Goal: Task Accomplishment & Management: Use online tool/utility

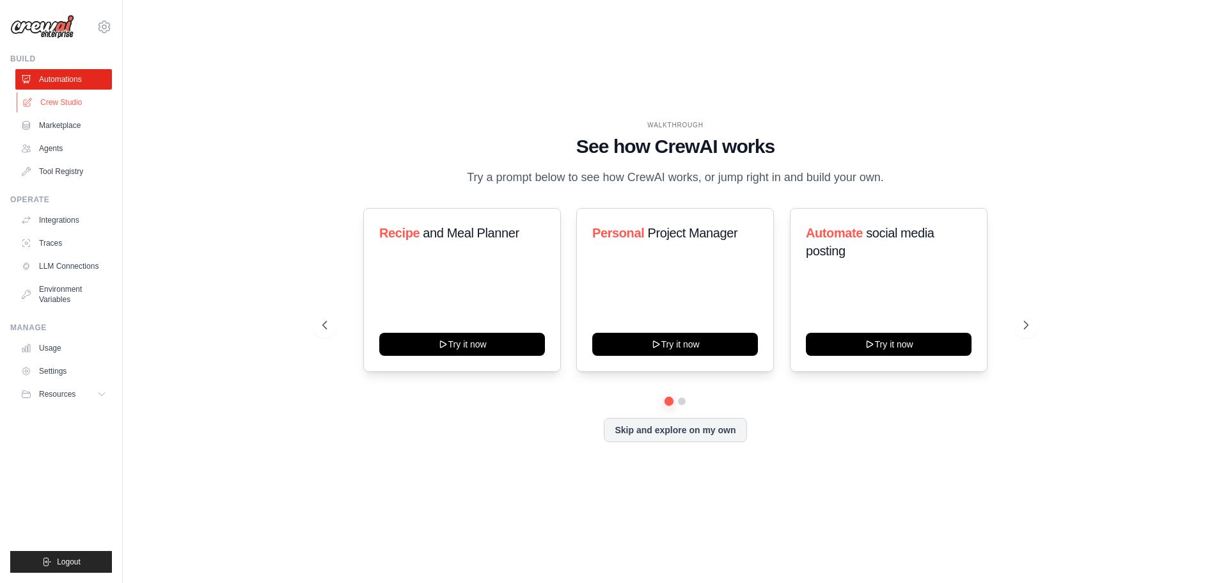
click at [59, 103] on link "Crew Studio" at bounding box center [65, 102] width 97 height 20
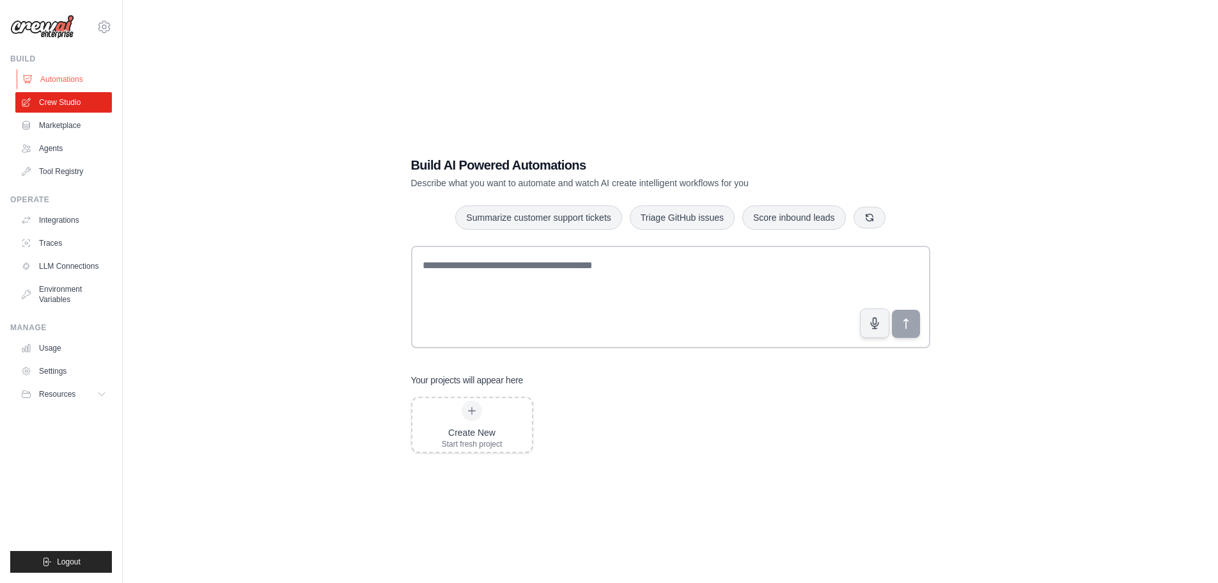
click at [68, 85] on link "Automations" at bounding box center [65, 79] width 97 height 20
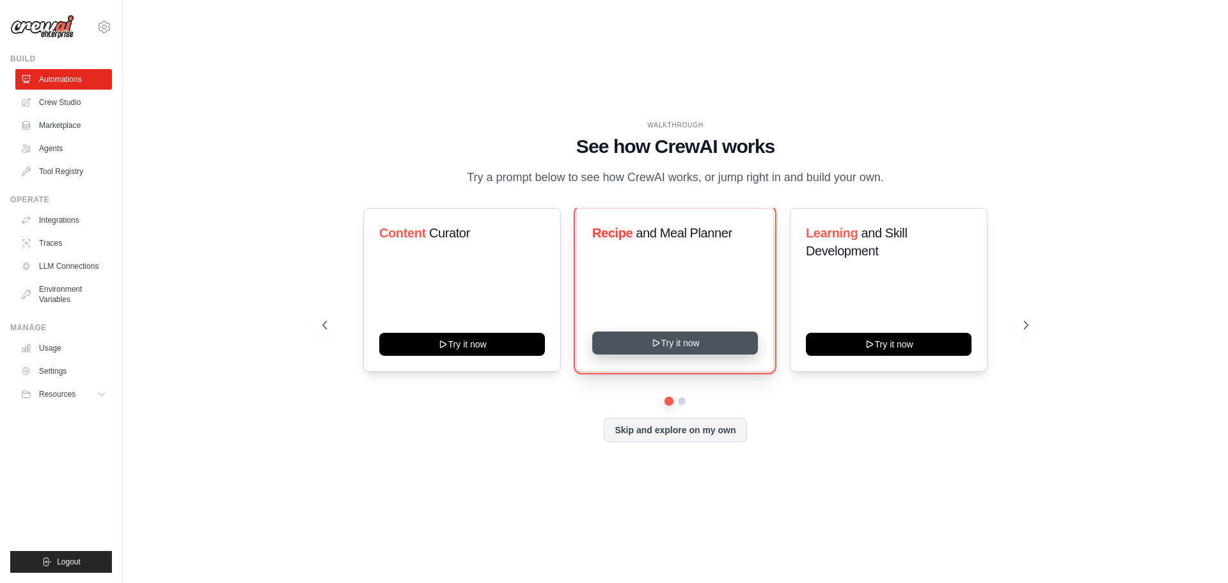
click at [693, 353] on button "Try it now" at bounding box center [675, 342] width 166 height 23
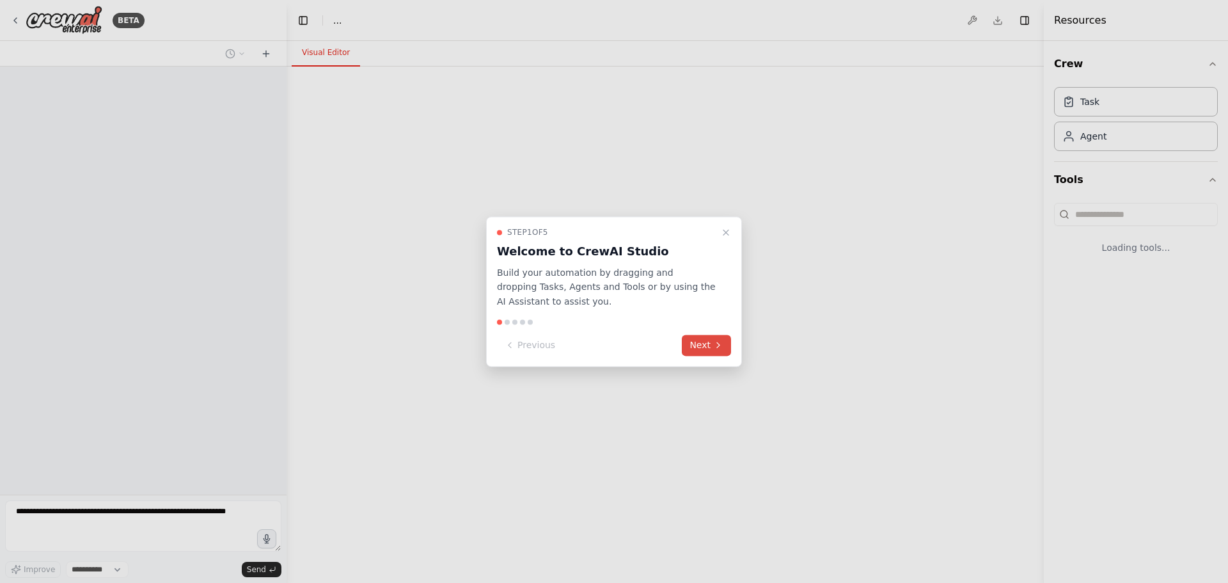
select select "****"
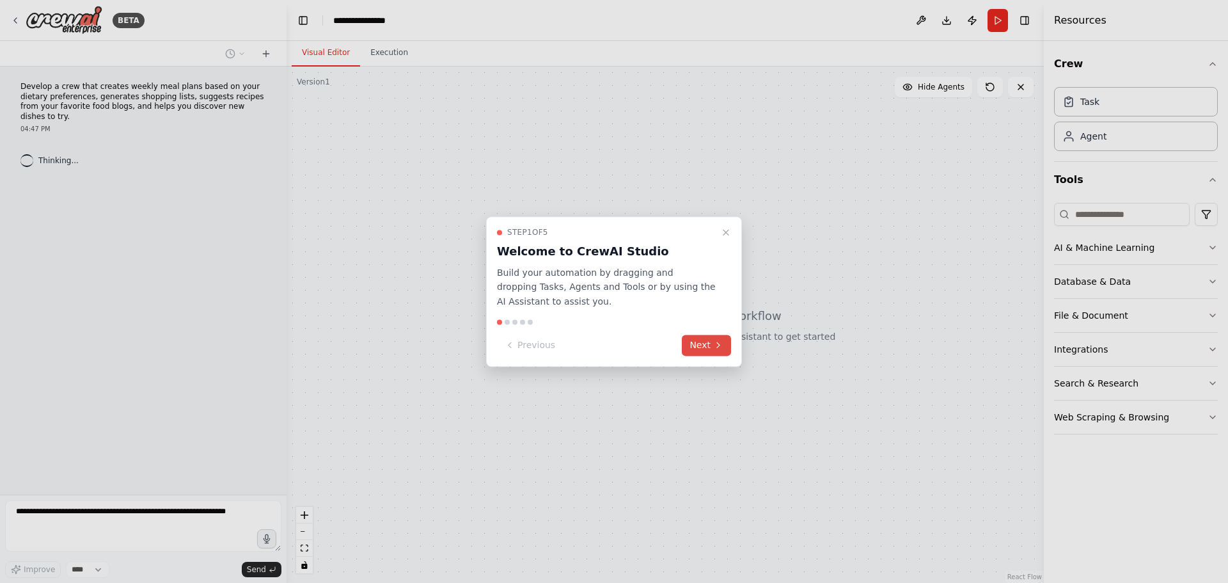
click at [705, 344] on button "Next" at bounding box center [706, 345] width 49 height 21
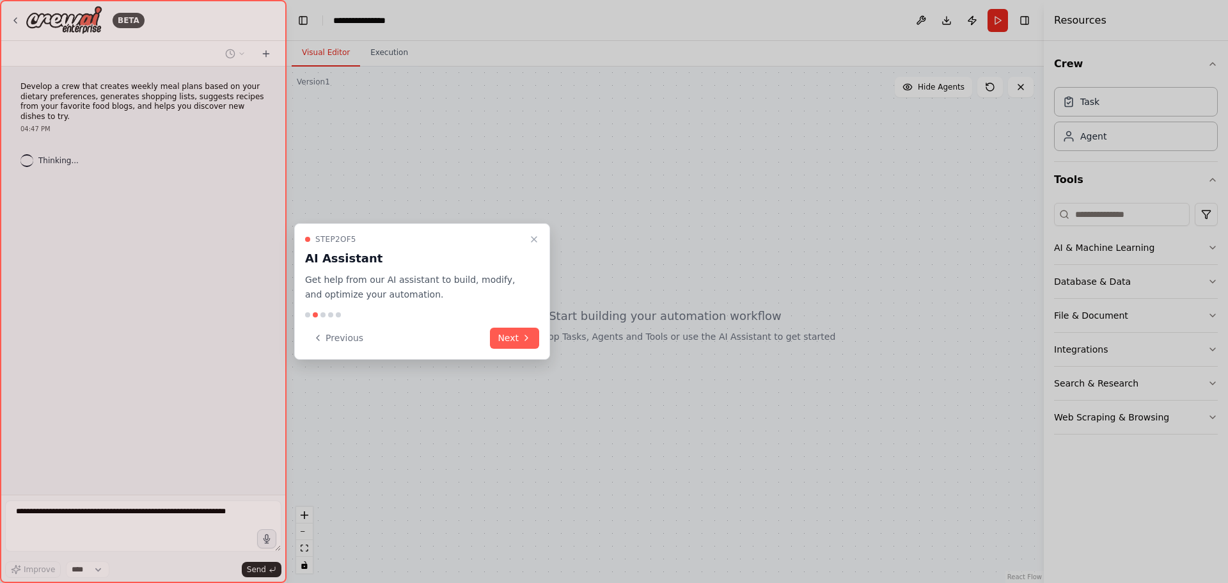
click at [512, 326] on div "Step 2 of 5 AI Assistant Get help from our AI assistant to build, modify, and o…" at bounding box center [422, 291] width 256 height 136
click at [514, 329] on button "Next" at bounding box center [514, 337] width 49 height 21
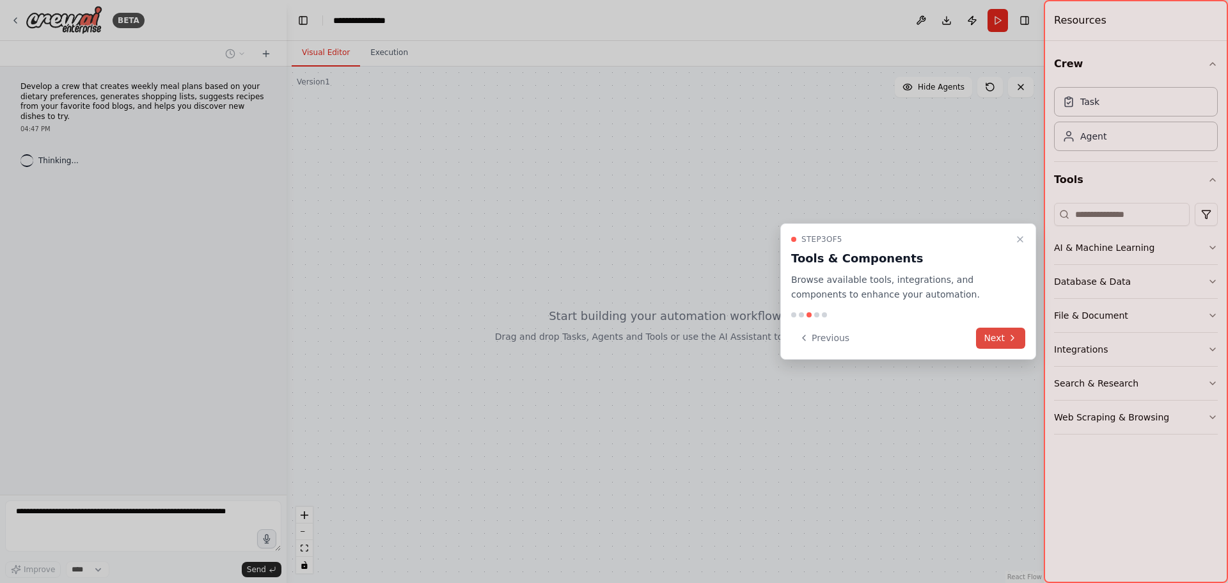
click at [979, 327] on div "Previous Next" at bounding box center [908, 337] width 234 height 21
click at [995, 335] on button "Next" at bounding box center [1000, 337] width 49 height 21
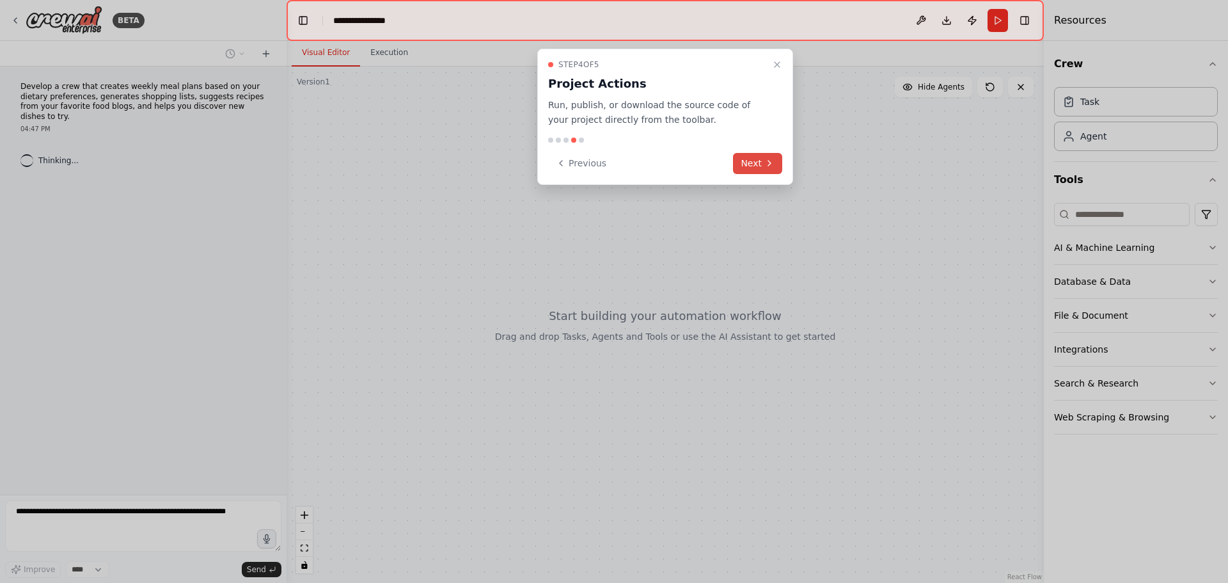
click at [758, 170] on button "Next" at bounding box center [757, 163] width 49 height 21
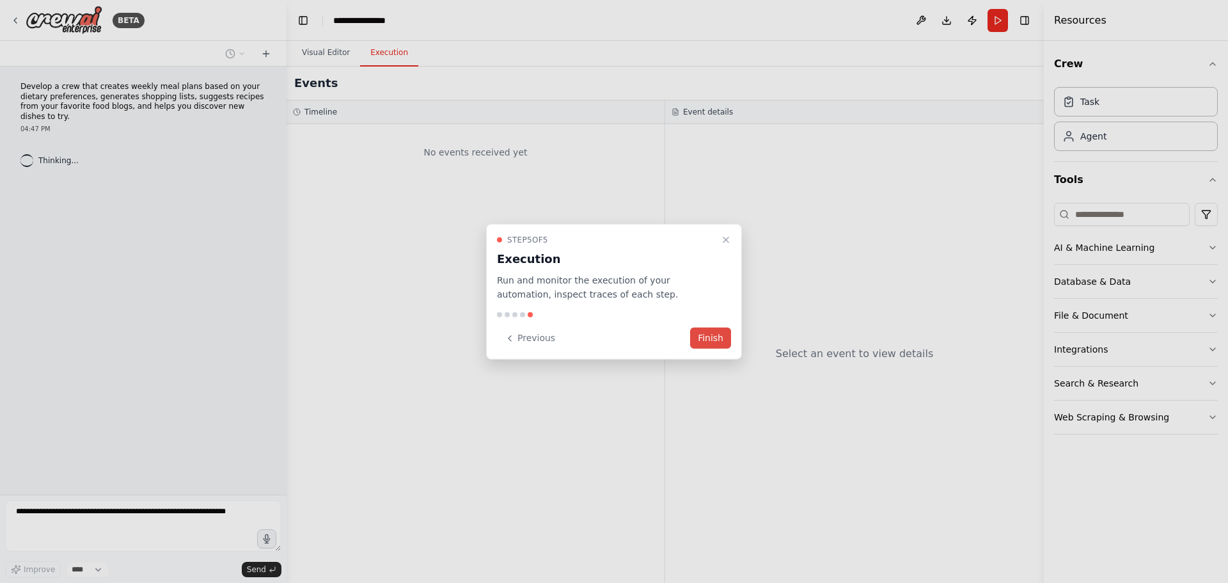
click at [710, 334] on button "Finish" at bounding box center [710, 337] width 41 height 21
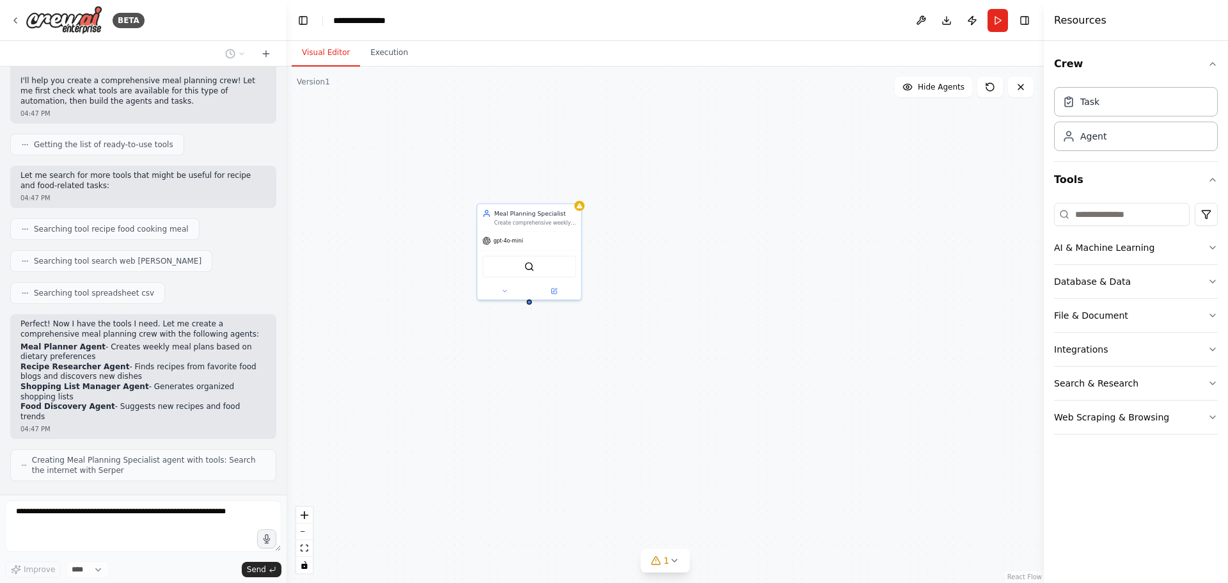
scroll to position [143, 0]
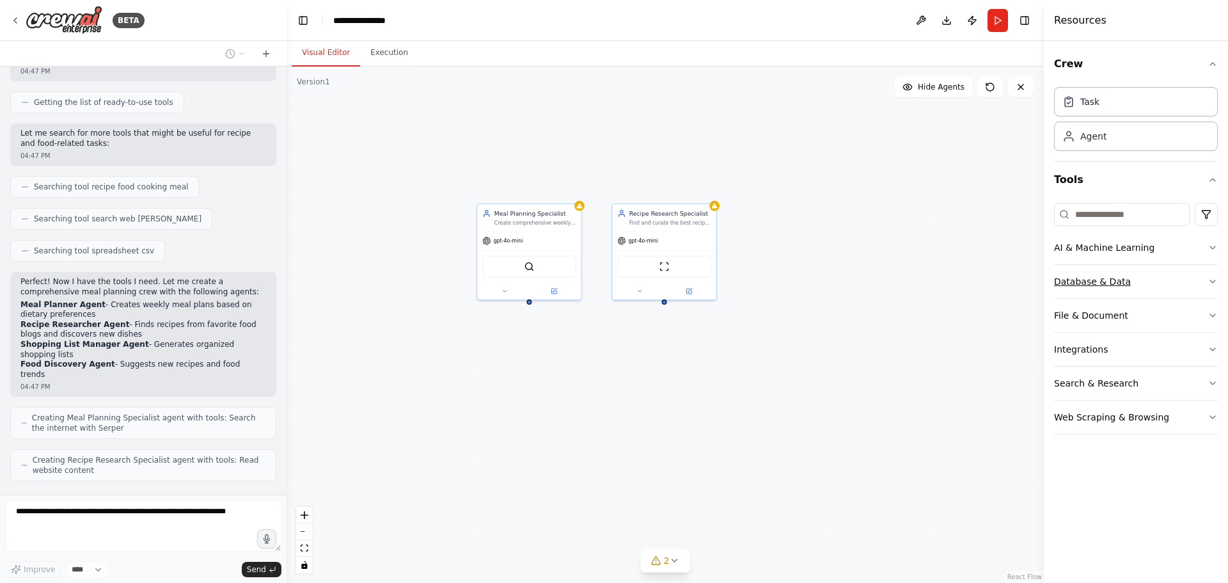
click at [1211, 280] on icon "button" at bounding box center [1213, 281] width 10 height 10
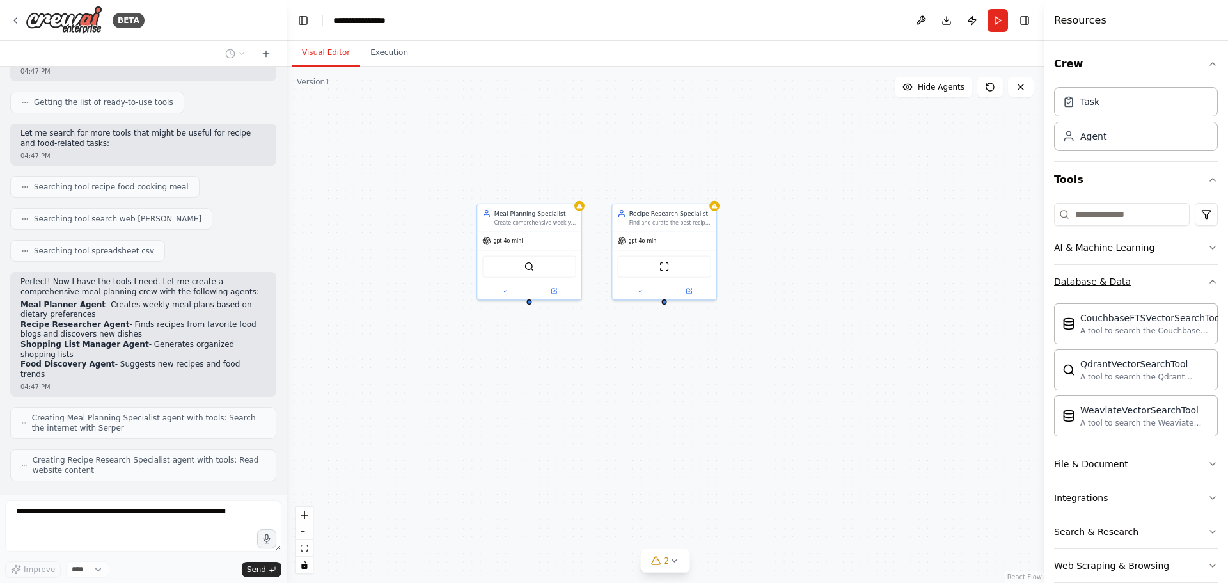
click at [1211, 280] on div "Crew Task Agent Tools AI & Machine Learning Database & Data CouchbaseFTSVectorS…" at bounding box center [1136, 312] width 184 height 542
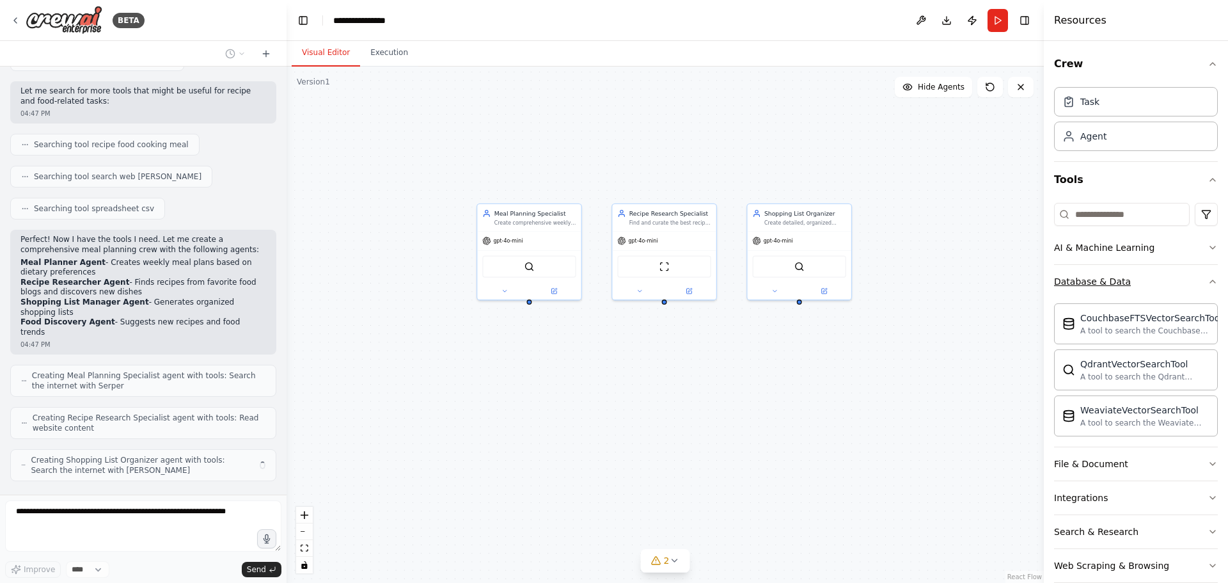
click at [1208, 281] on icon "button" at bounding box center [1213, 281] width 10 height 10
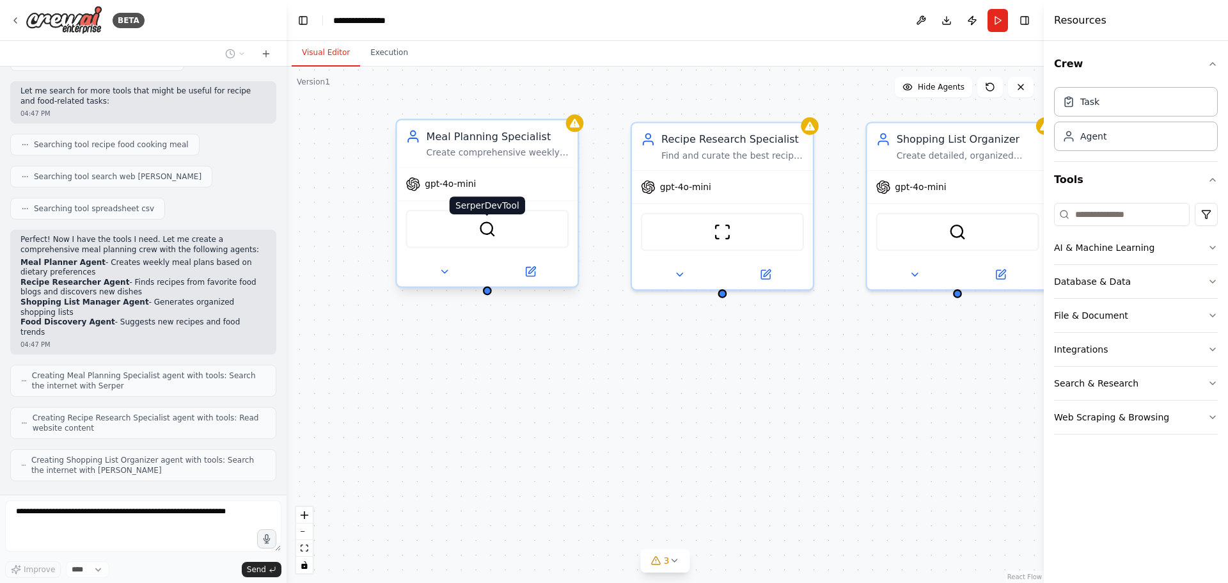
scroll to position [228, 0]
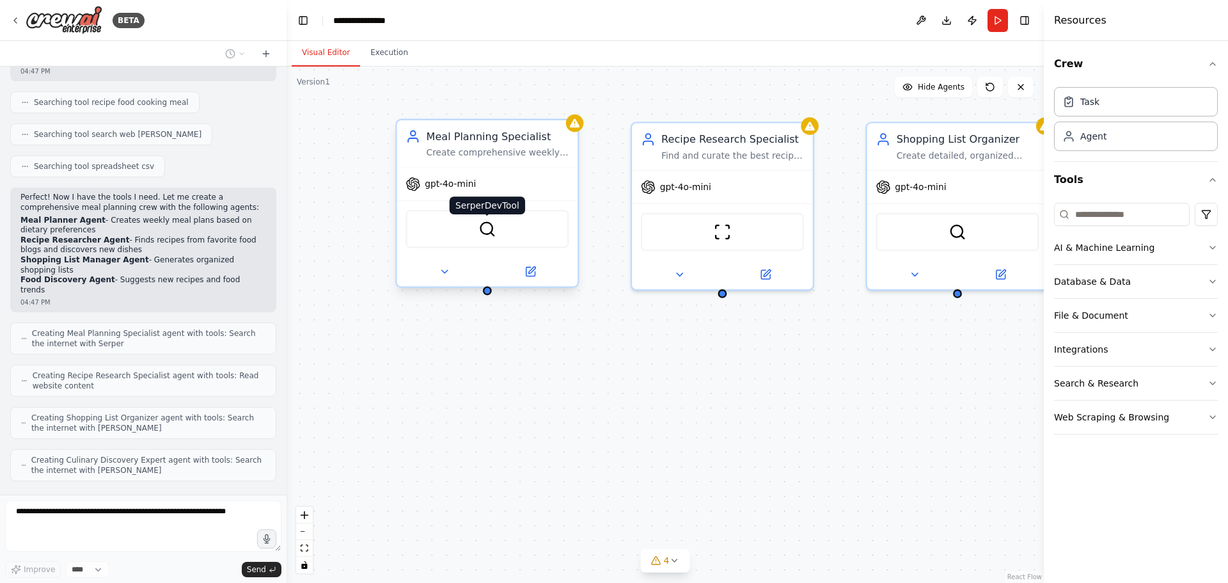
click at [484, 230] on img at bounding box center [487, 229] width 18 height 18
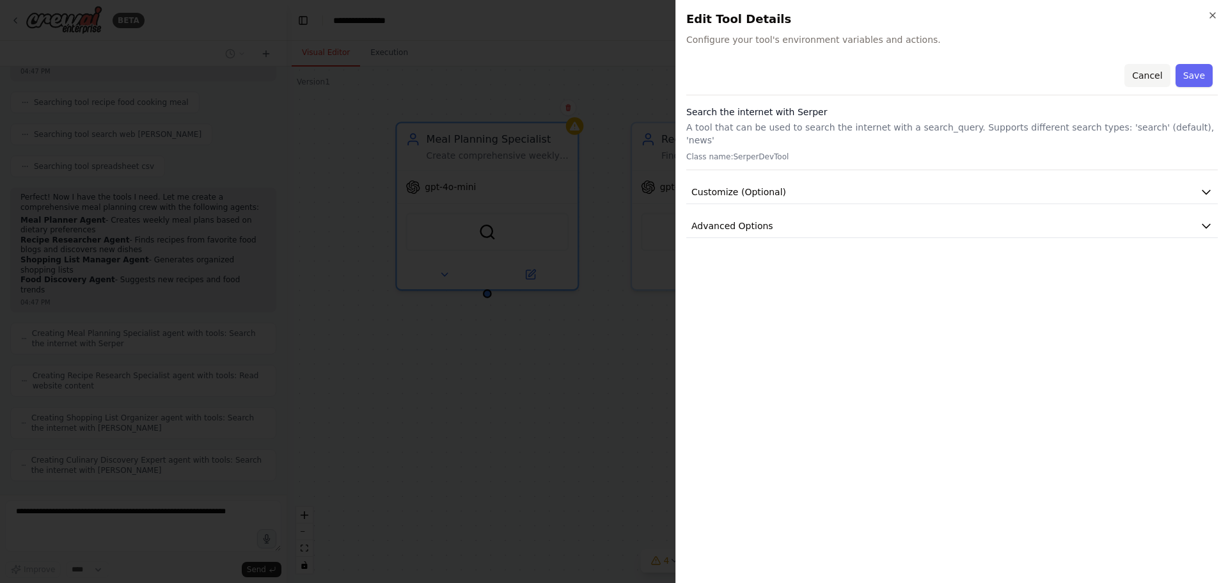
click at [1153, 77] on button "Cancel" at bounding box center [1146, 75] width 45 height 23
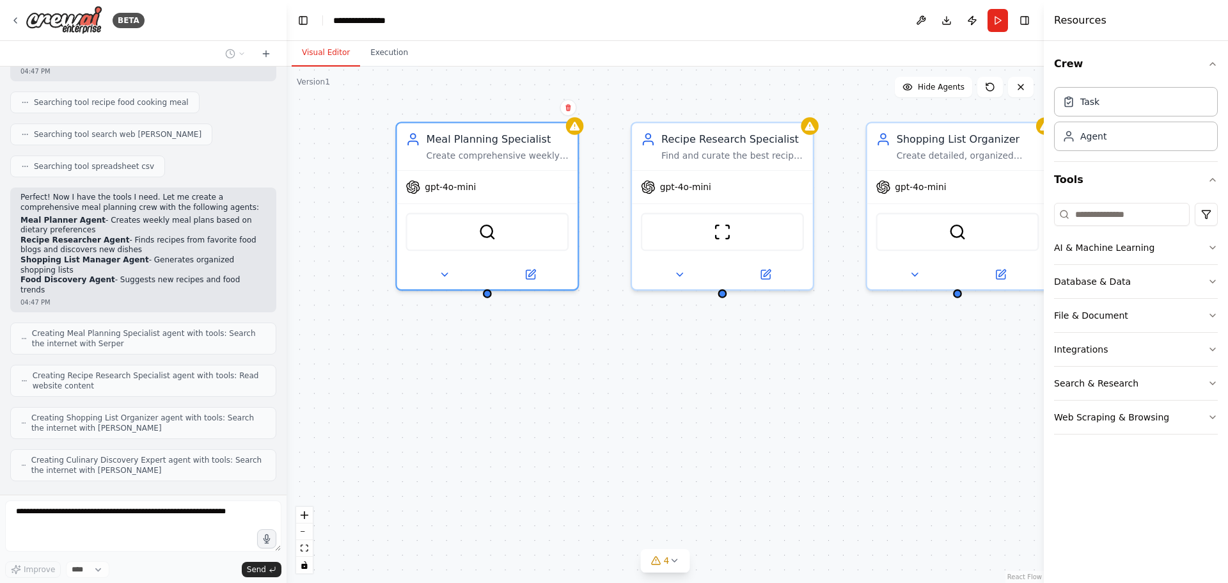
click at [552, 373] on div "Meal Planning Specialist Create comprehensive weekly meal plans tailored to {di…" at bounding box center [665, 325] width 757 height 516
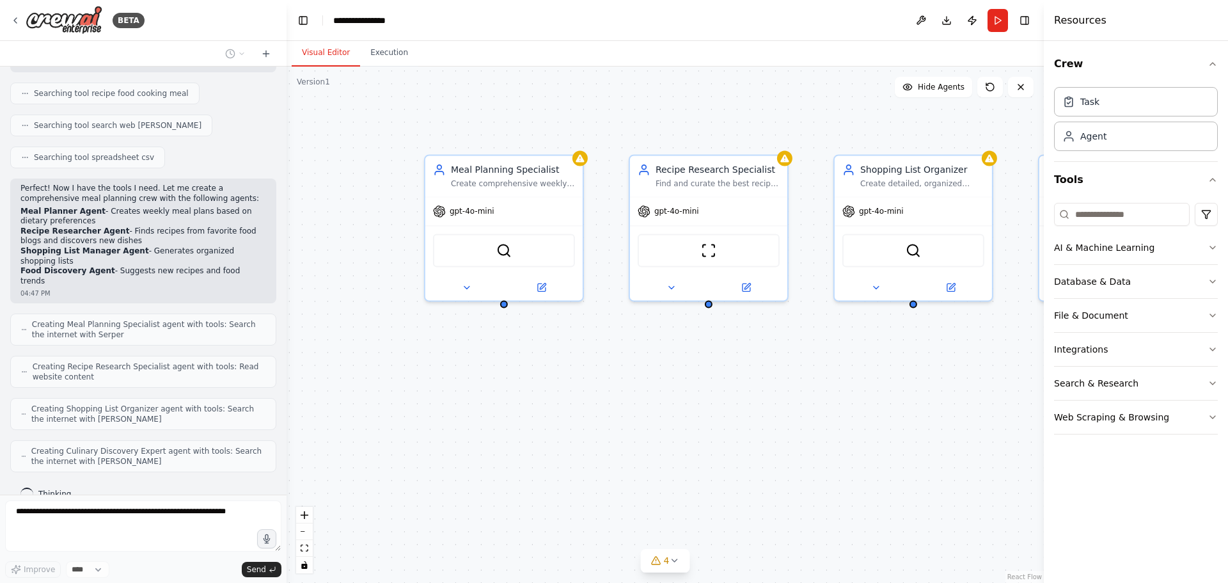
scroll to position [302, 0]
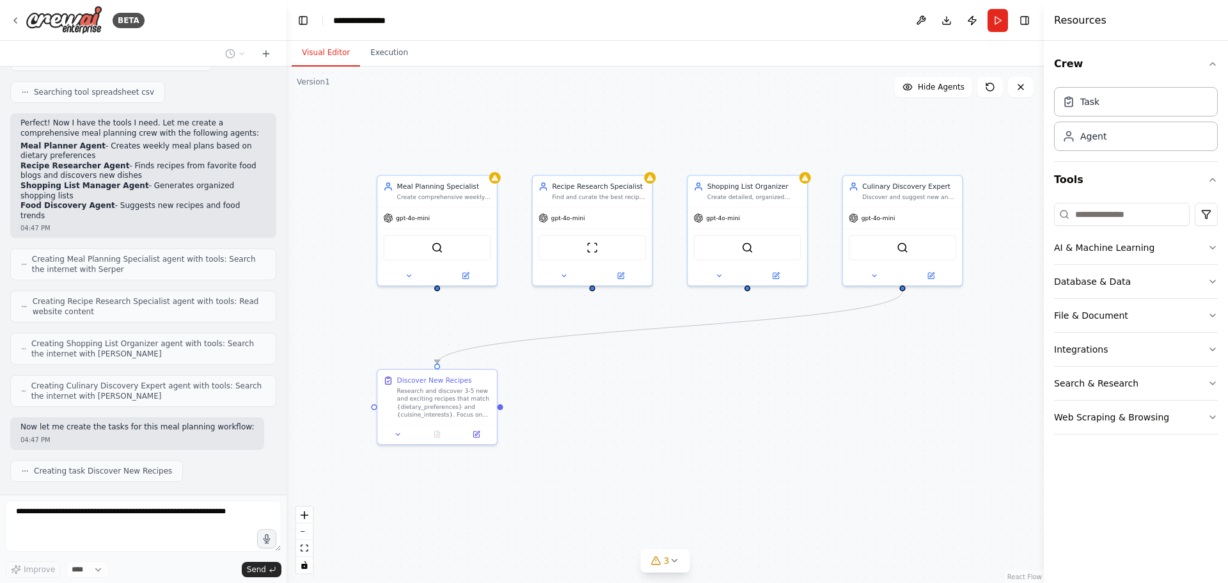
drag, startPoint x: 883, startPoint y: 422, endPoint x: 717, endPoint y: 388, distance: 169.8
click at [716, 388] on div ".deletable-edge-delete-btn { width: 20px; height: 20px; border: 0px solid #ffff…" at bounding box center [665, 325] width 757 height 516
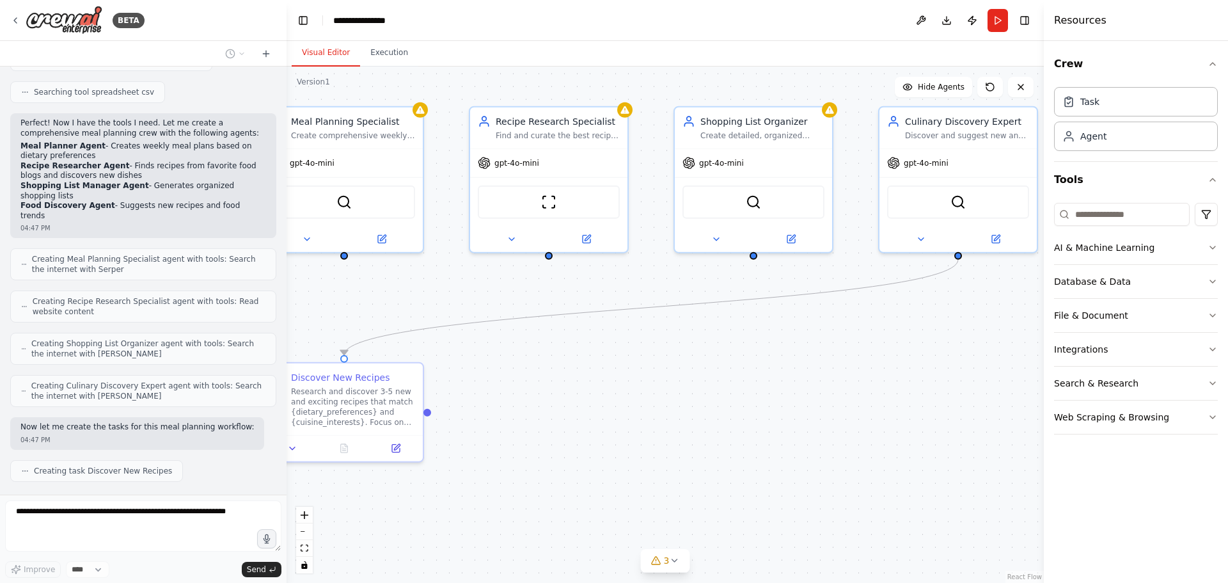
scroll to position [334, 0]
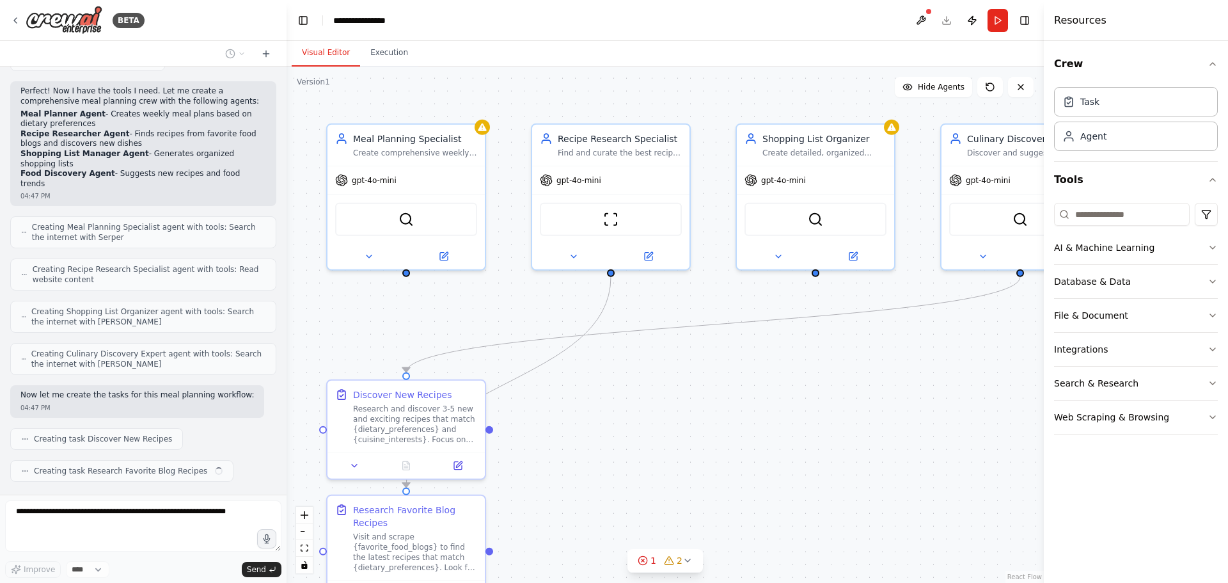
drag, startPoint x: 737, startPoint y: 383, endPoint x: 799, endPoint y: 400, distance: 64.4
click at [799, 400] on div ".deletable-edge-delete-btn { width: 20px; height: 20px; border: 0px solid #ffff…" at bounding box center [665, 325] width 757 height 516
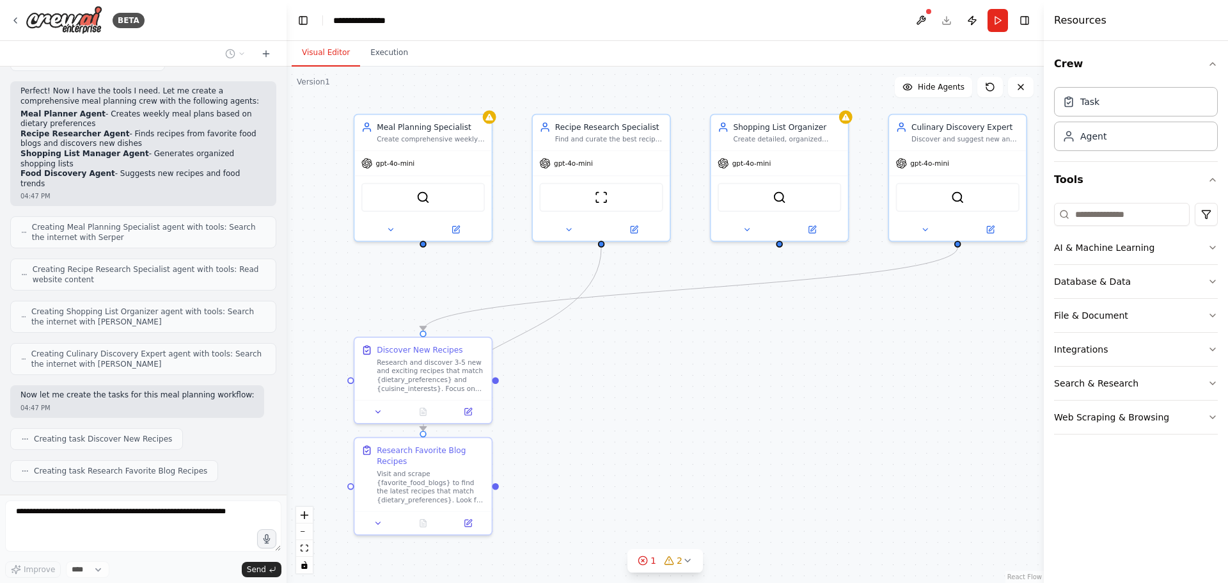
drag, startPoint x: 797, startPoint y: 403, endPoint x: 771, endPoint y: 374, distance: 38.9
click at [771, 374] on div ".deletable-edge-delete-btn { width: 20px; height: 20px; border: 0px solid #ffff…" at bounding box center [665, 325] width 757 height 516
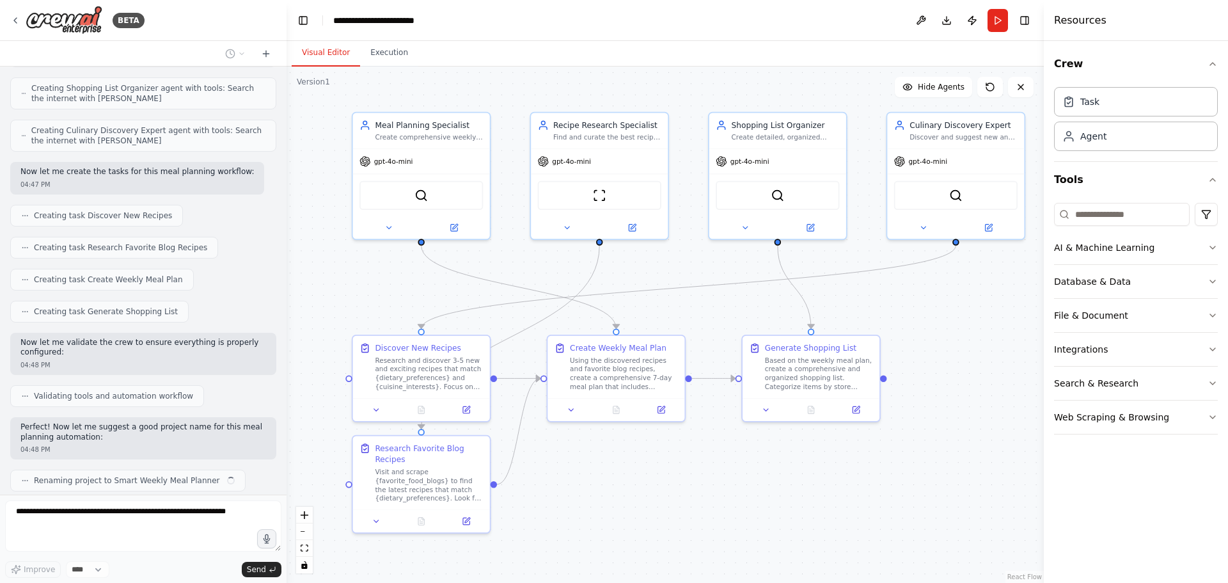
scroll to position [567, 0]
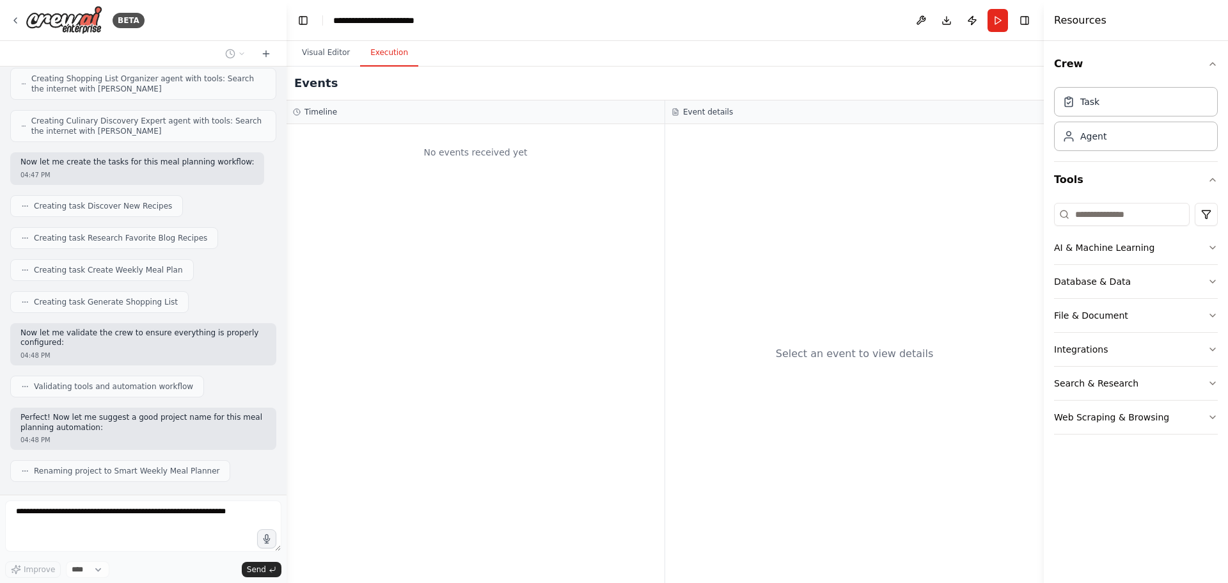
click at [384, 52] on button "Execution" at bounding box center [389, 53] width 58 height 27
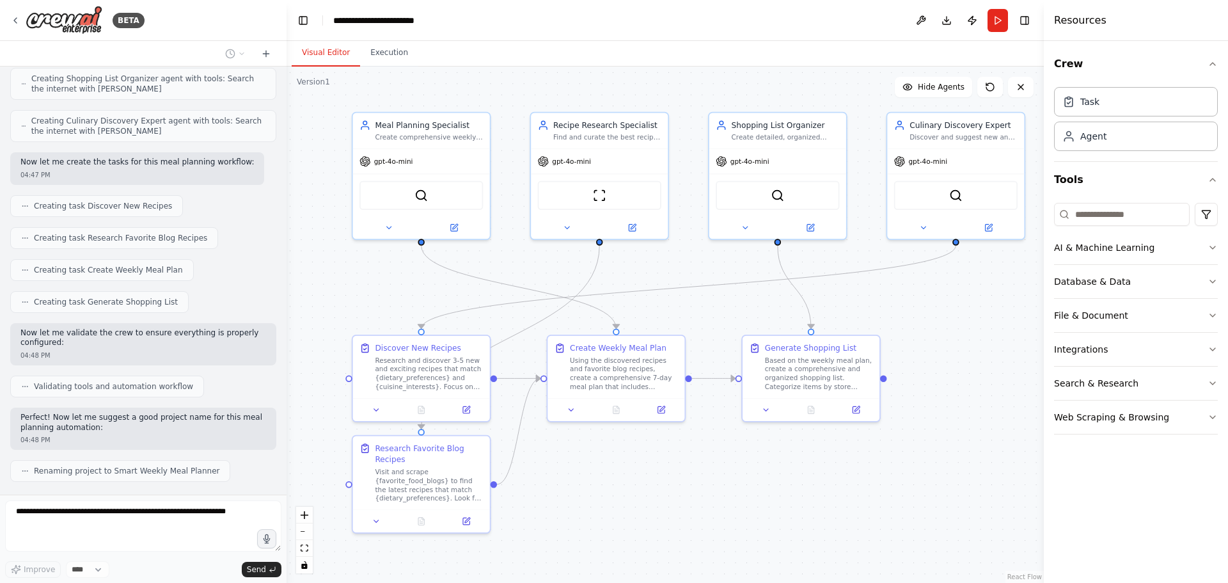
click at [324, 52] on button "Visual Editor" at bounding box center [326, 53] width 68 height 27
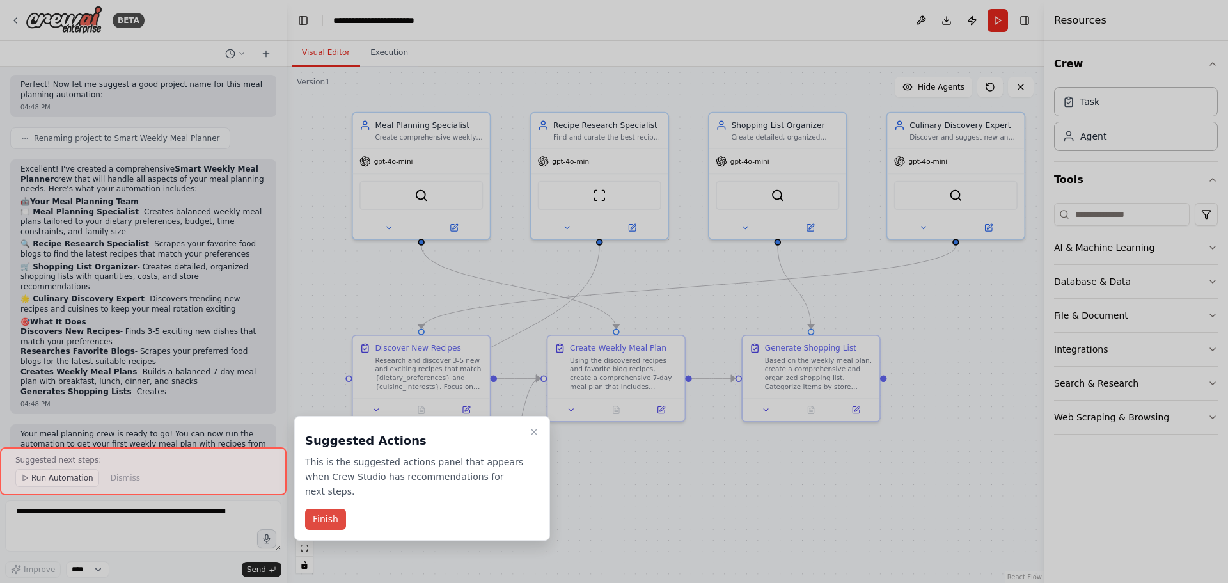
click at [319, 508] on button "Finish" at bounding box center [325, 518] width 41 height 21
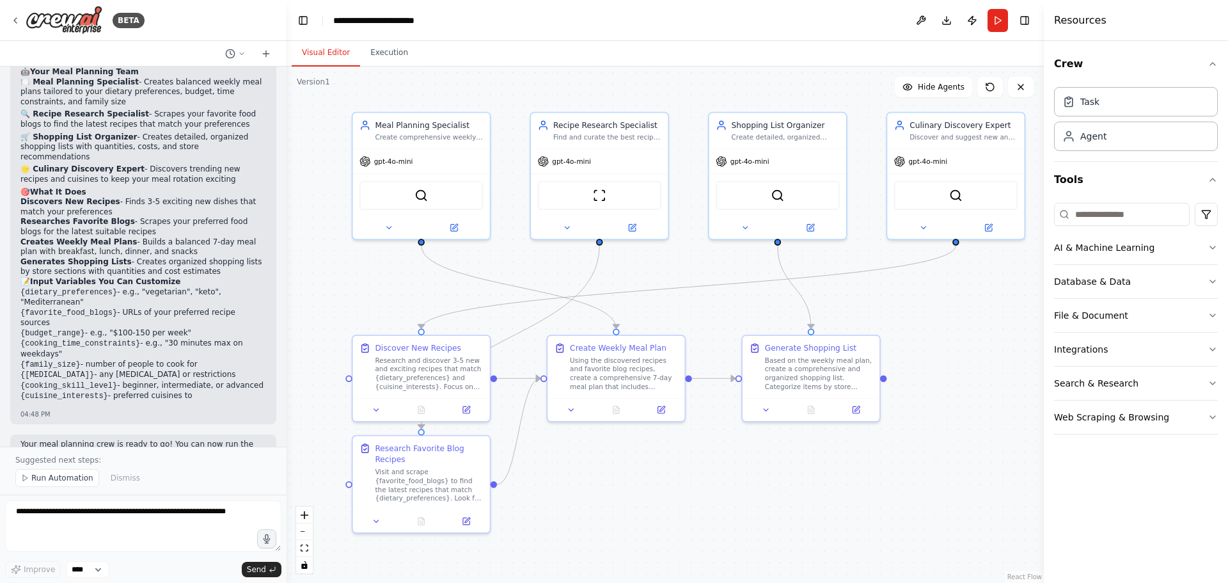
scroll to position [1039, 0]
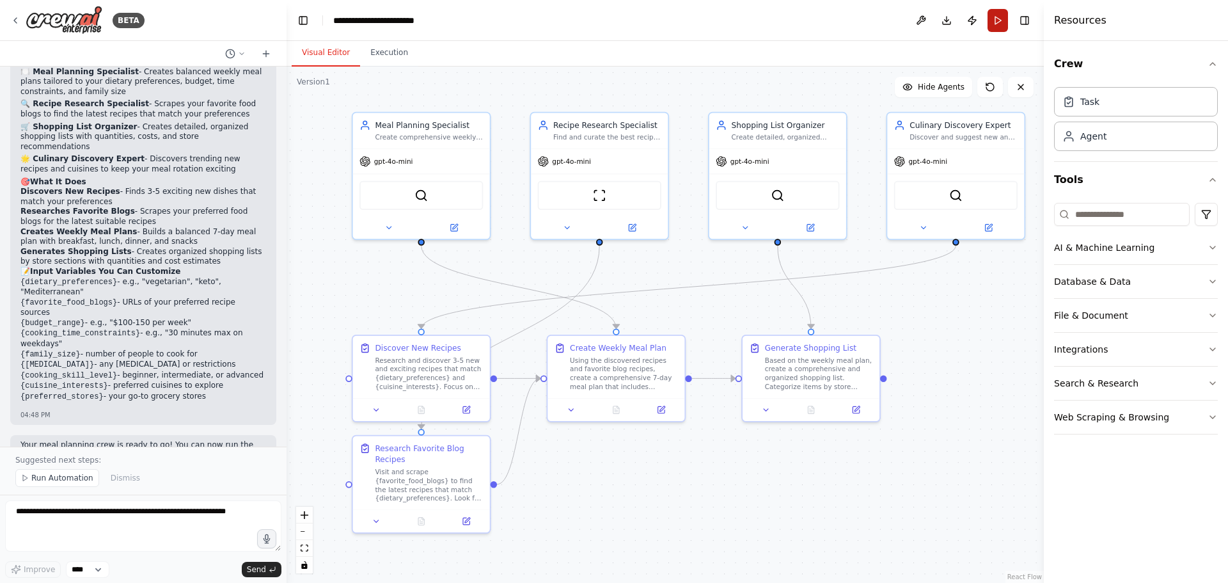
click at [998, 23] on button "Run" at bounding box center [998, 20] width 20 height 23
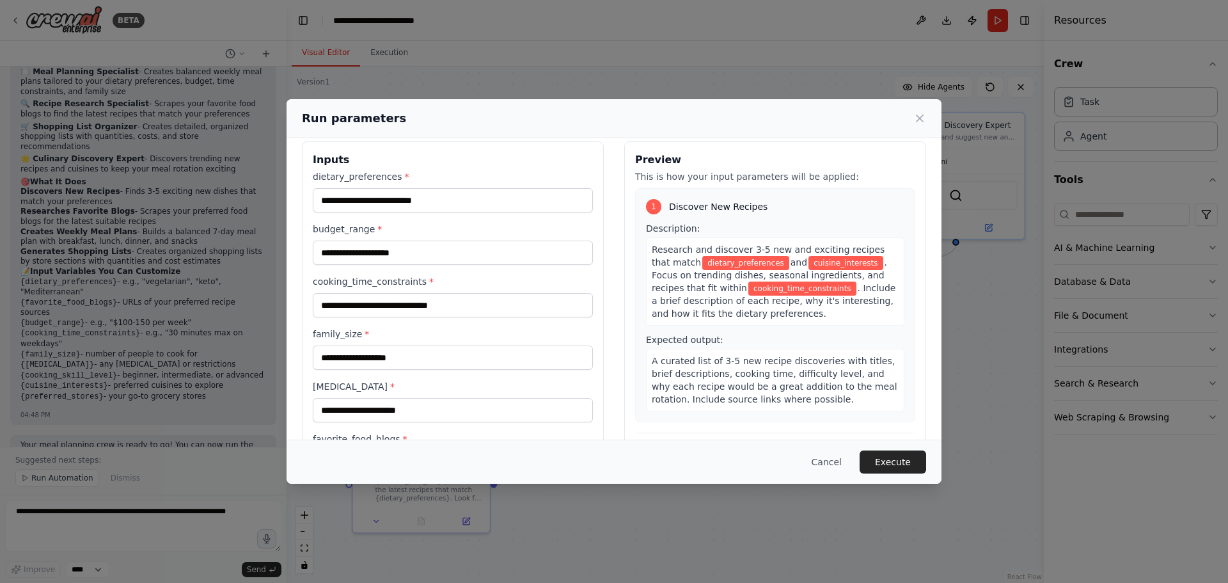
scroll to position [0, 0]
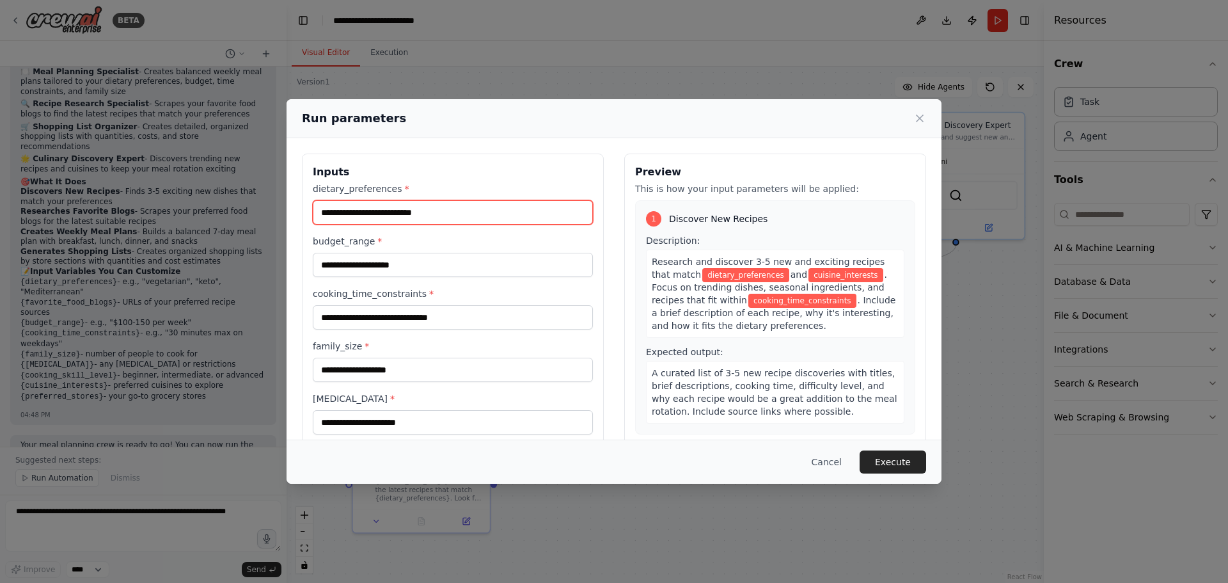
click at [440, 212] on input "dietary_preferences *" at bounding box center [453, 212] width 280 height 24
type input "**********"
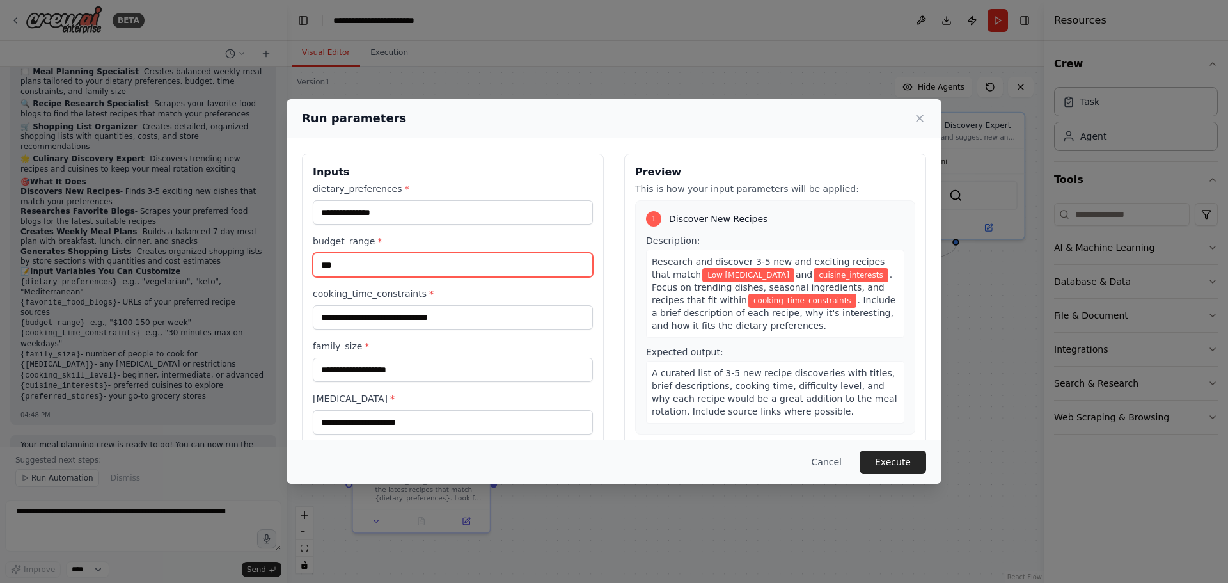
type input "***"
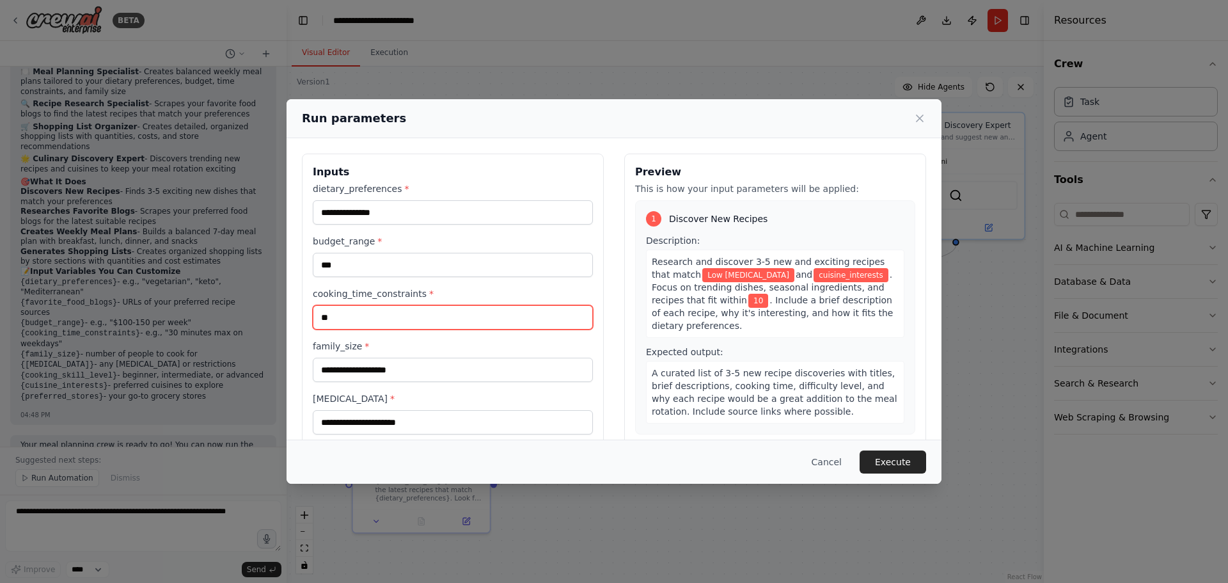
type input "**"
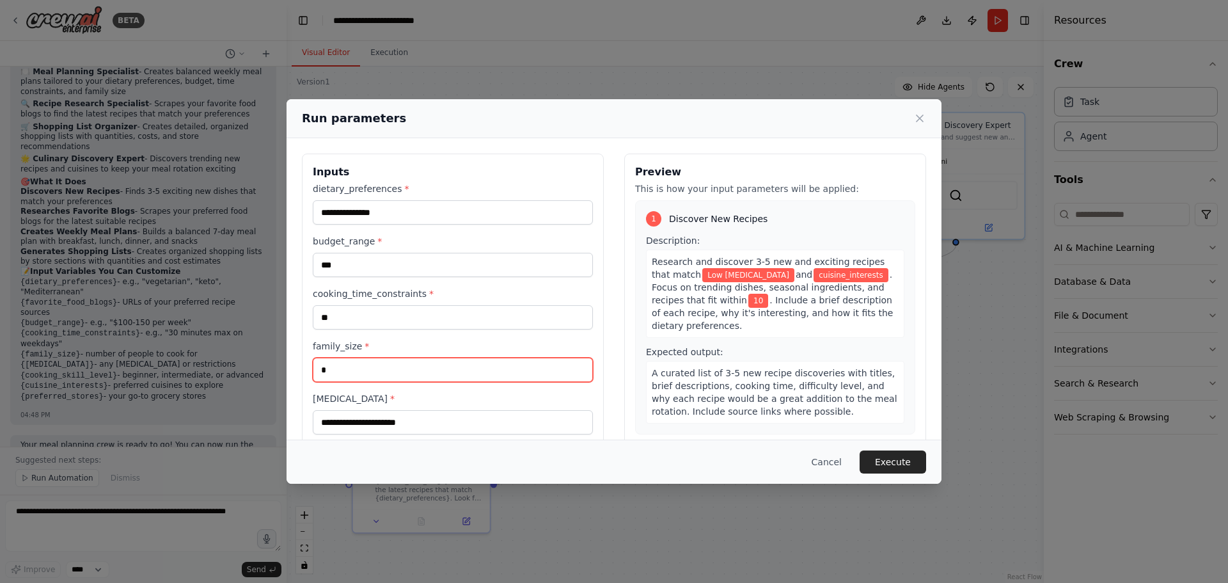
type input "*"
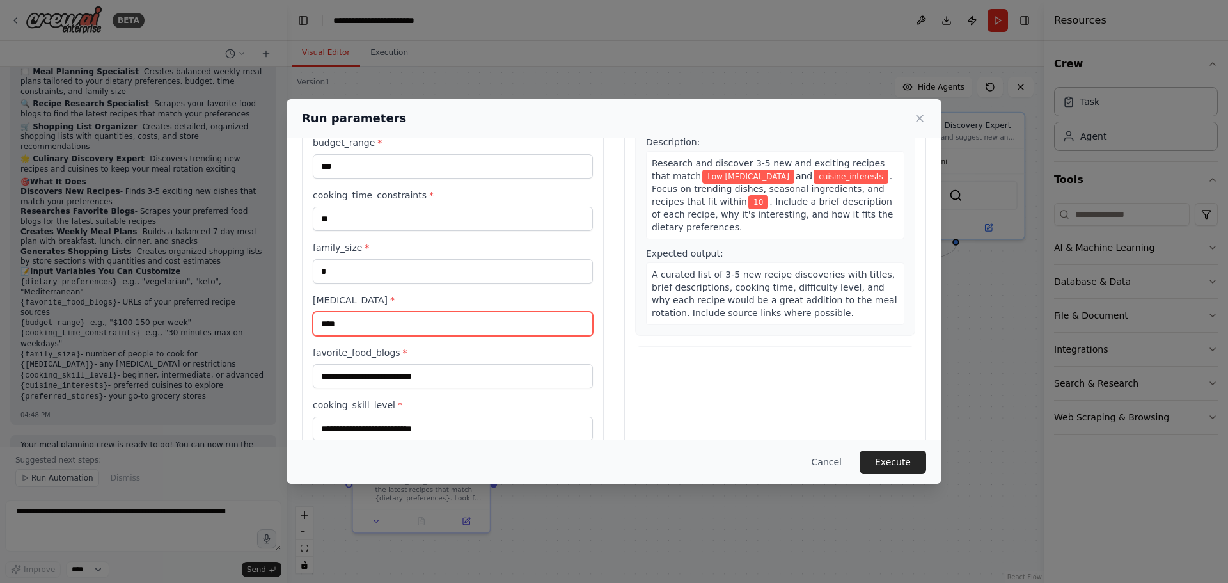
scroll to position [192, 0]
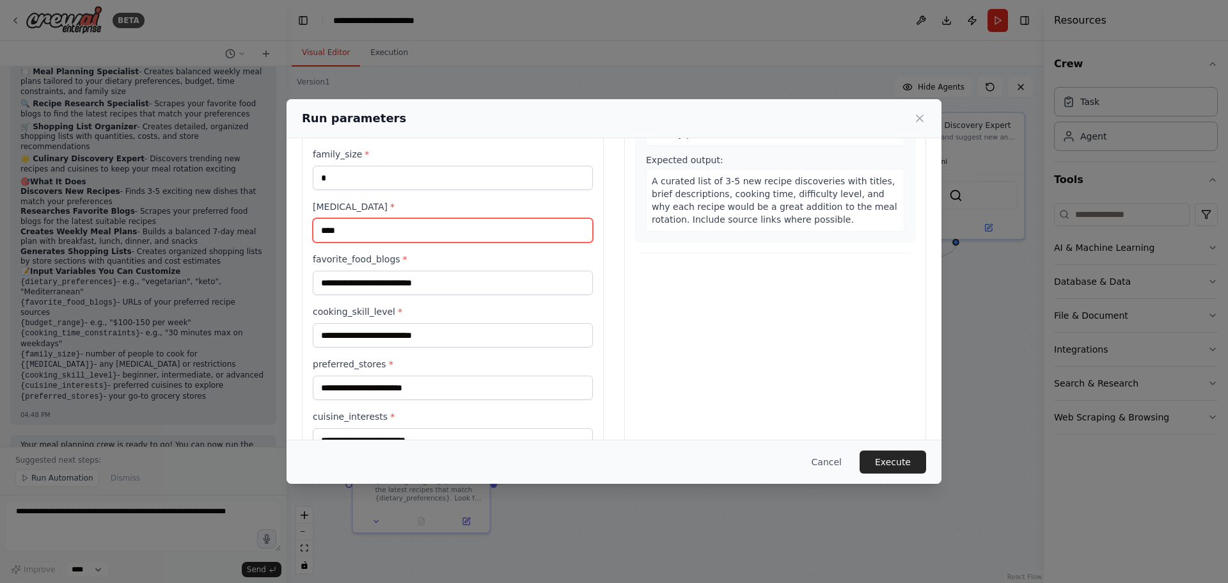
type input "****"
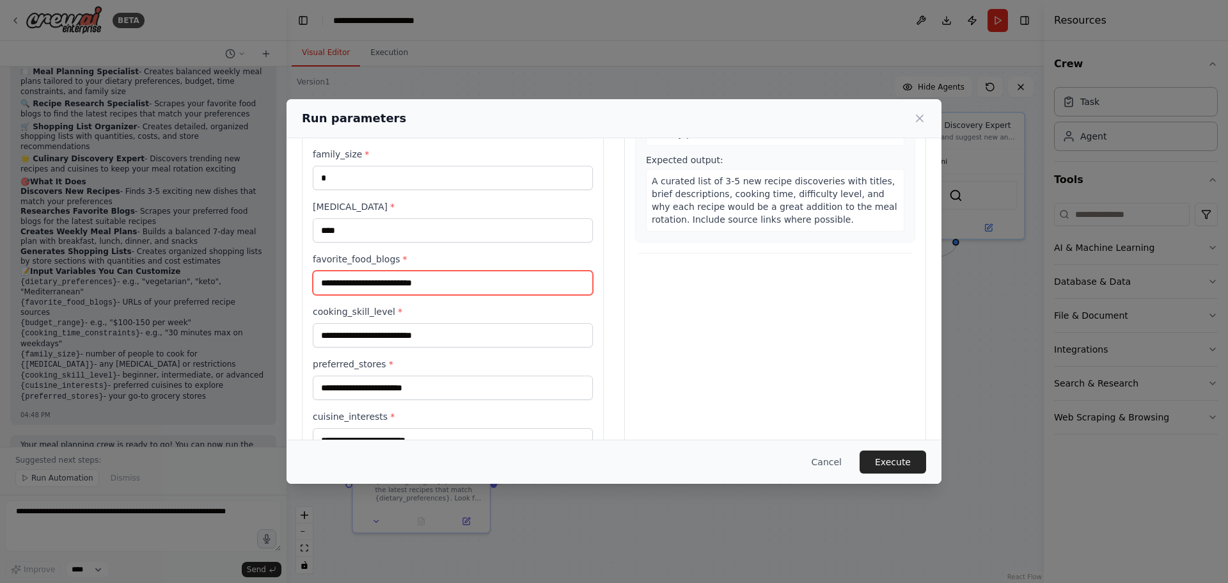
click at [372, 285] on input "favorite_food_blogs *" at bounding box center [453, 283] width 280 height 24
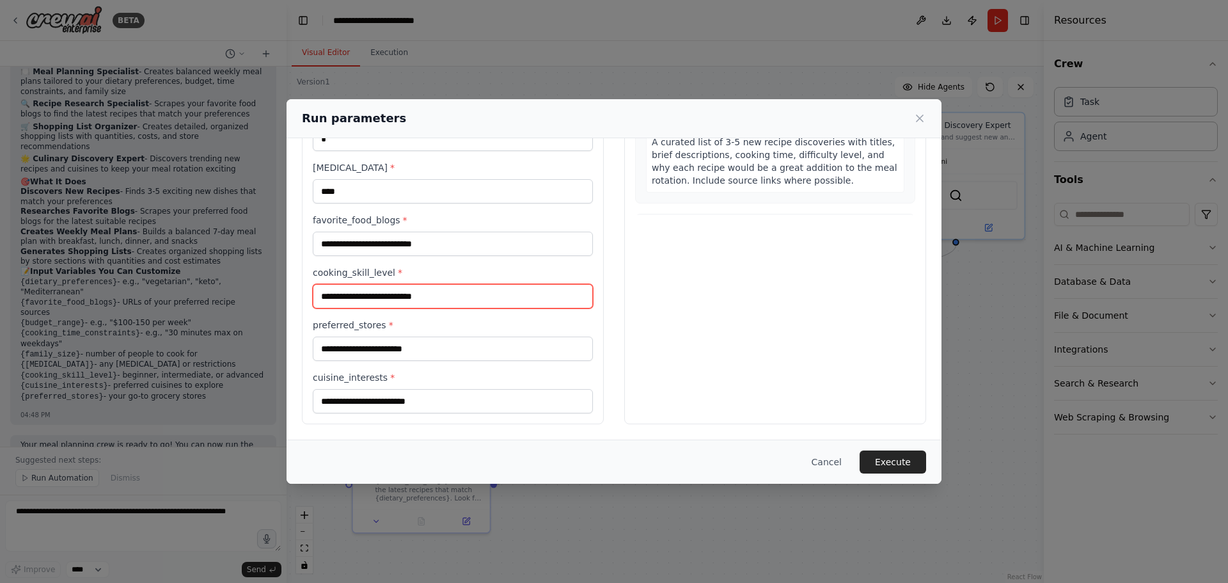
click at [402, 303] on input "cooking_skill_level *" at bounding box center [453, 296] width 280 height 24
type input "******"
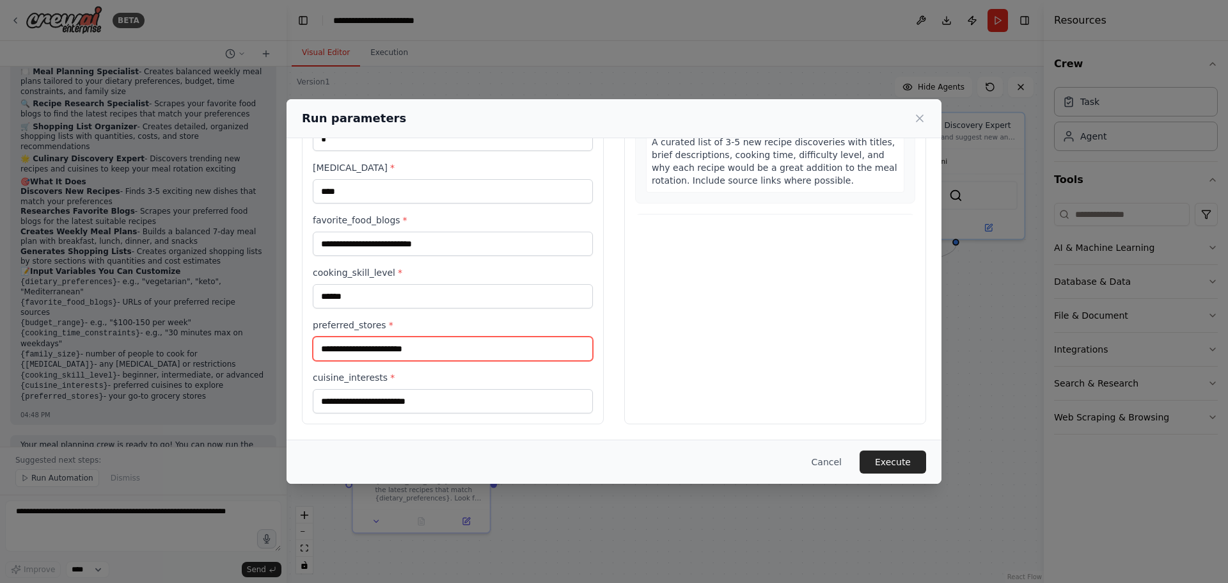
click at [404, 342] on input "preferred_stores *" at bounding box center [453, 348] width 280 height 24
type input "****"
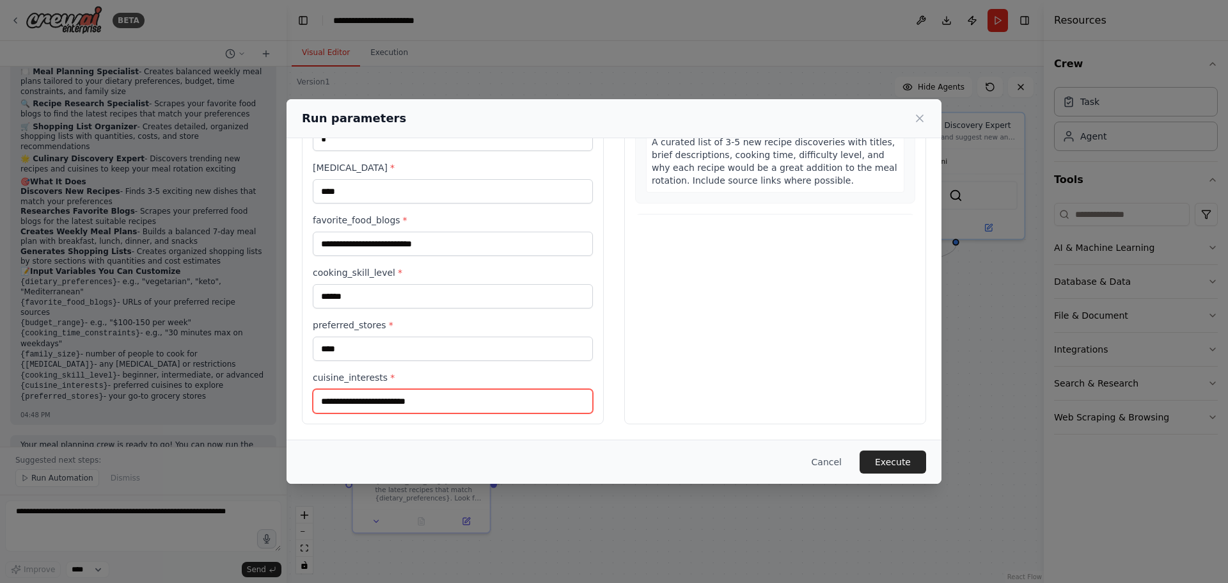
click at [404, 394] on input "cuisine_interests *" at bounding box center [453, 401] width 280 height 24
type input "**********"
click at [769, 334] on div "Preview This is how your input parameters will be applied: 1 Discover New Recip…" at bounding box center [775, 173] width 302 height 501
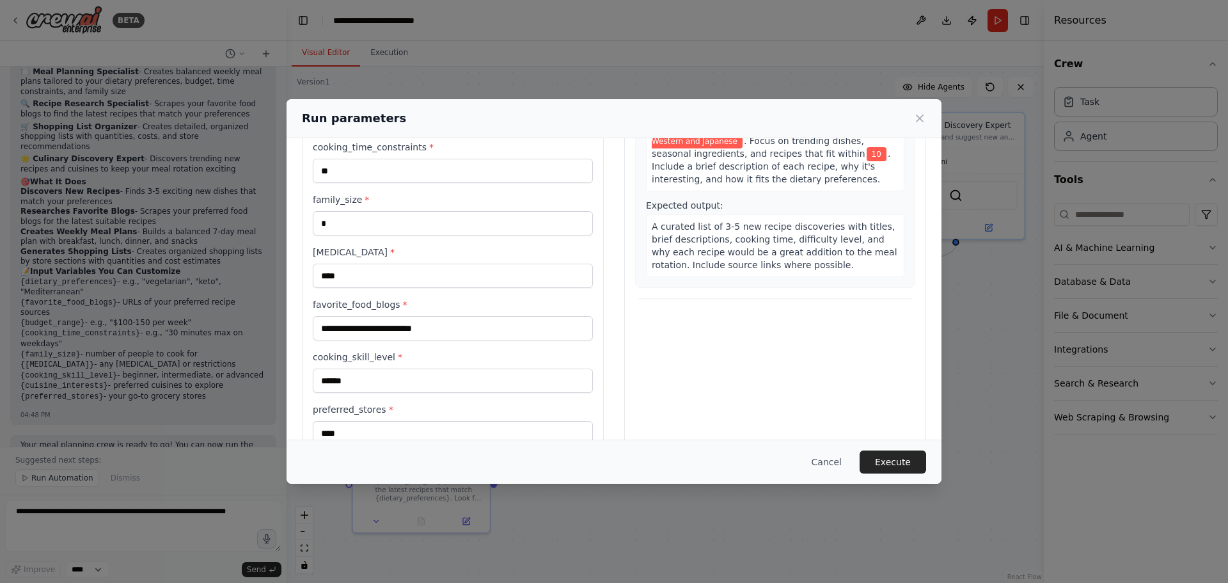
scroll to position [39, 0]
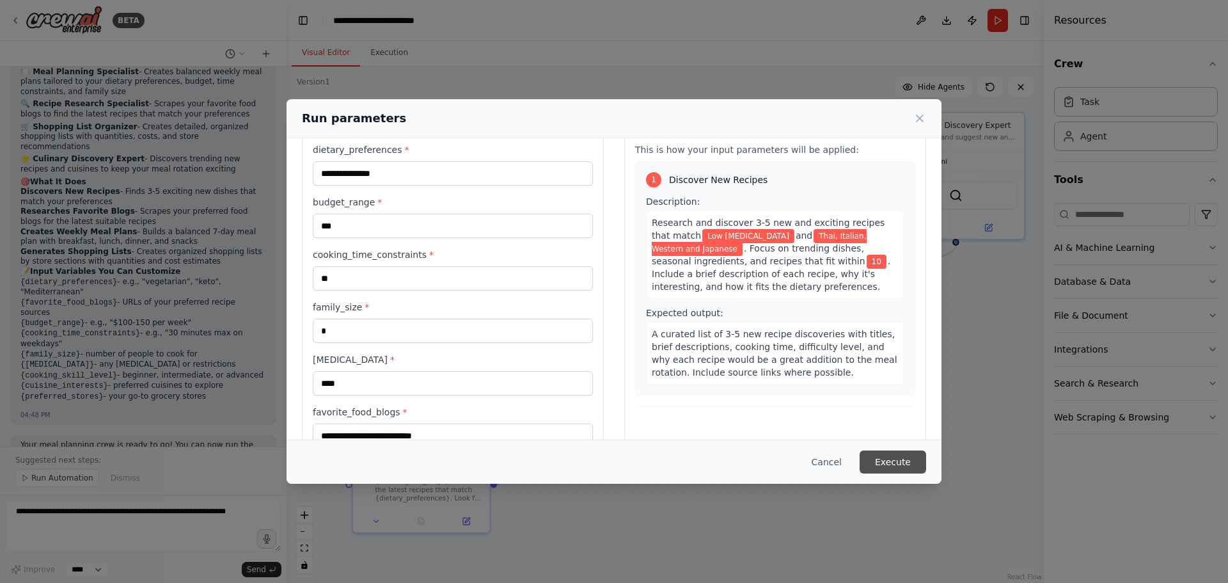
click at [910, 461] on button "Execute" at bounding box center [893, 461] width 67 height 23
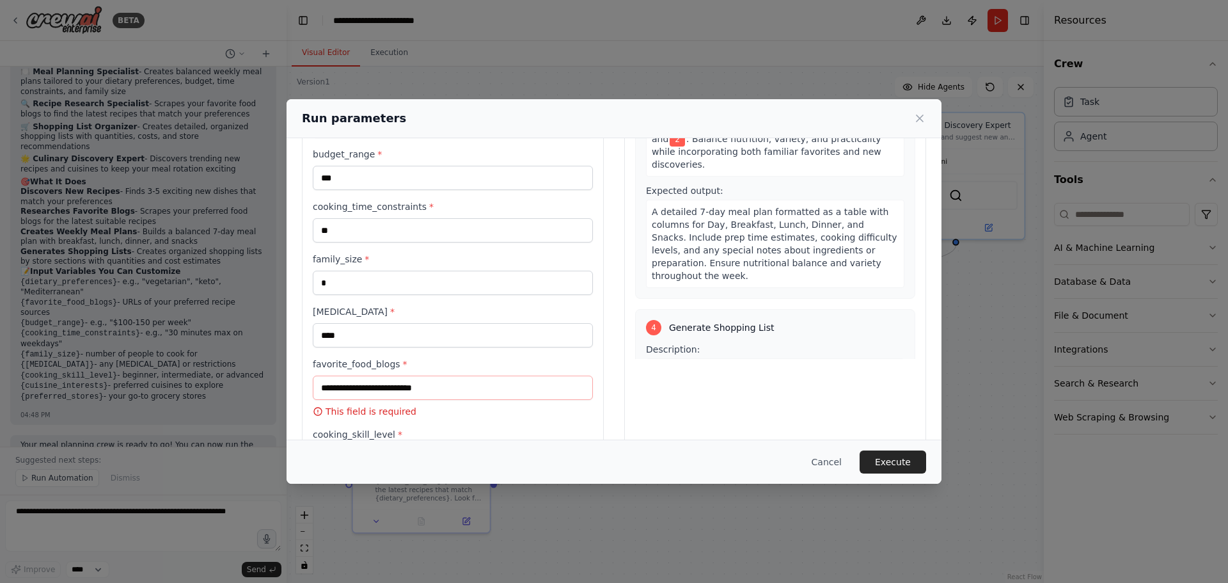
scroll to position [760, 0]
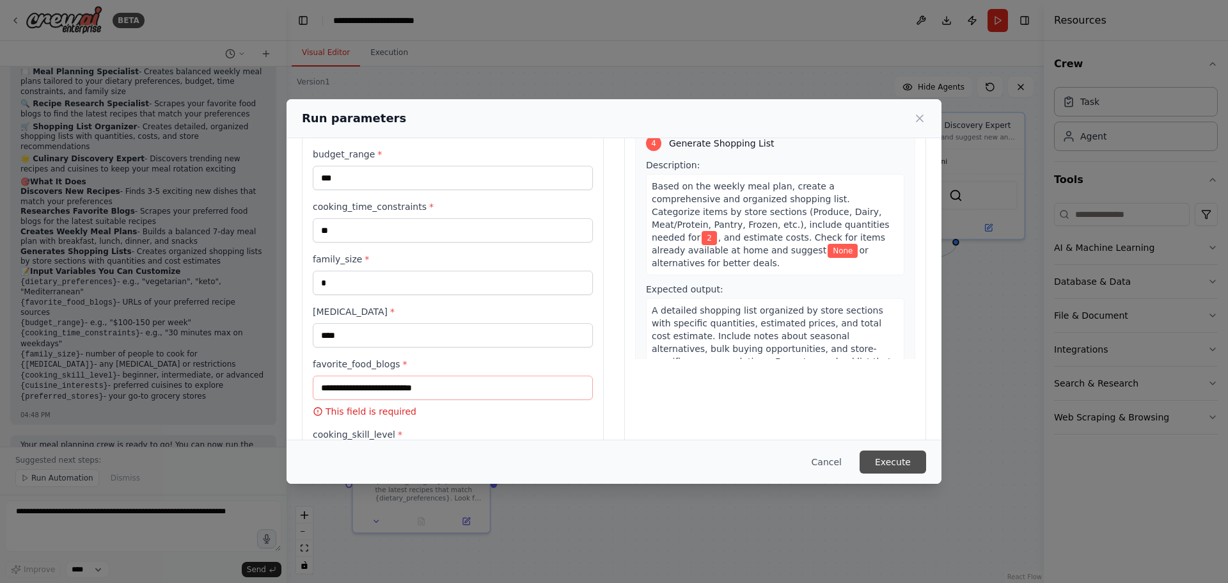
click at [888, 458] on button "Execute" at bounding box center [893, 461] width 67 height 23
click at [426, 390] on input "favorite_food_blogs *" at bounding box center [453, 387] width 280 height 24
click at [444, 386] on input "favorite_food_blogs *" at bounding box center [453, 387] width 280 height 24
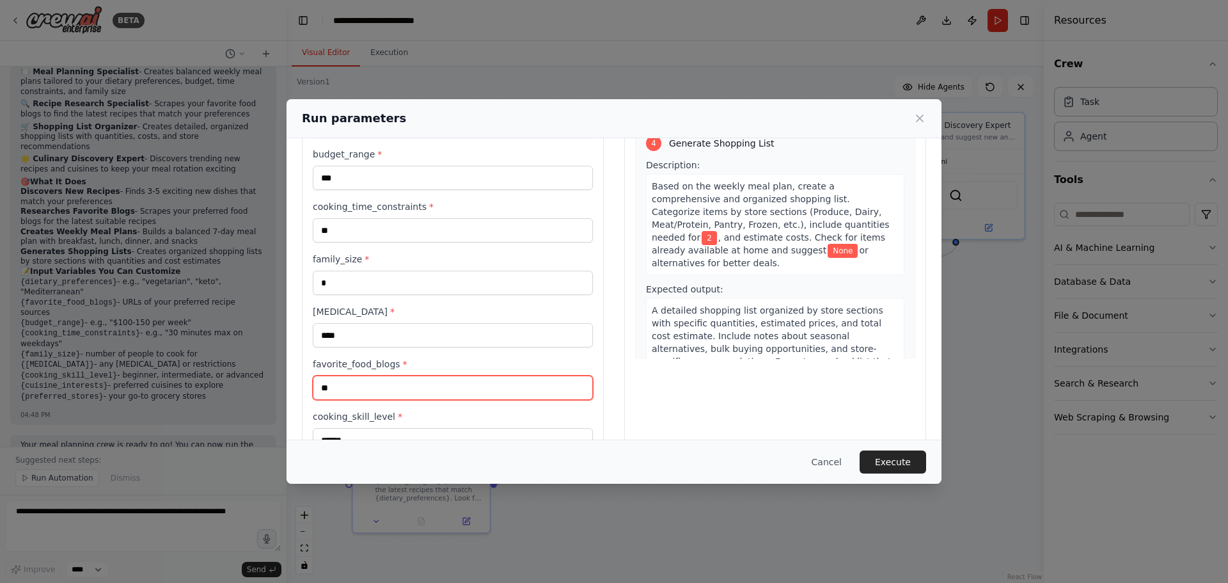
type input "*"
type input "*******"
click at [899, 455] on button "Execute" at bounding box center [893, 461] width 67 height 23
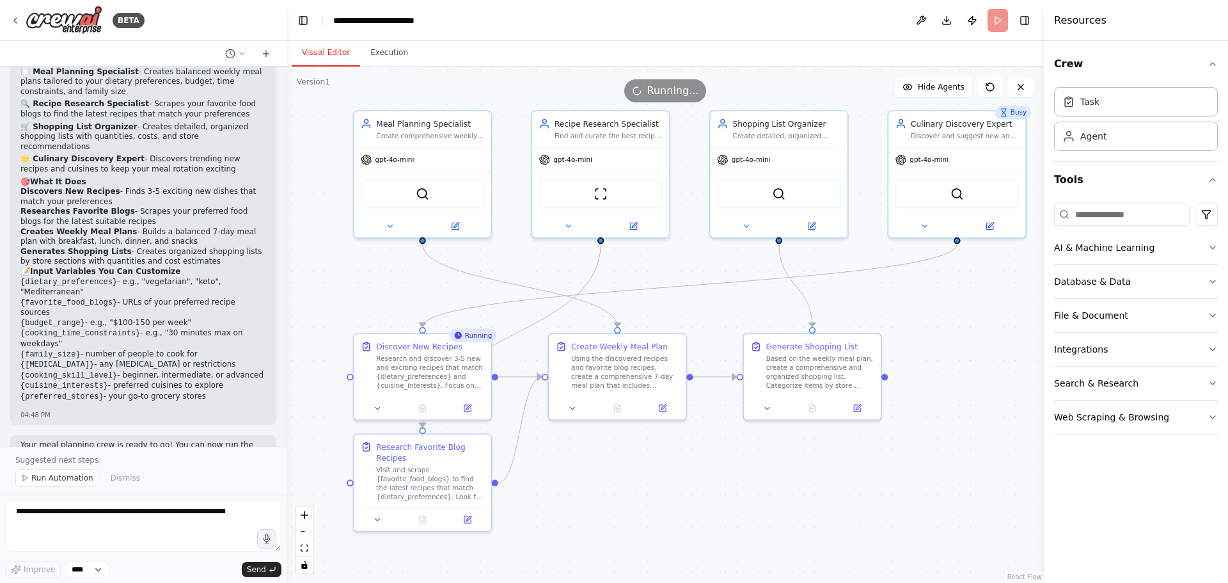
click at [915, 469] on div ".deletable-edge-delete-btn { width: 20px; height: 20px; border: 0px solid #ffff…" at bounding box center [665, 325] width 757 height 516
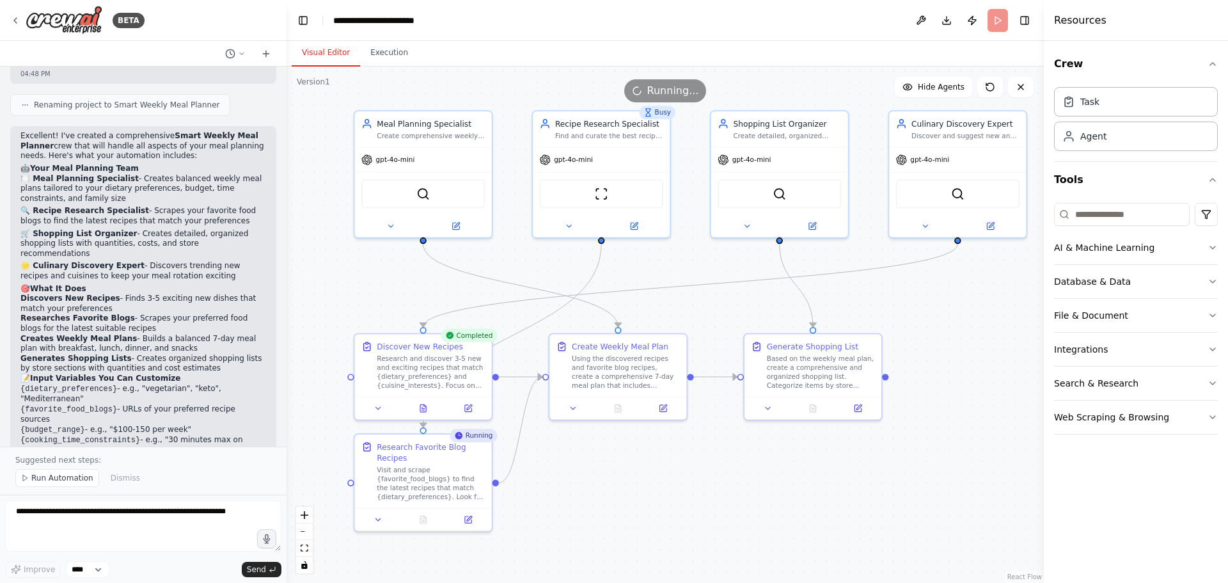
scroll to position [1039, 0]
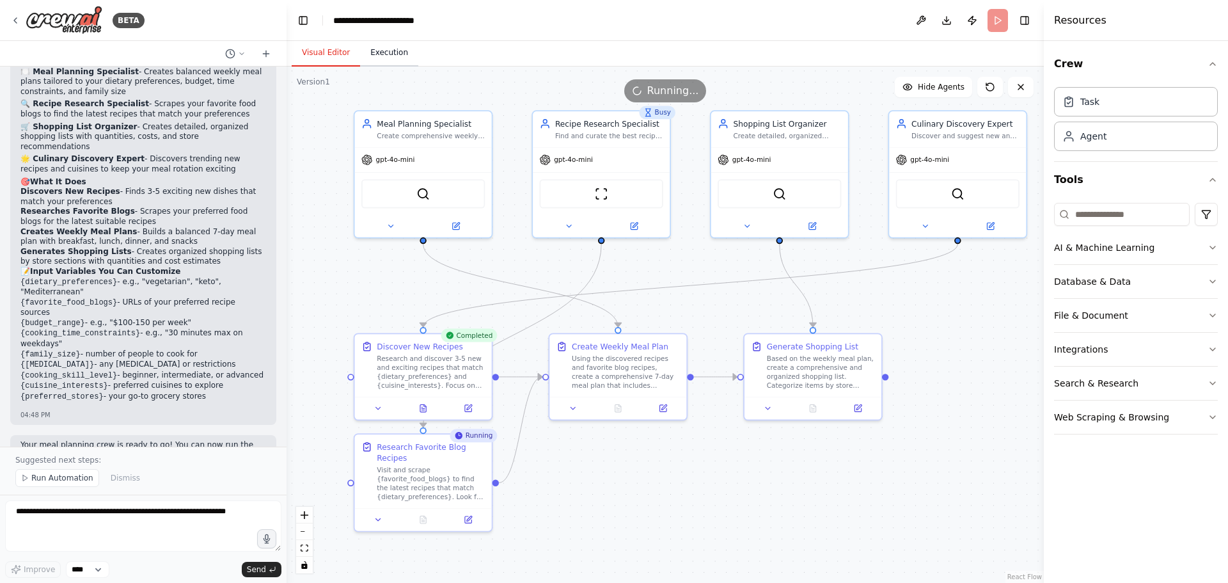
click at [384, 51] on button "Execution" at bounding box center [389, 53] width 58 height 27
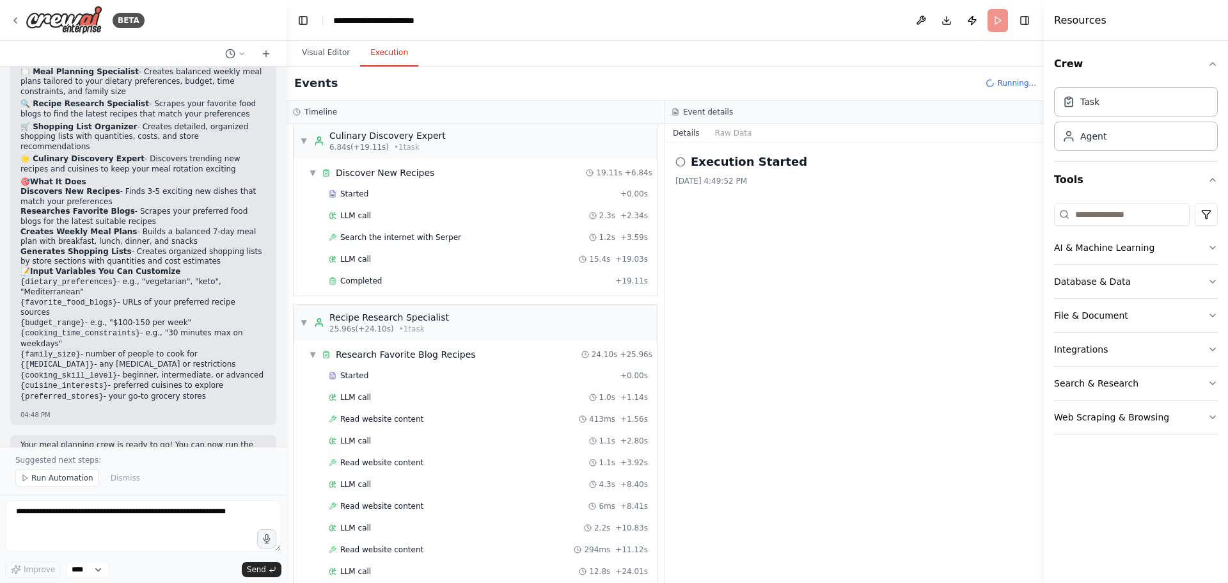
scroll to position [3, 0]
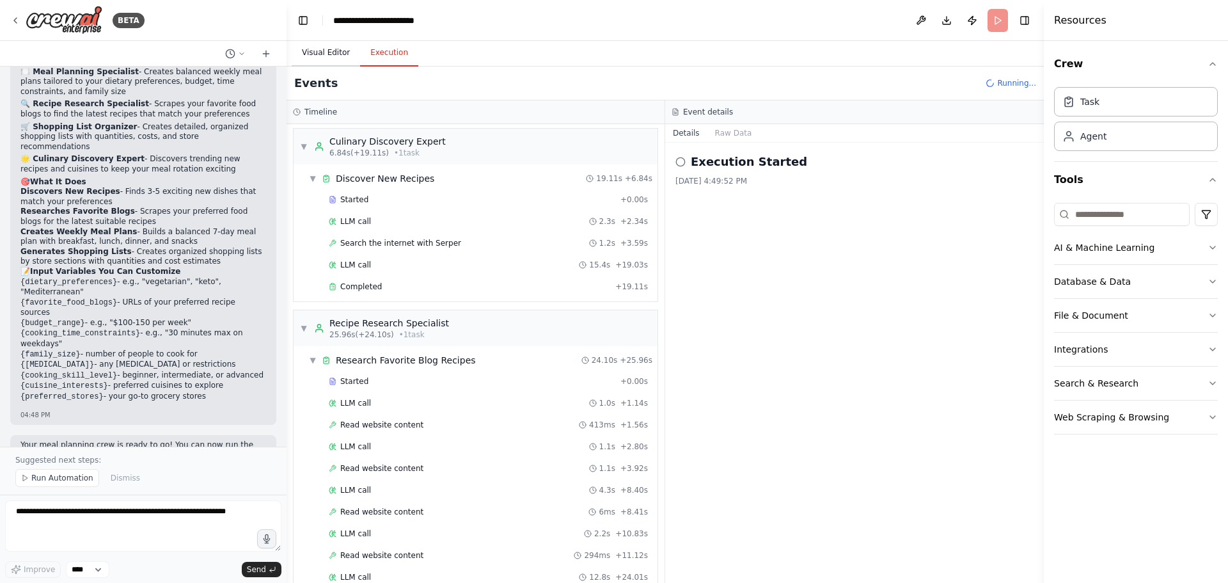
click at [319, 51] on button "Visual Editor" at bounding box center [326, 53] width 68 height 27
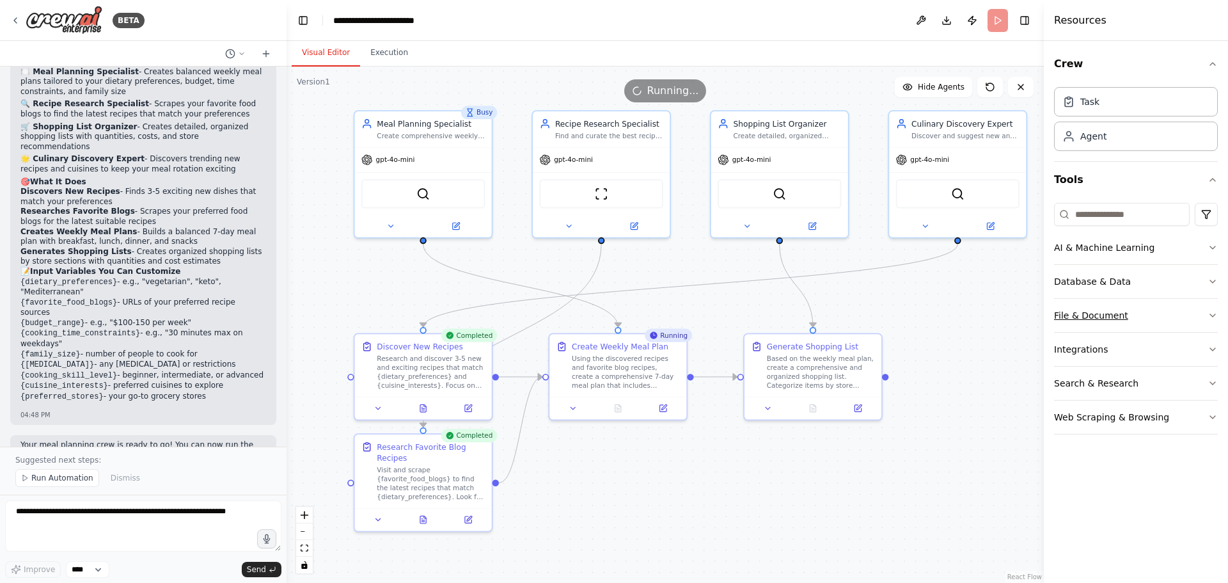
click at [1211, 311] on icon "button" at bounding box center [1213, 315] width 10 height 10
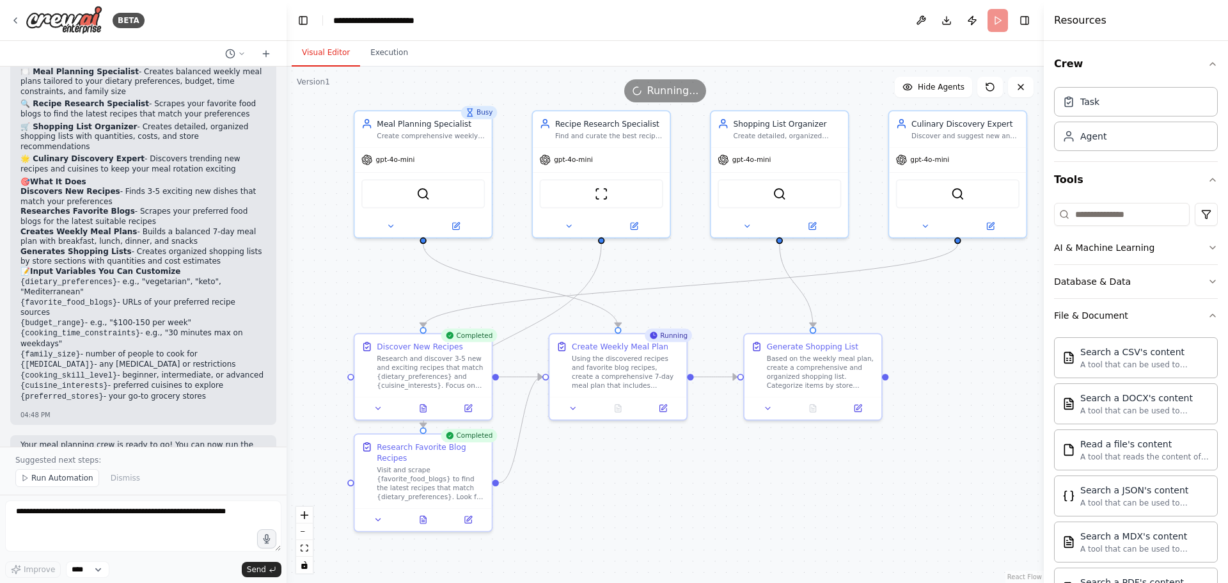
click at [1208, 315] on div "Crew Task Agent Tools AI & Machine Learning Database & Data File & Document Sea…" at bounding box center [1136, 312] width 184 height 542
click at [1208, 315] on icon "button" at bounding box center [1213, 315] width 10 height 10
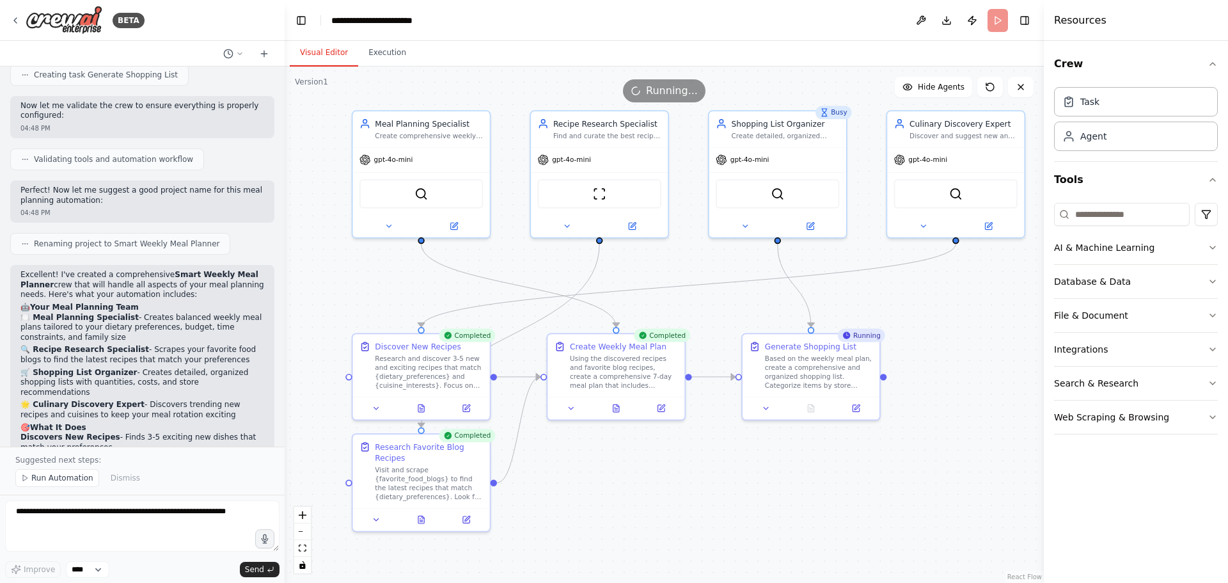
scroll to position [784, 0]
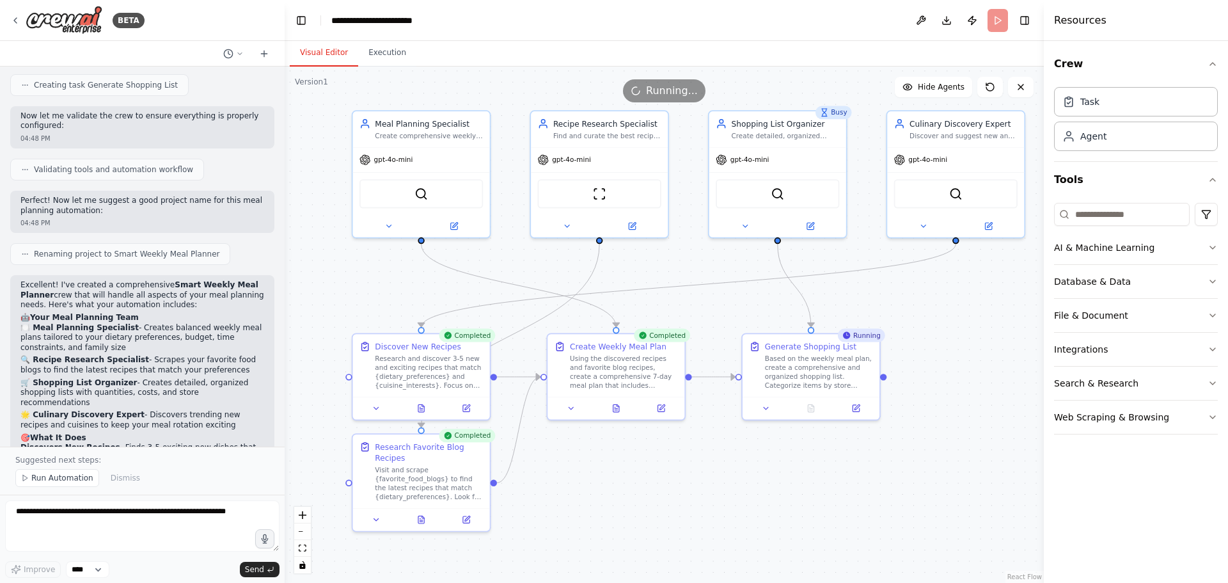
drag, startPoint x: 282, startPoint y: 292, endPoint x: 291, endPoint y: 221, distance: 72.2
click at [291, 219] on div "BETA Develop a crew that creates weekly meal plans based on your dietary prefer…" at bounding box center [614, 291] width 1228 height 583
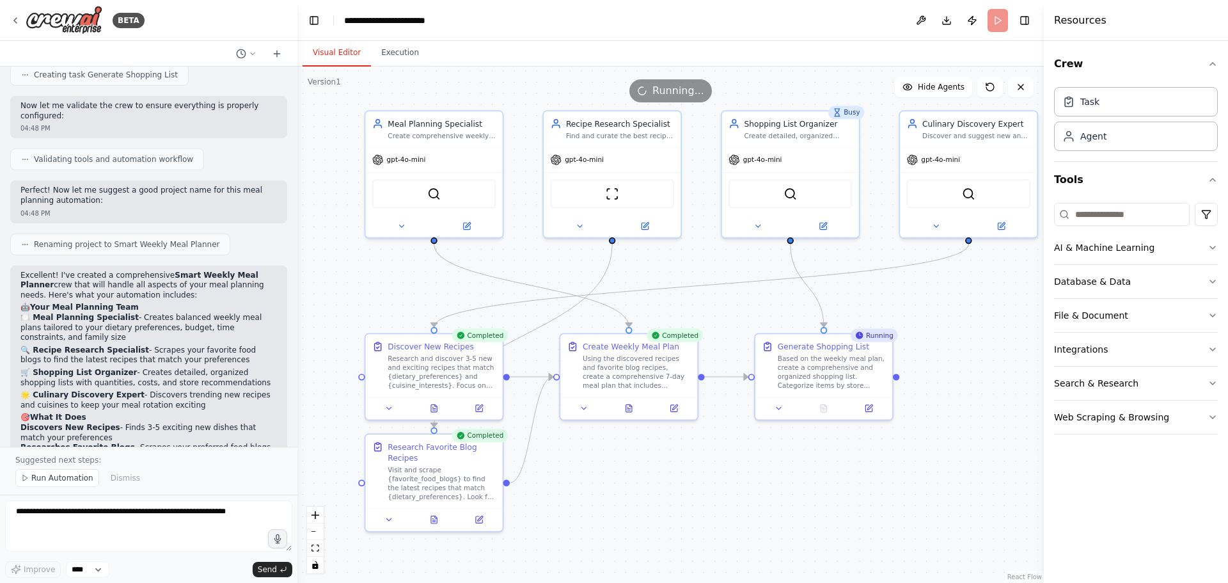
drag, startPoint x: 286, startPoint y: 315, endPoint x: 297, endPoint y: 144, distance: 171.8
click at [297, 144] on div "BETA Develop a crew that creates weekly meal plans based on your dietary prefer…" at bounding box center [614, 291] width 1228 height 583
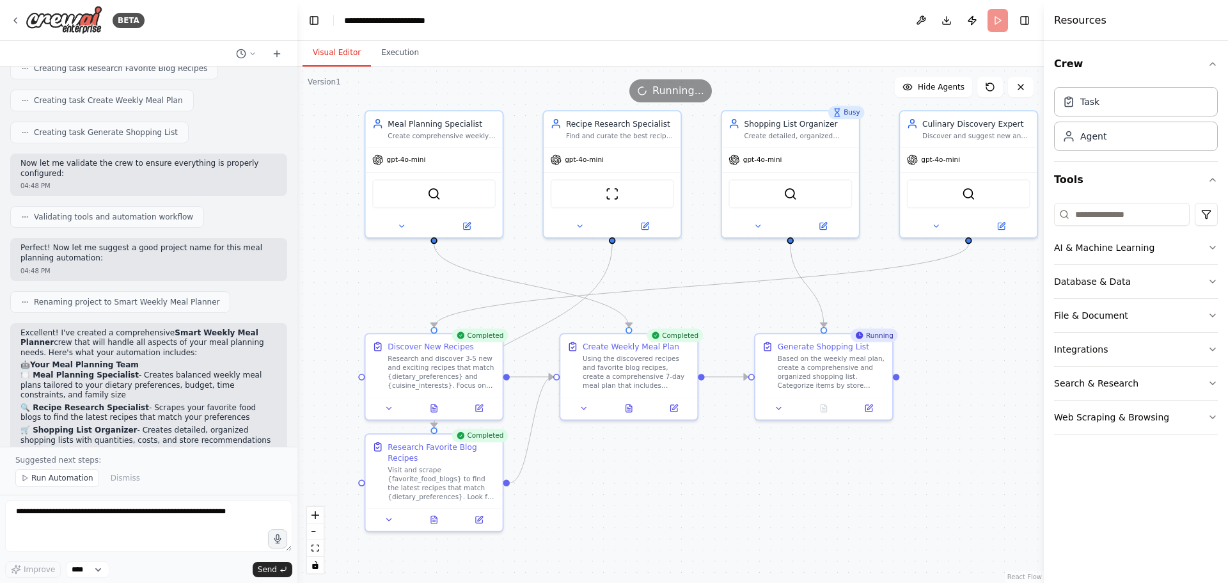
scroll to position [1020, 0]
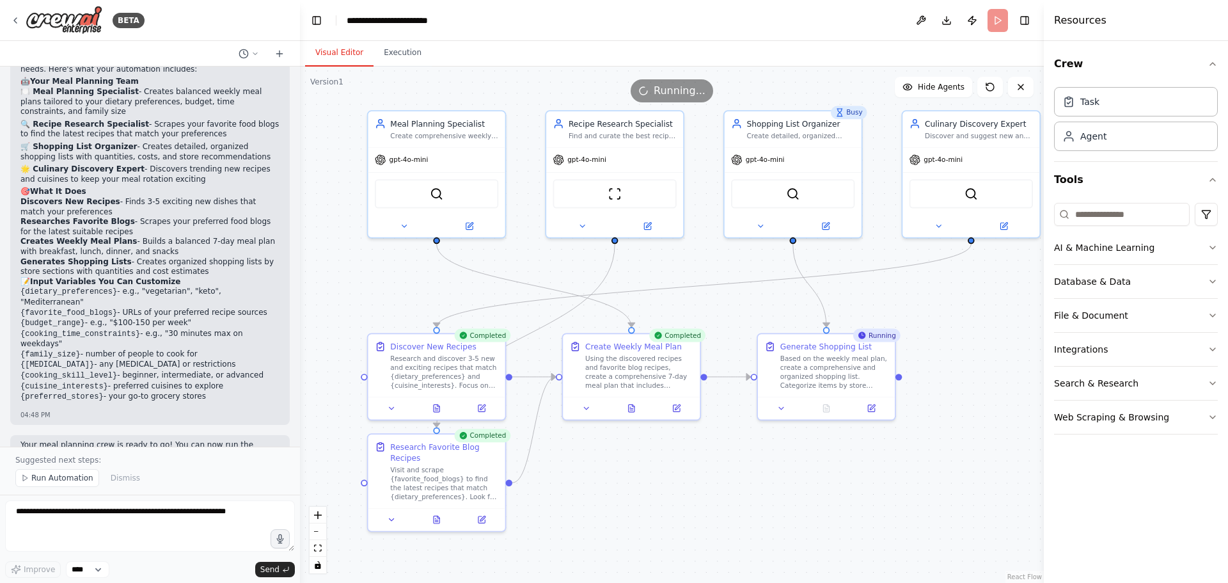
drag, startPoint x: 295, startPoint y: 381, endPoint x: 303, endPoint y: 264, distance: 118.0
click at [303, 264] on div "BETA Develop a crew that creates weekly meal plans based on your dietary prefer…" at bounding box center [614, 291] width 1228 height 583
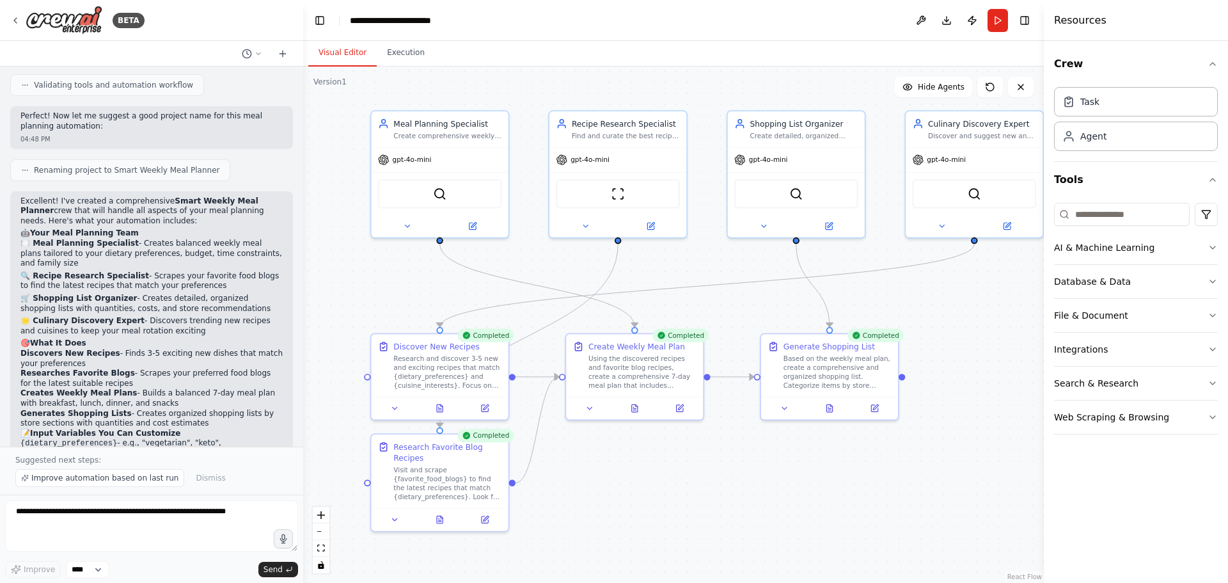
scroll to position [1010, 0]
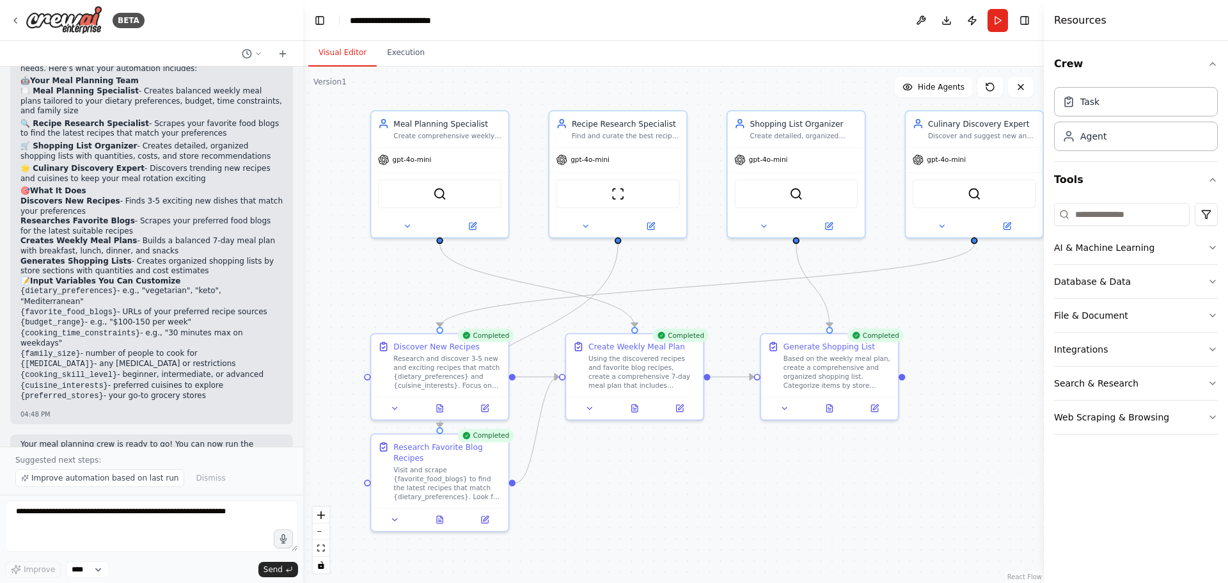
click at [1091, 501] on div "Crew Task Agent Tools AI & Machine Learning Database & Data File & Document Int…" at bounding box center [1136, 312] width 184 height 542
click at [650, 558] on div ".deletable-edge-delete-btn { width: 20px; height: 20px; border: 0px solid #ffff…" at bounding box center [673, 325] width 741 height 516
click at [797, 561] on div ".deletable-edge-delete-btn { width: 20px; height: 20px; border: 0px solid #ffff…" at bounding box center [673, 325] width 741 height 516
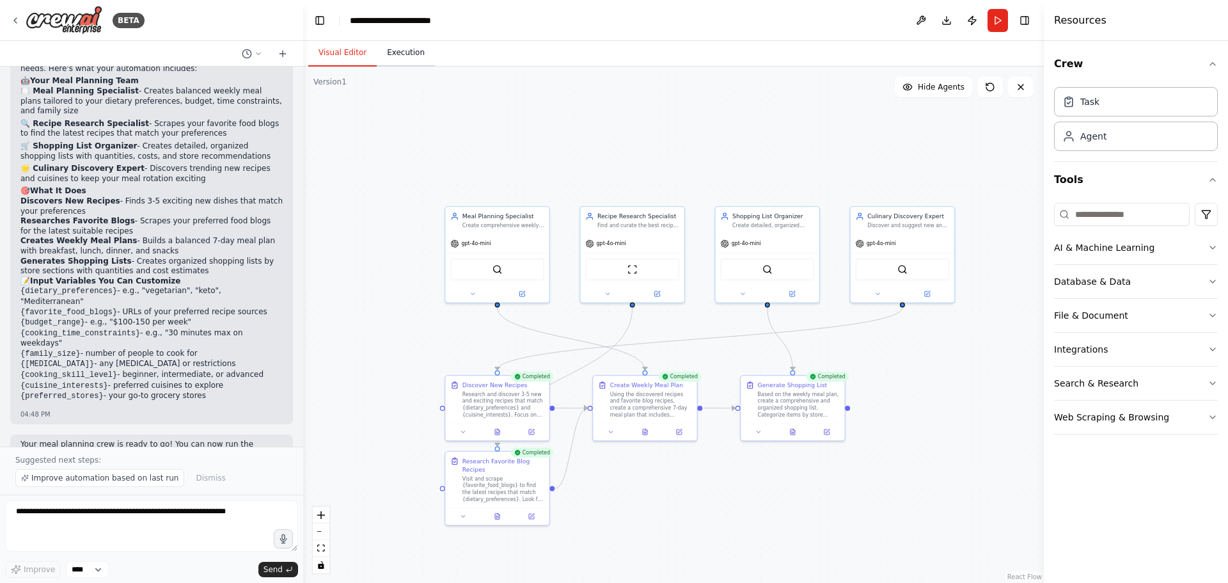
click at [385, 55] on button "Execution" at bounding box center [406, 53] width 58 height 27
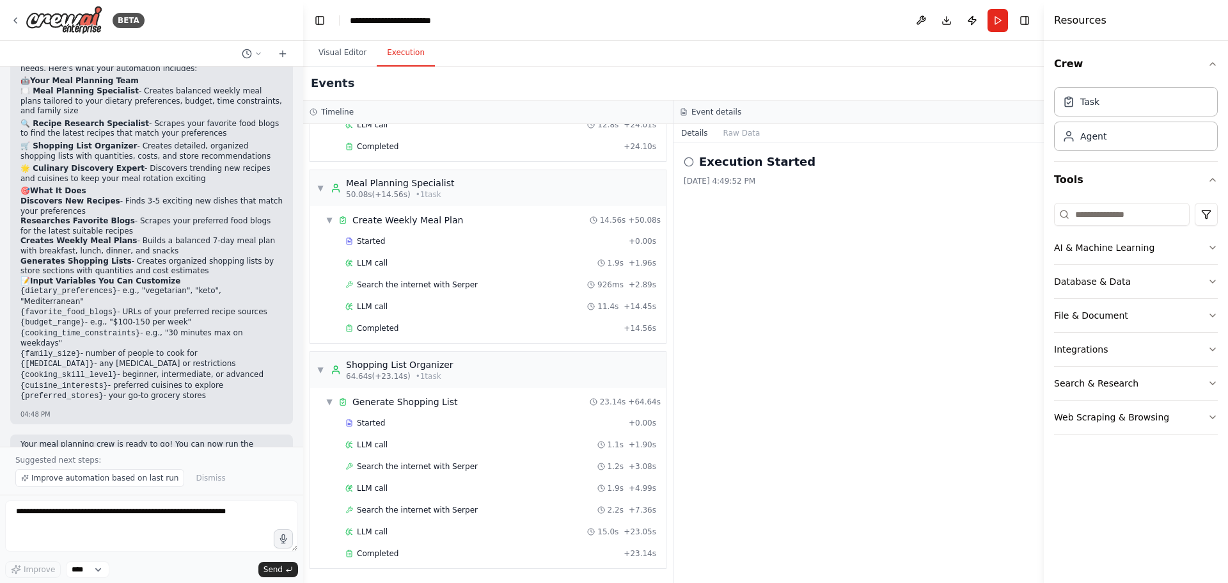
scroll to position [0, 0]
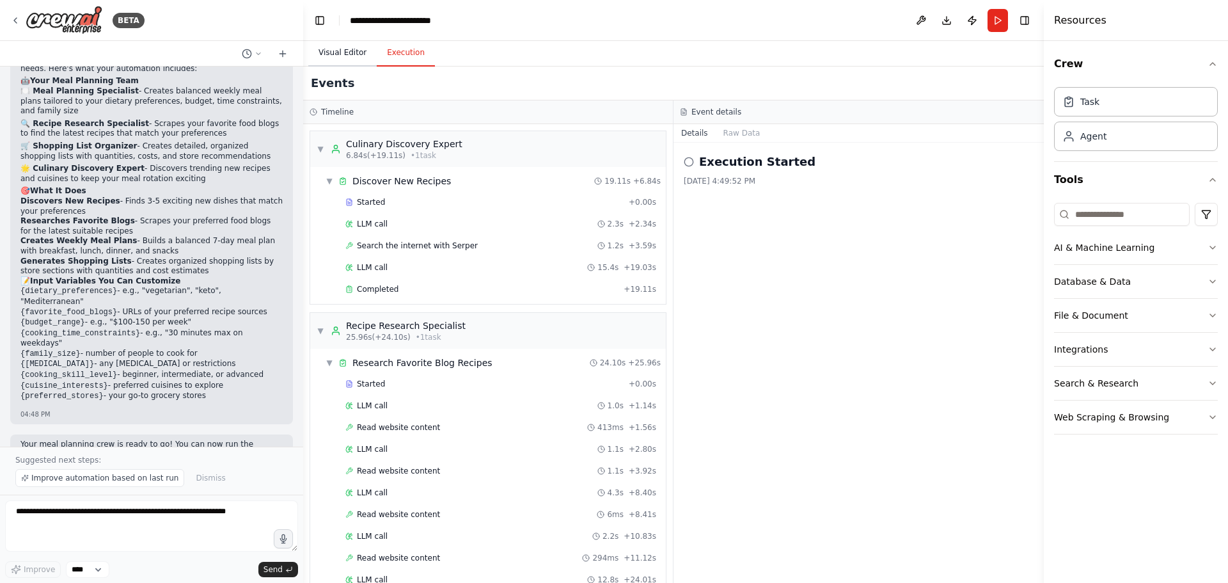
click at [344, 56] on button "Visual Editor" at bounding box center [342, 53] width 68 height 27
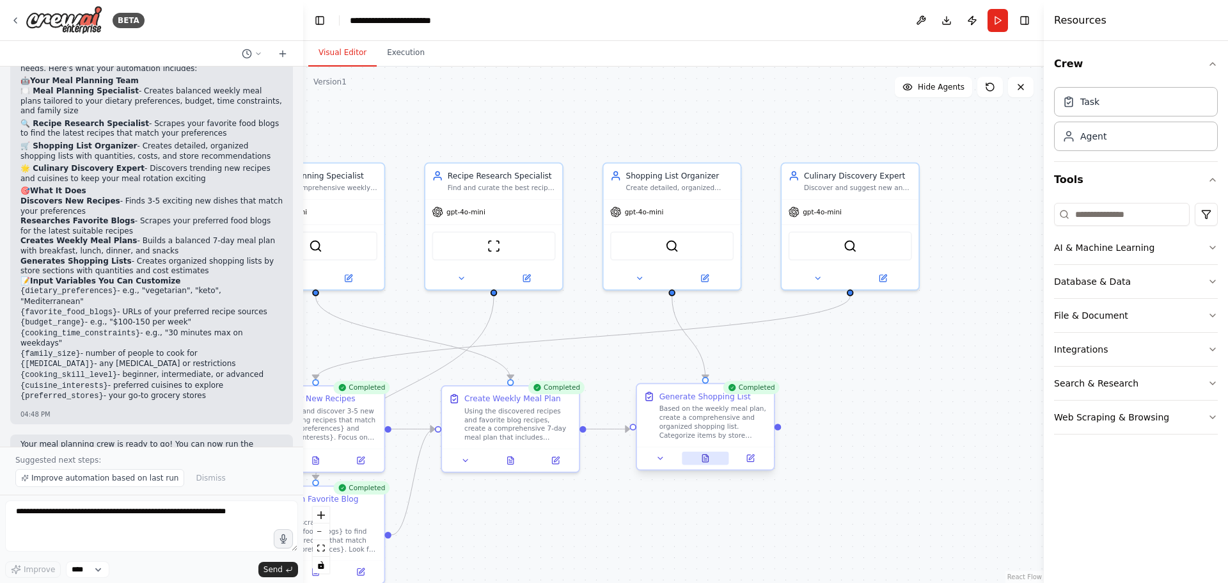
click at [705, 456] on icon at bounding box center [705, 458] width 6 height 8
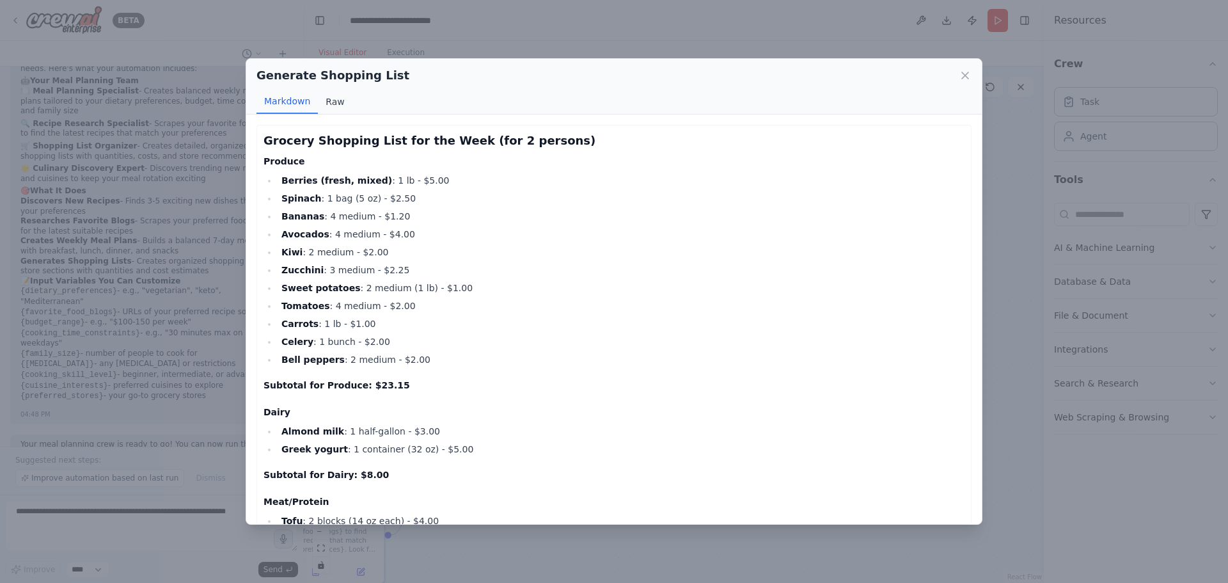
click at [324, 103] on button "Raw" at bounding box center [335, 102] width 34 height 24
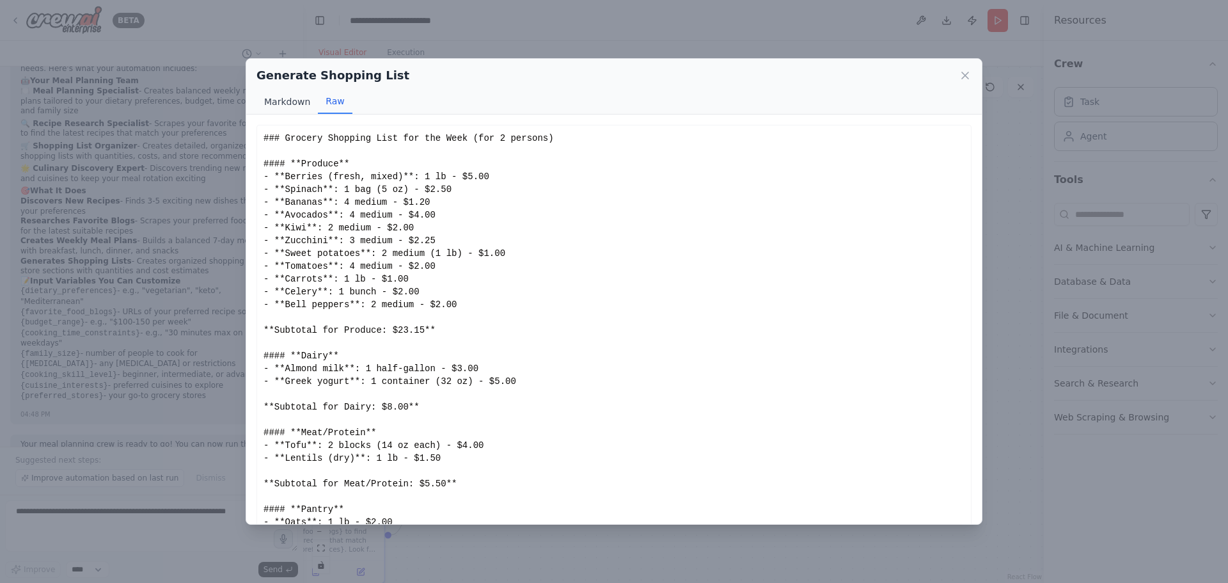
click at [295, 100] on button "Markdown" at bounding box center [286, 102] width 61 height 24
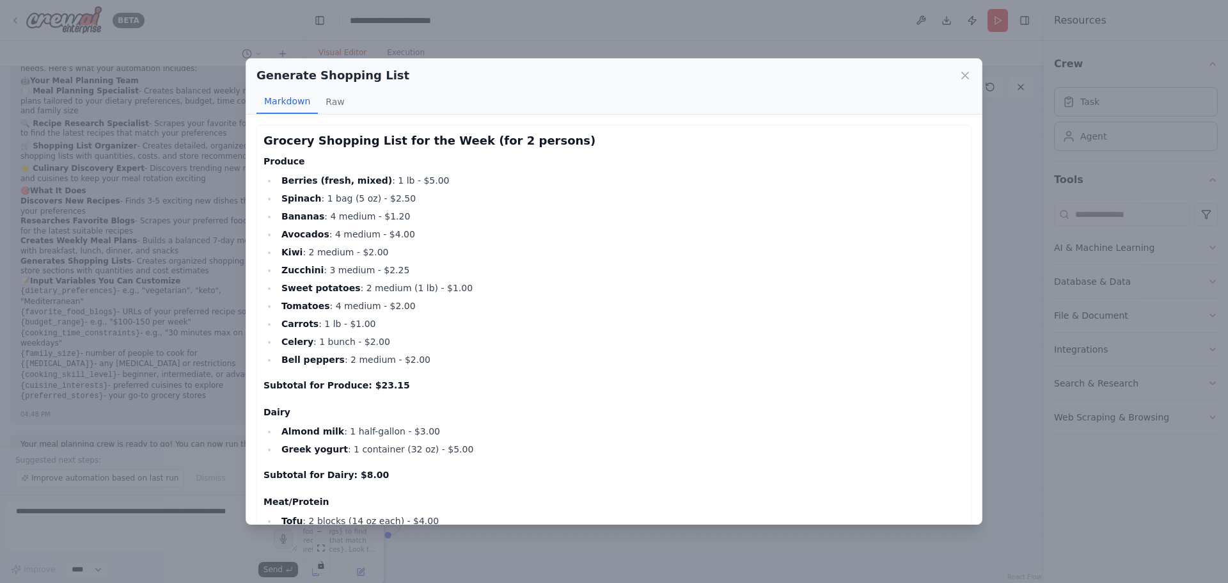
click at [958, 73] on div "Generate Shopping List" at bounding box center [613, 76] width 715 height 18
click at [966, 77] on icon at bounding box center [965, 75] width 13 height 13
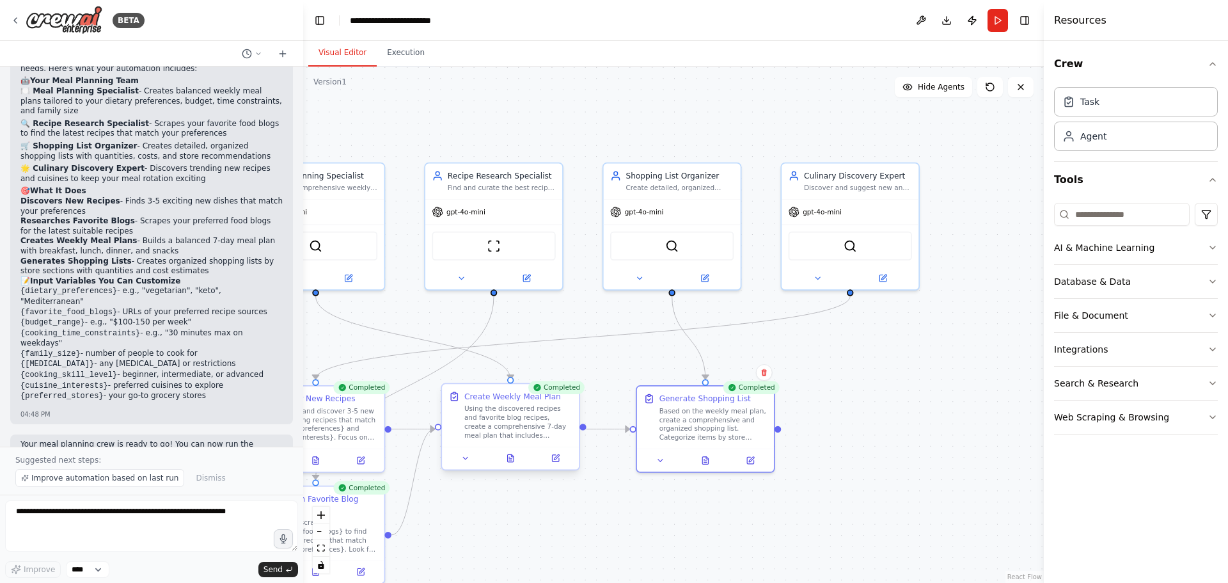
click at [512, 465] on div at bounding box center [510, 457] width 137 height 23
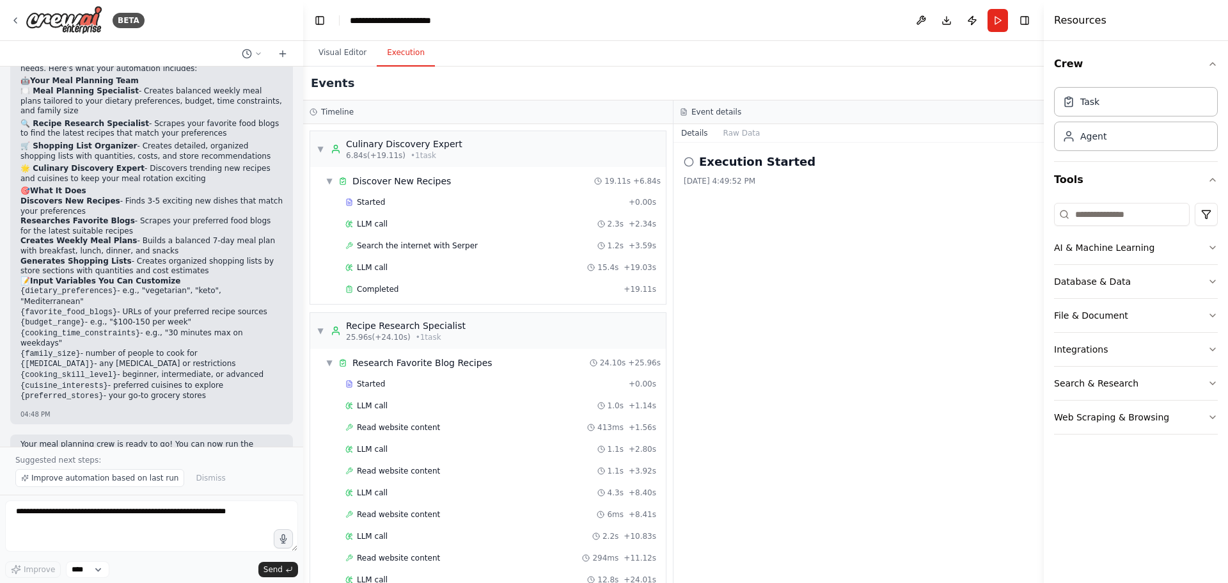
click at [393, 51] on button "Execution" at bounding box center [406, 53] width 58 height 27
click at [352, 49] on button "Visual Editor" at bounding box center [342, 53] width 68 height 27
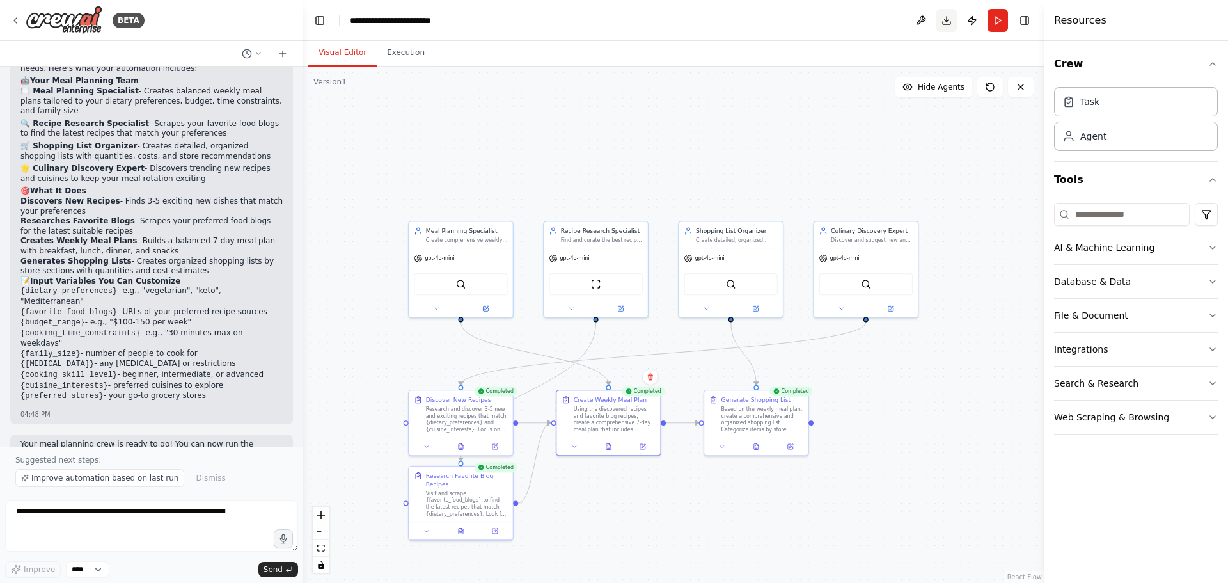
click at [946, 21] on button "Download" at bounding box center [946, 20] width 20 height 23
click at [947, 20] on button "Download" at bounding box center [946, 20] width 20 height 23
click at [1027, 18] on button "Toggle Right Sidebar" at bounding box center [1025, 21] width 18 height 18
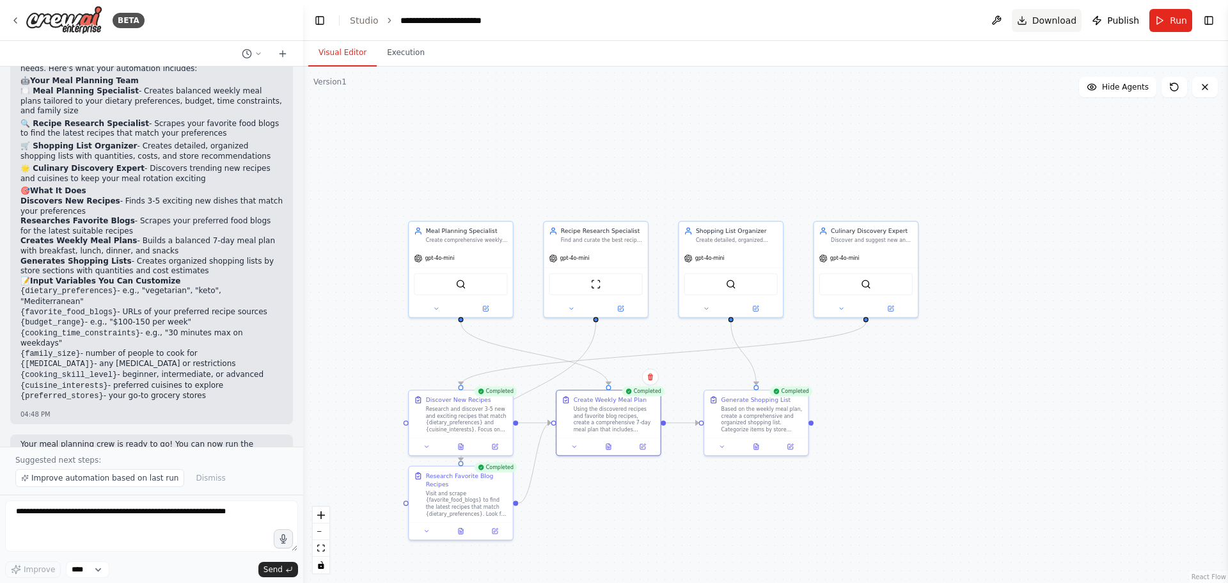
click at [1055, 20] on span "Download" at bounding box center [1054, 20] width 45 height 13
click at [1004, 17] on button at bounding box center [996, 20] width 20 height 23
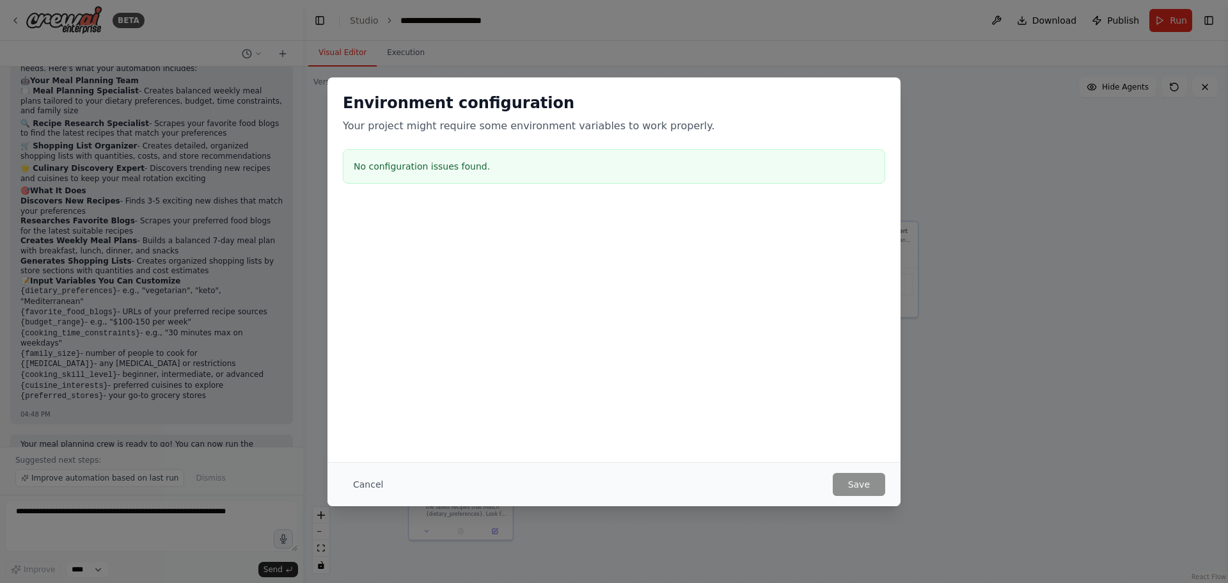
click at [356, 482] on button "Cancel" at bounding box center [368, 484] width 51 height 23
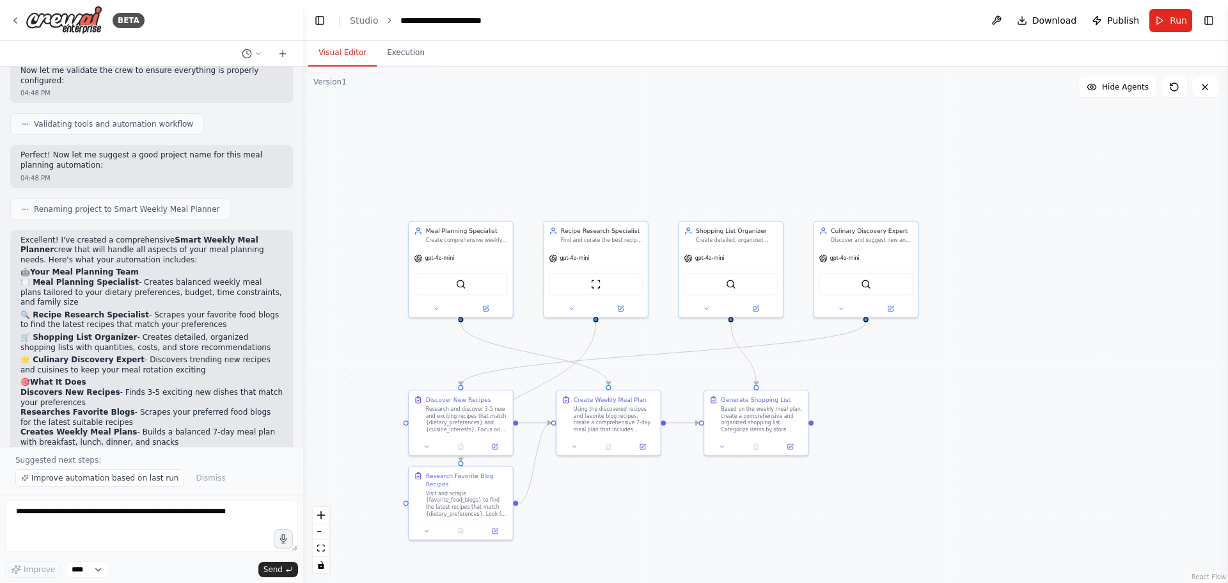
scroll to position [818, 0]
drag, startPoint x: 80, startPoint y: 282, endPoint x: 226, endPoint y: 290, distance: 146.0
click at [209, 311] on p "🔍 Recipe Research Specialist - Scrapes your favorite food blogs to find the lat…" at bounding box center [151, 321] width 262 height 20
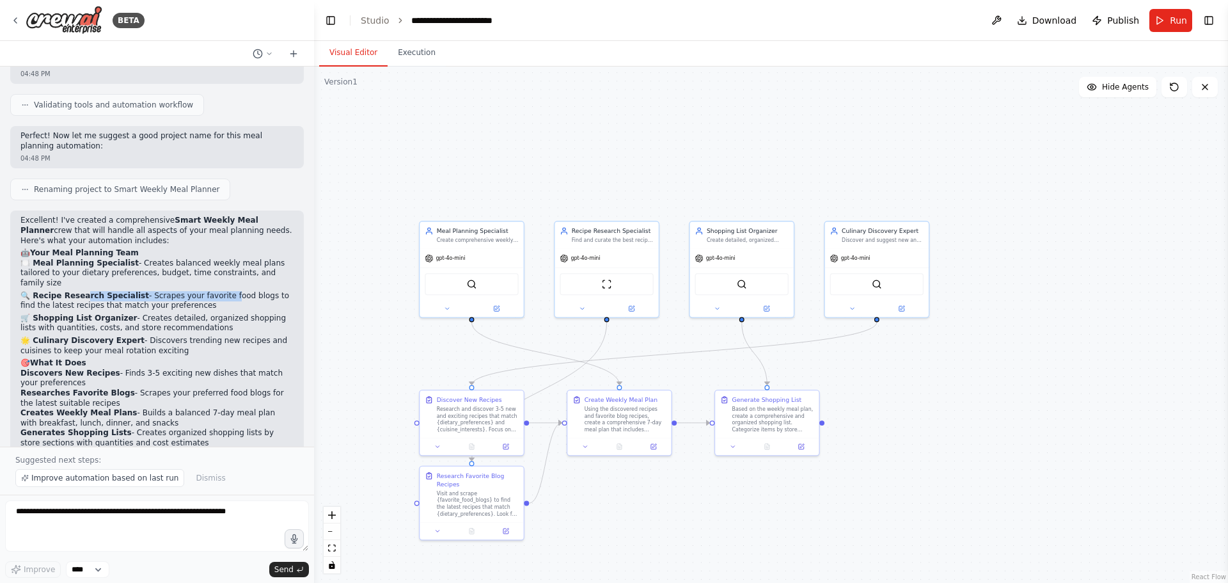
drag, startPoint x: 310, startPoint y: 278, endPoint x: 386, endPoint y: 35, distance: 254.9
click at [317, 79] on div "BETA Develop a crew that creates weekly meal plans based on your dietary prefer…" at bounding box center [614, 291] width 1228 height 583
click at [376, 17] on link "Studio" at bounding box center [377, 20] width 29 height 10
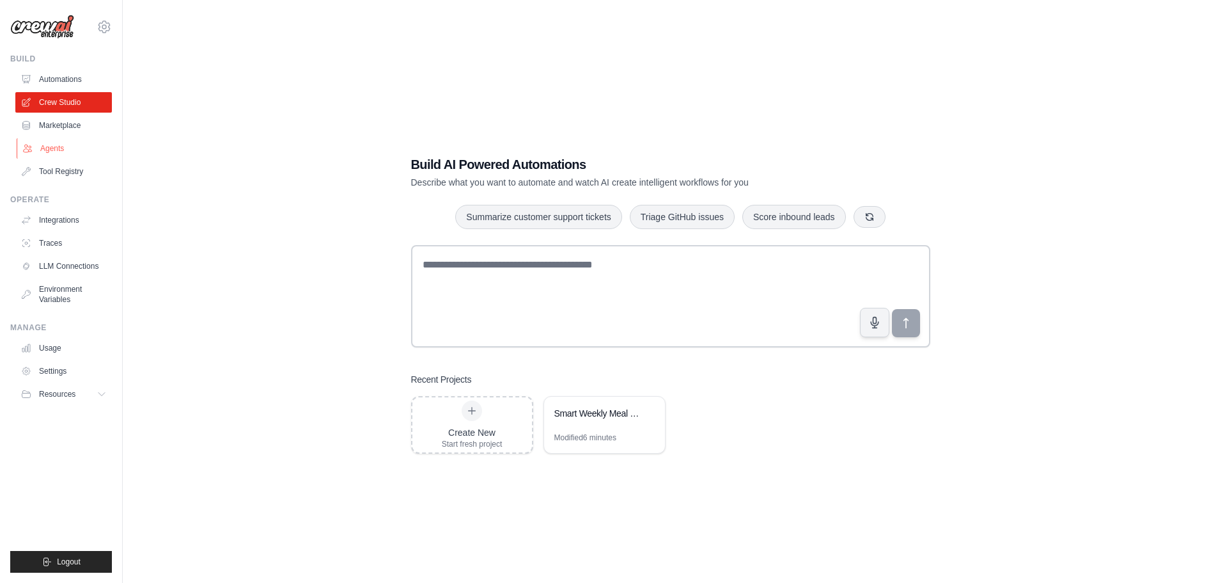
click at [51, 146] on link "Agents" at bounding box center [65, 148] width 97 height 20
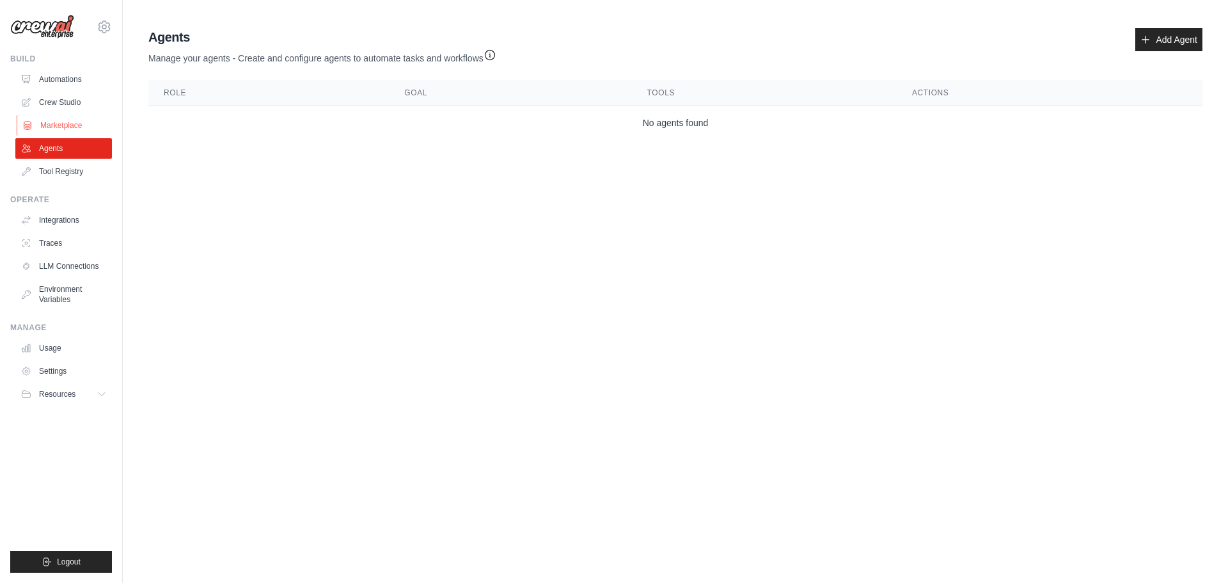
click at [64, 125] on link "Marketplace" at bounding box center [65, 125] width 97 height 20
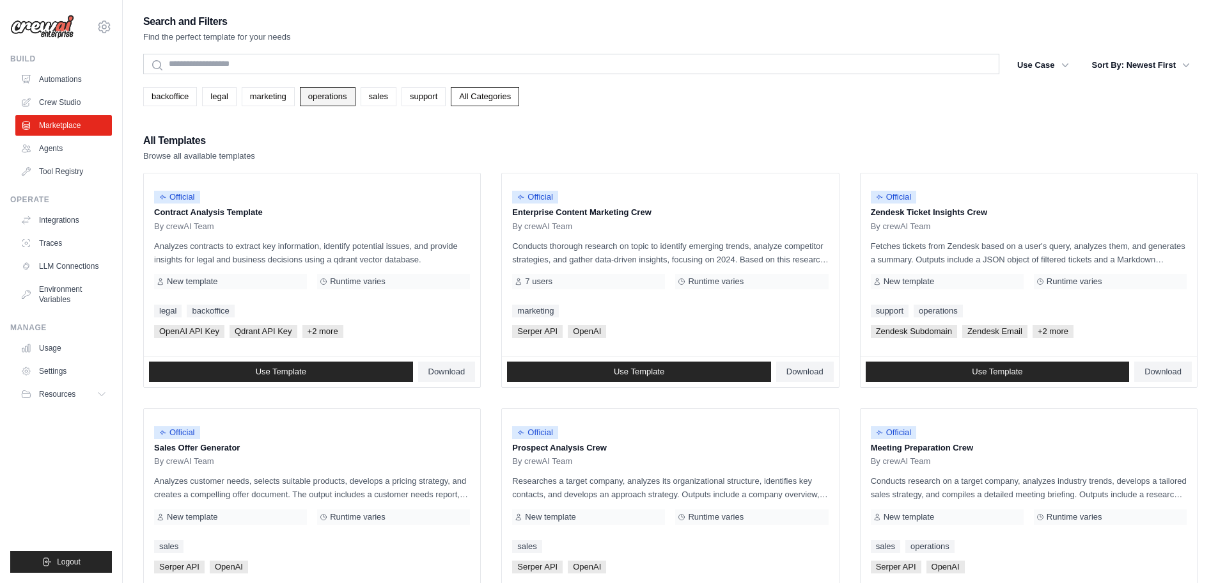
click at [340, 91] on link "operations" at bounding box center [328, 96] width 56 height 19
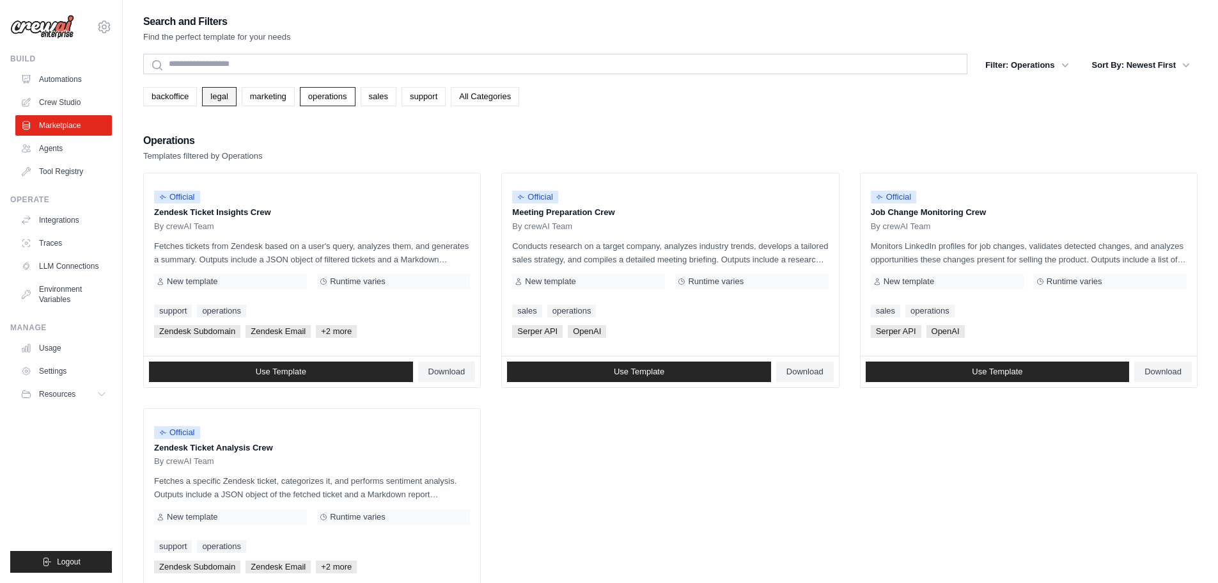
click at [230, 93] on link "legal" at bounding box center [219, 96] width 34 height 19
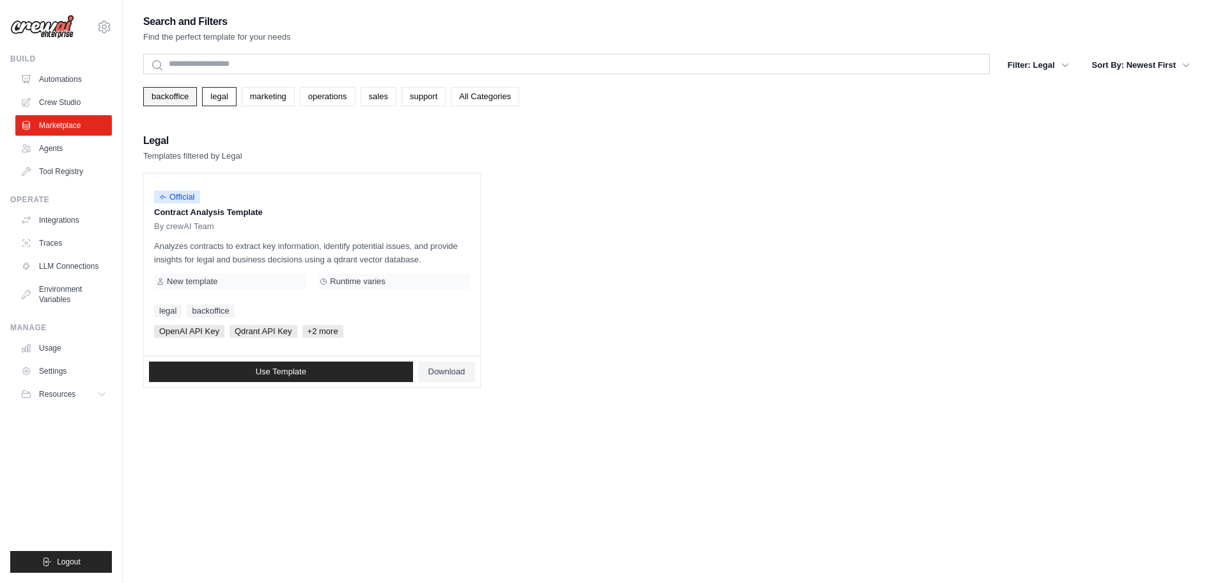
click at [177, 97] on link "backoffice" at bounding box center [170, 96] width 54 height 19
click at [481, 94] on link "All Categories" at bounding box center [485, 96] width 68 height 19
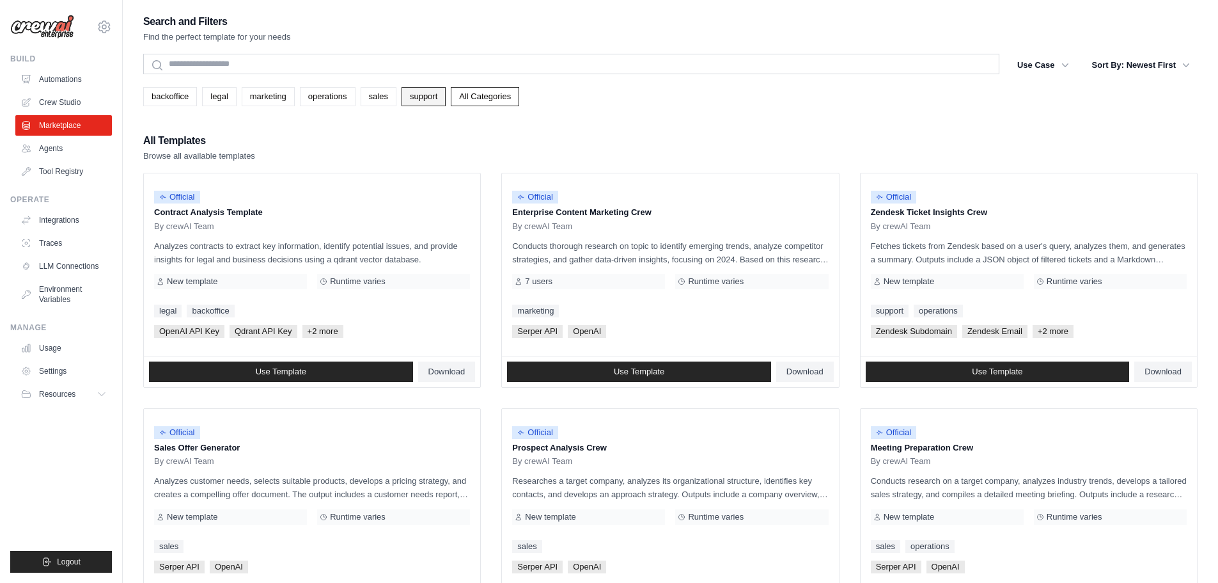
click at [425, 95] on link "support" at bounding box center [424, 96] width 44 height 19
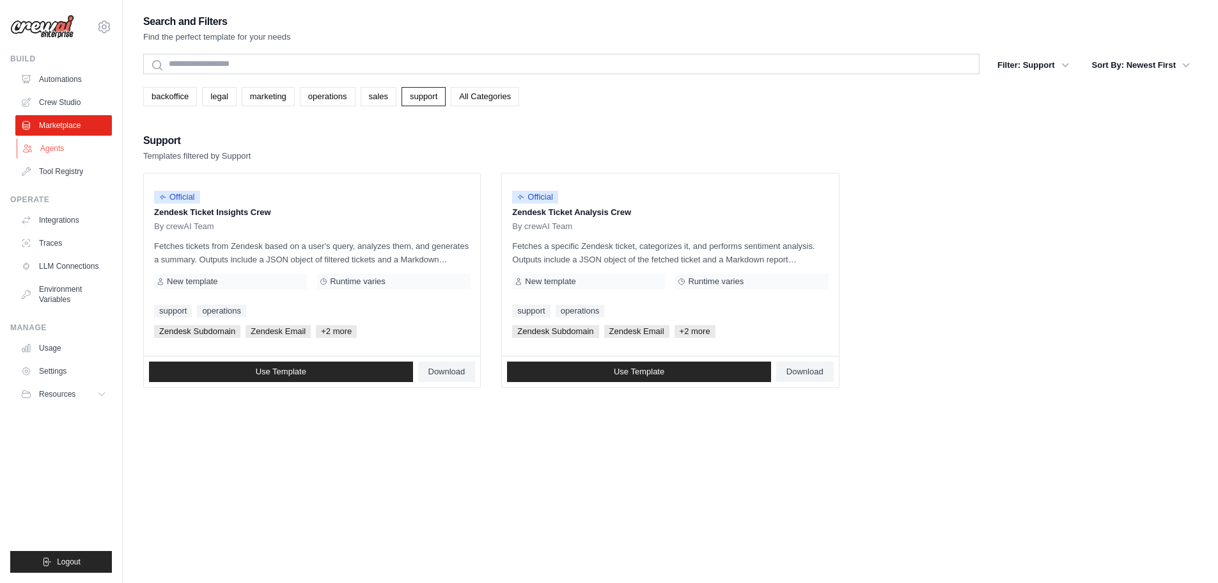
click at [55, 149] on link "Agents" at bounding box center [65, 148] width 97 height 20
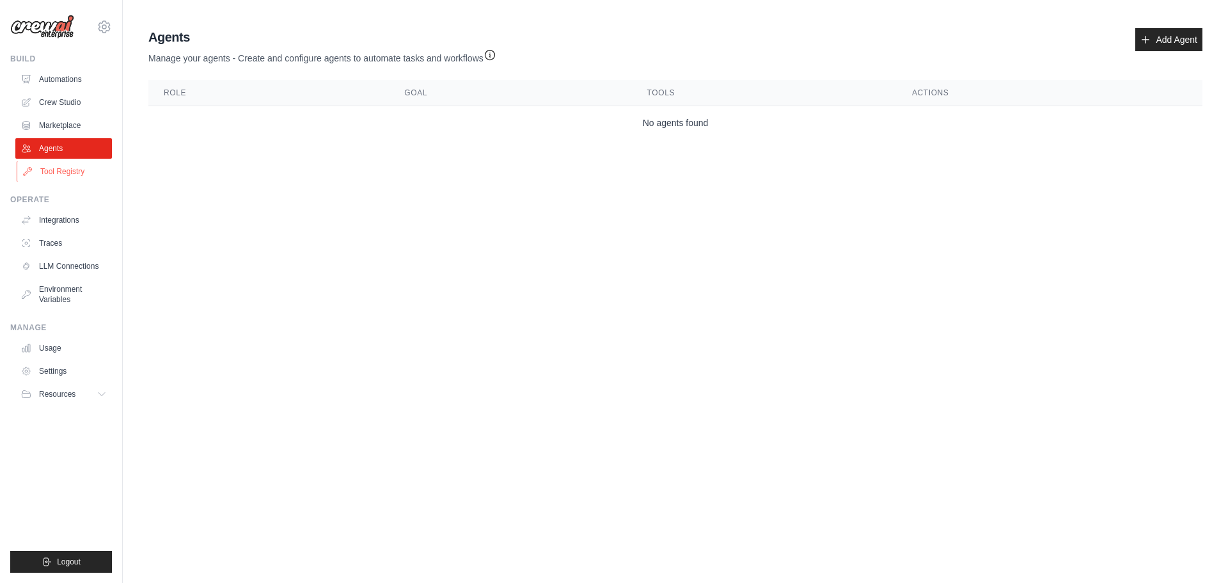
click at [62, 168] on link "Tool Registry" at bounding box center [65, 171] width 97 height 20
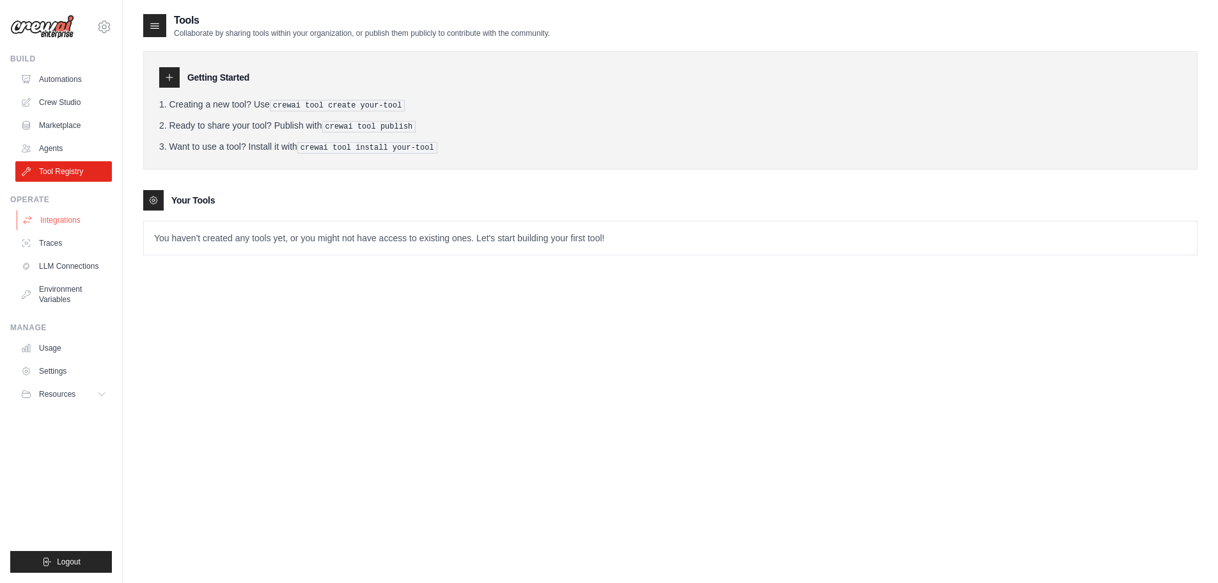
click at [63, 216] on link "Integrations" at bounding box center [65, 220] width 97 height 20
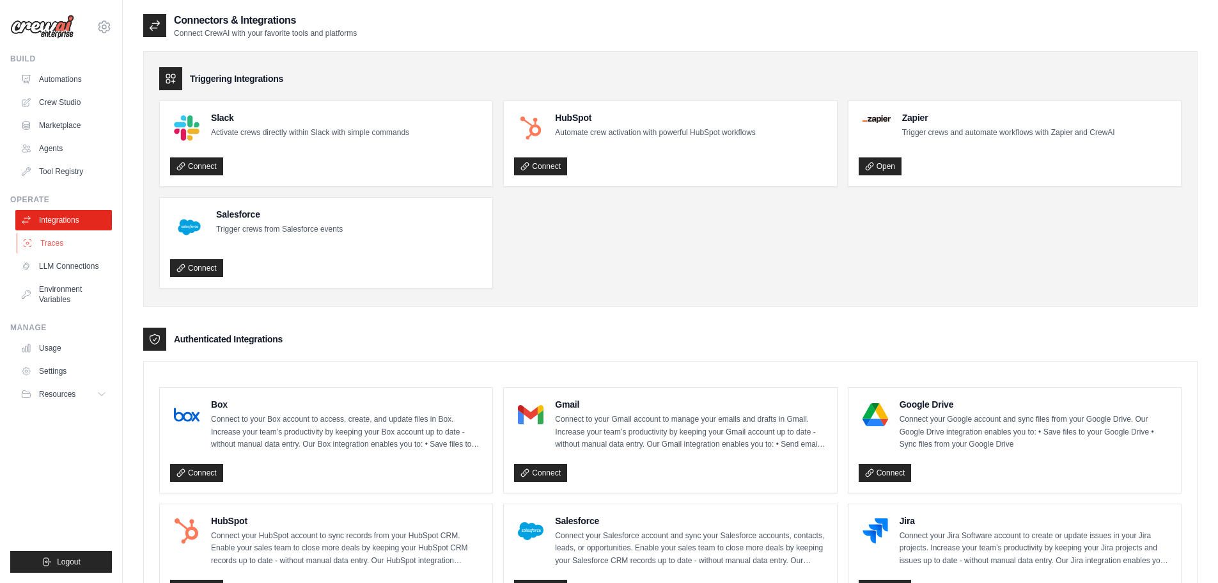
click at [52, 242] on link "Traces" at bounding box center [65, 243] width 97 height 20
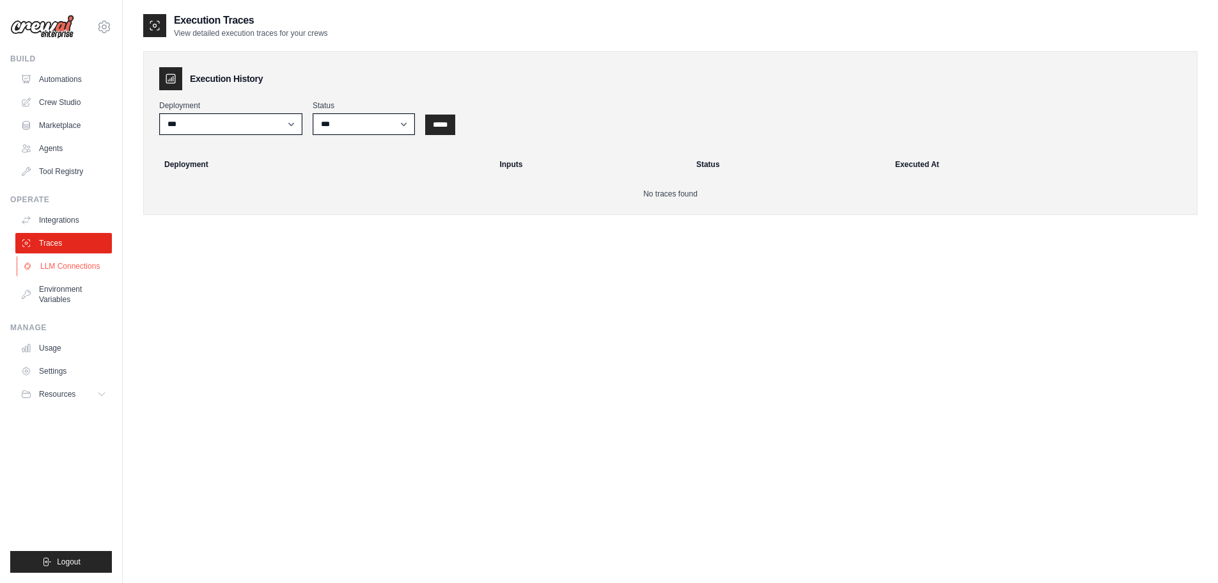
click at [57, 269] on link "LLM Connections" at bounding box center [65, 266] width 97 height 20
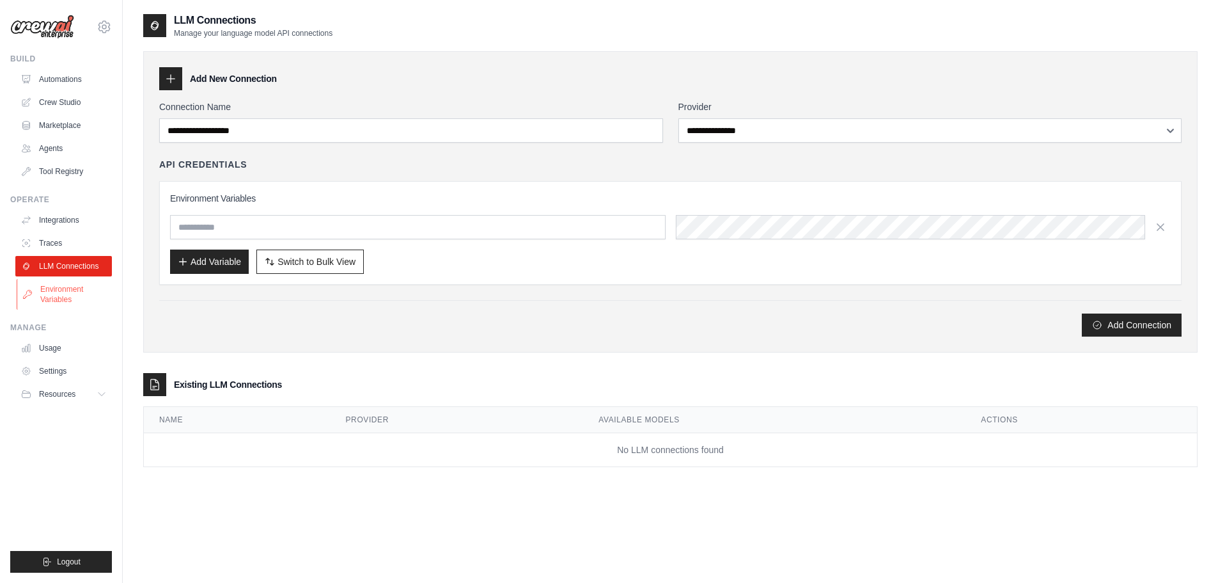
click at [56, 295] on link "Environment Variables" at bounding box center [65, 294] width 97 height 31
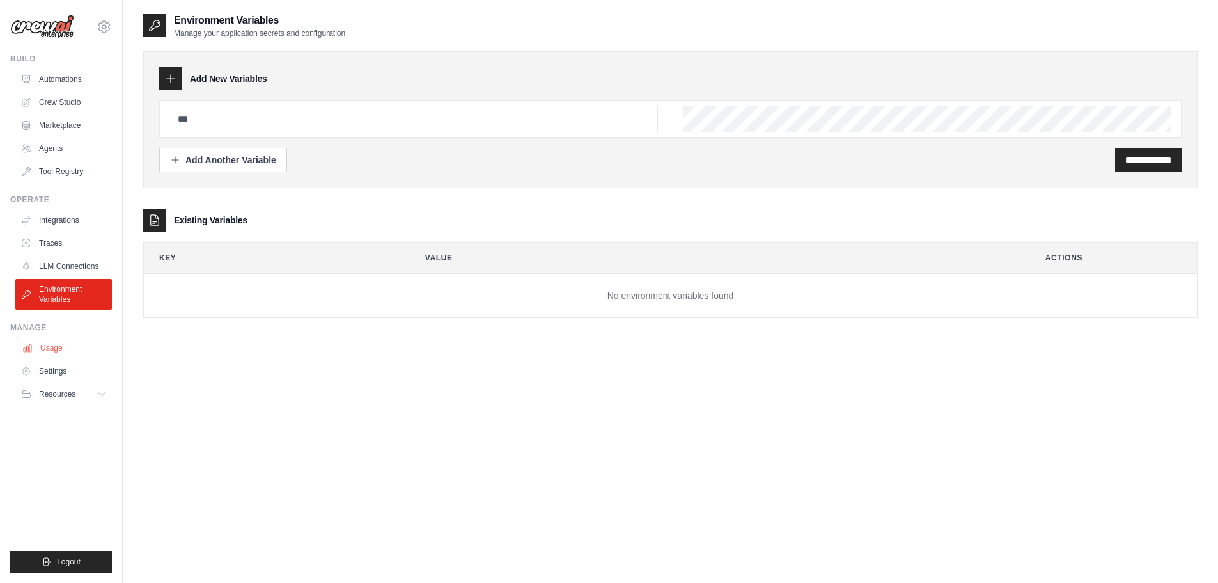
click at [63, 344] on link "Usage" at bounding box center [65, 348] width 97 height 20
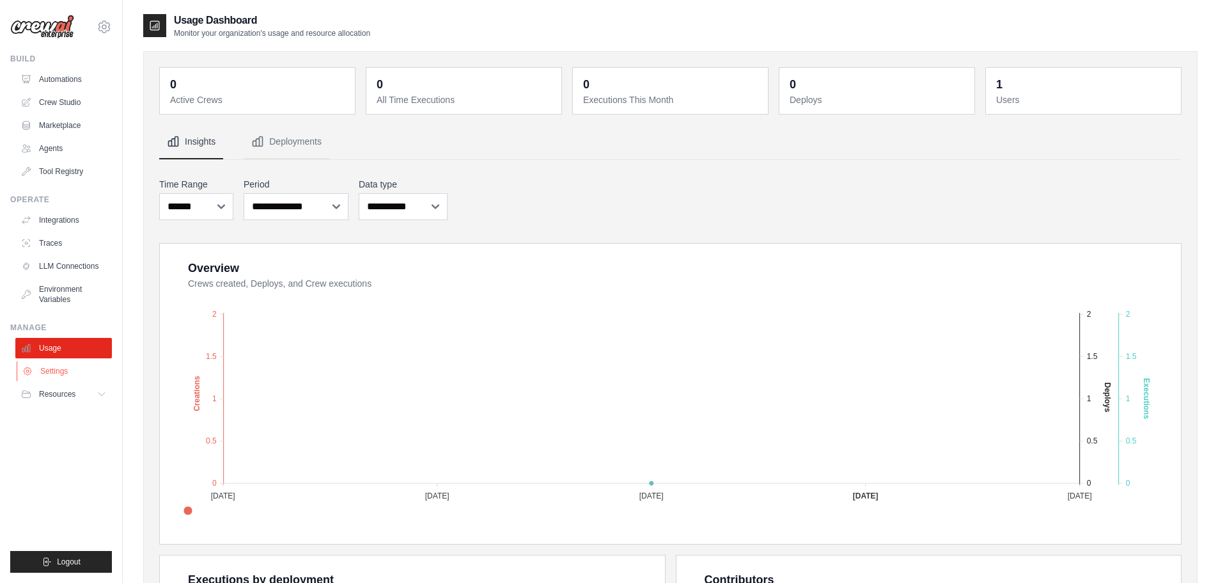
click at [55, 379] on link "Settings" at bounding box center [65, 371] width 97 height 20
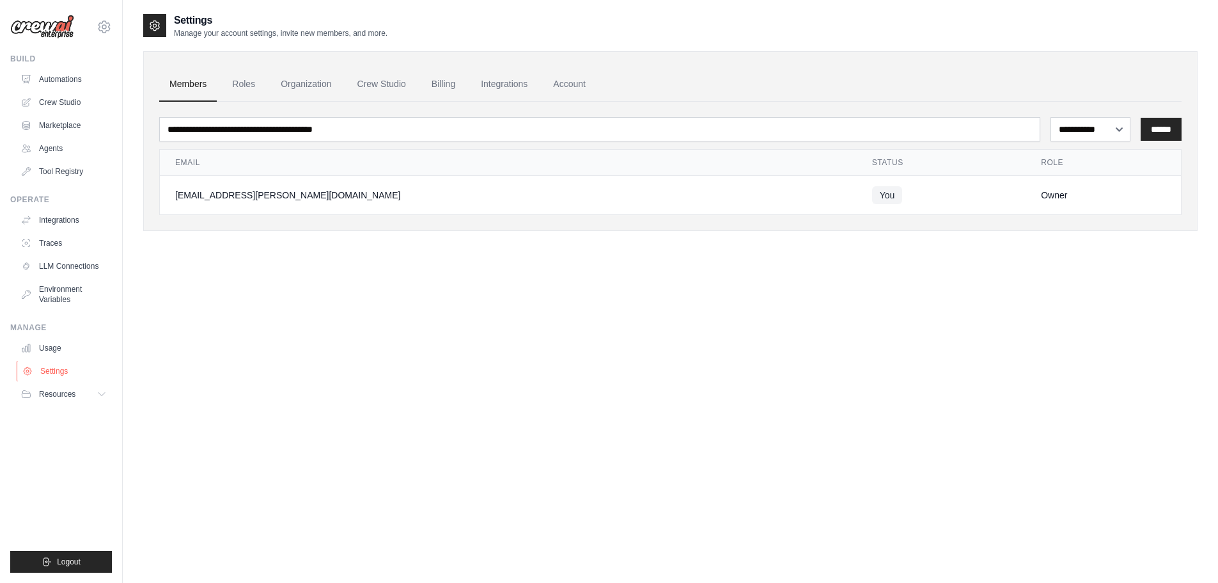
click at [58, 370] on link "Settings" at bounding box center [65, 371] width 97 height 20
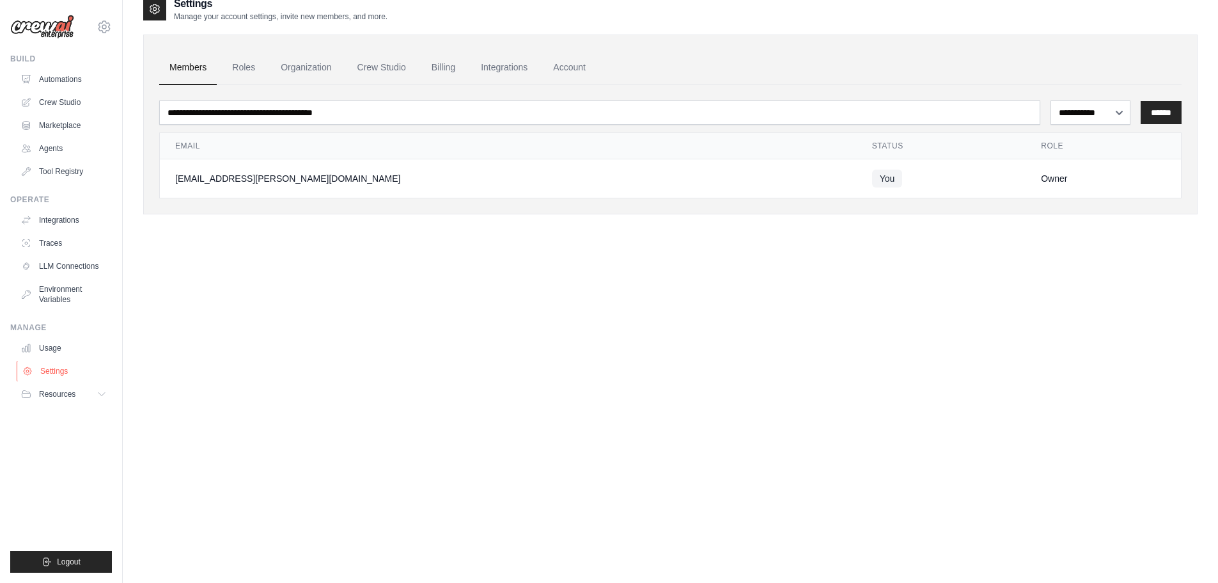
scroll to position [26, 0]
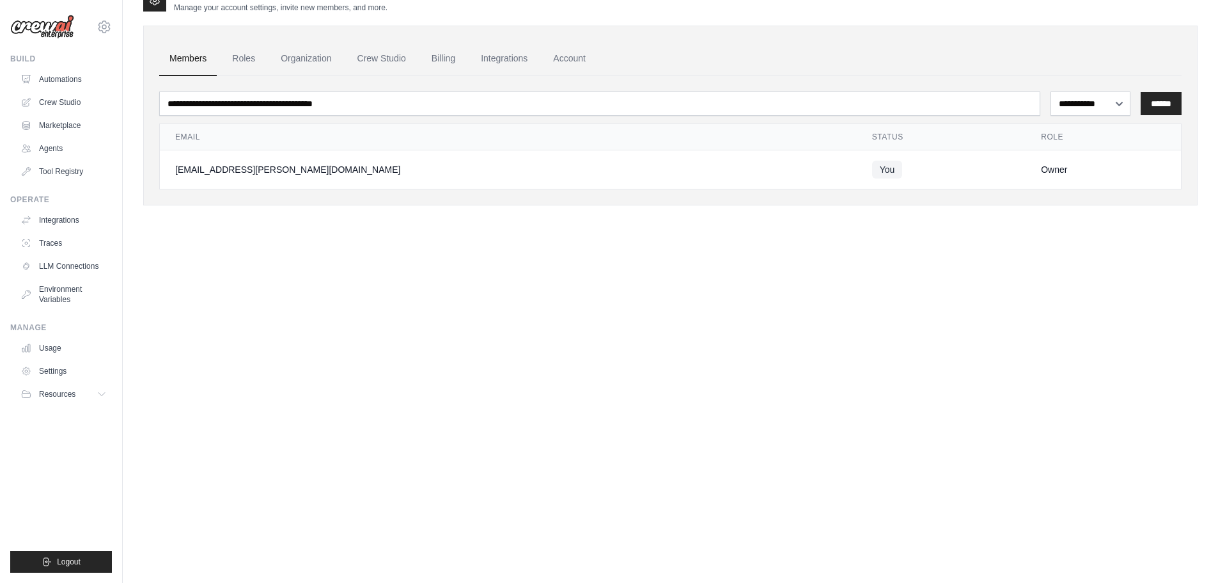
click at [61, 29] on img at bounding box center [42, 27] width 64 height 24
click at [101, 25] on icon at bounding box center [104, 26] width 15 height 15
click at [79, 88] on link "Settings" at bounding box center [104, 86] width 113 height 23
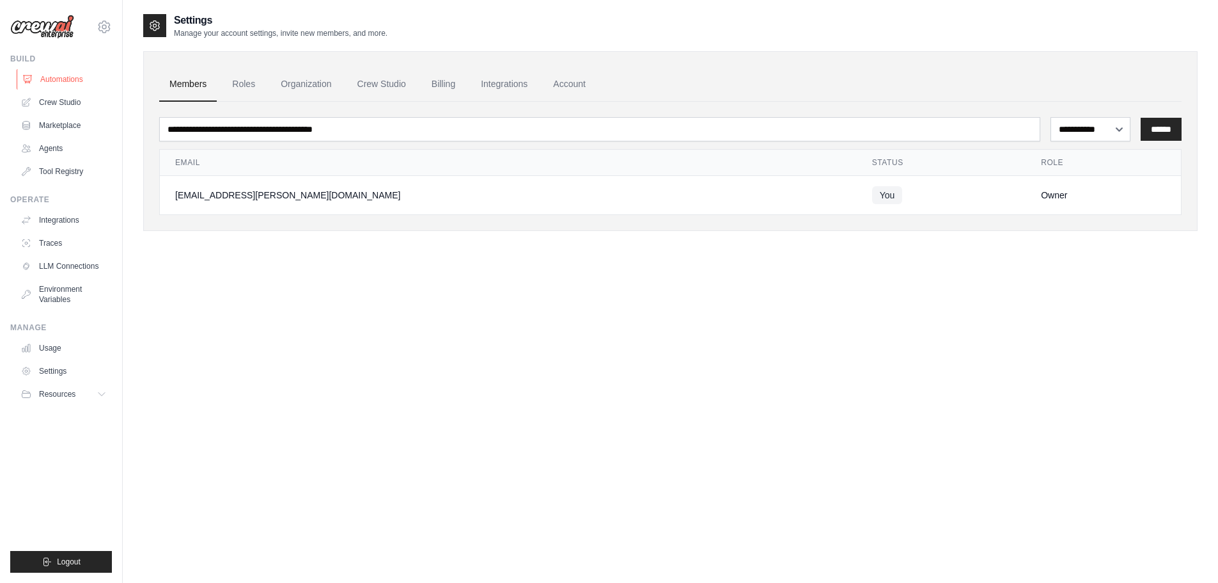
click at [59, 80] on link "Automations" at bounding box center [65, 79] width 97 height 20
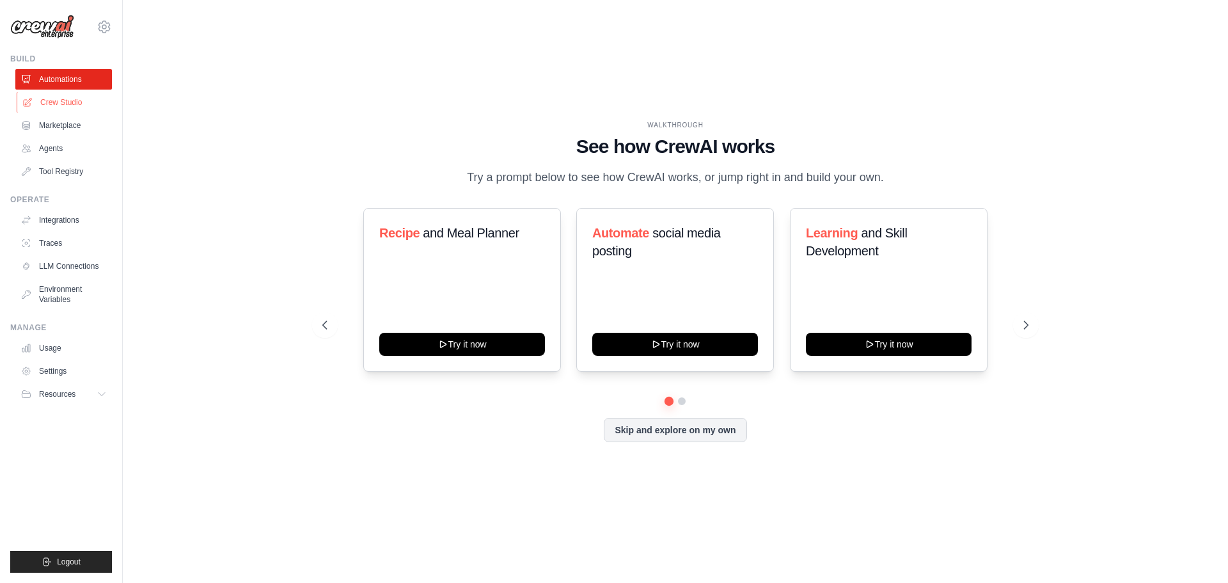
click at [61, 99] on link "Crew Studio" at bounding box center [65, 102] width 97 height 20
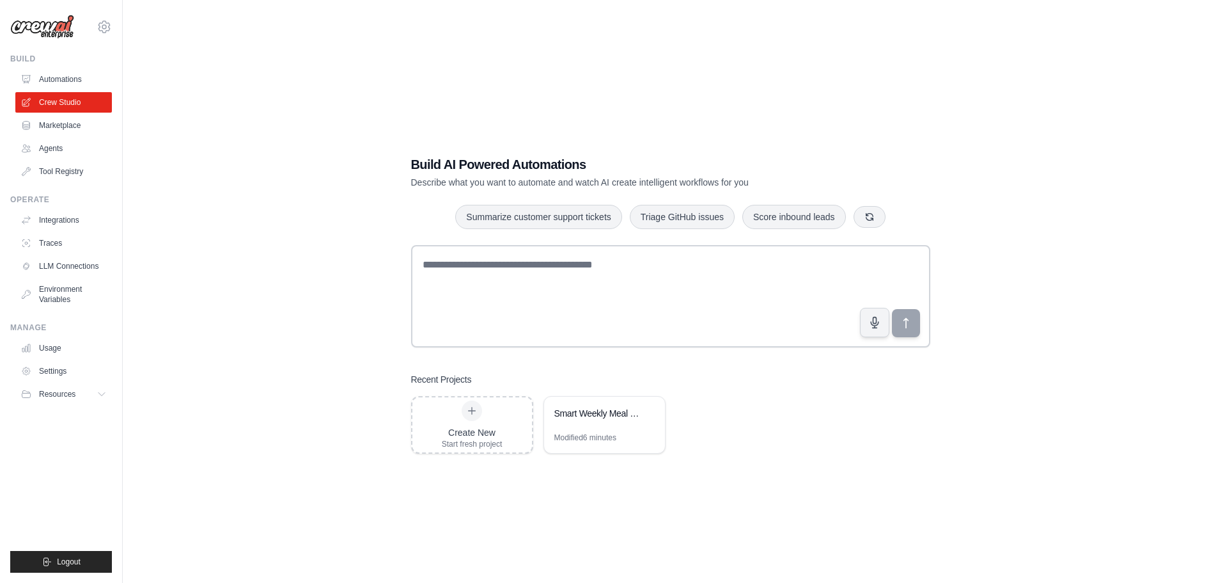
click at [65, 76] on link "Automations" at bounding box center [63, 79] width 97 height 20
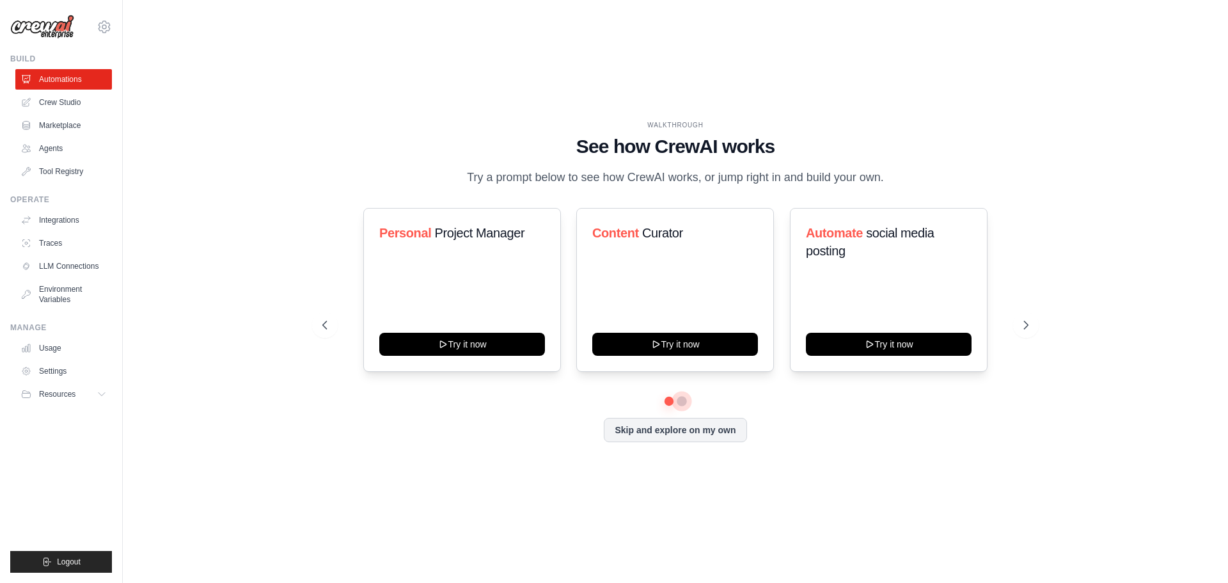
click at [684, 406] on button at bounding box center [682, 401] width 10 height 10
click at [668, 405] on button at bounding box center [669, 400] width 9 height 9
click at [686, 405] on button at bounding box center [681, 400] width 9 height 9
click at [663, 405] on div at bounding box center [675, 401] width 706 height 8
click at [674, 405] on button at bounding box center [669, 400] width 9 height 9
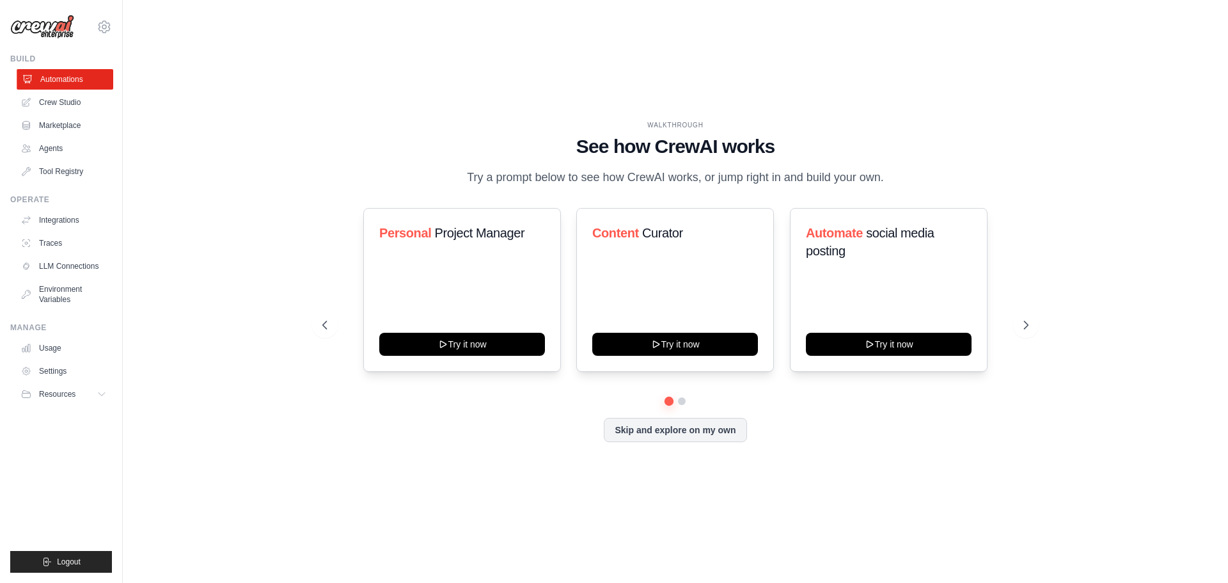
click at [68, 77] on link "Automations" at bounding box center [65, 79] width 97 height 20
click at [679, 439] on button "Skip and explore on my own" at bounding box center [675, 428] width 143 height 24
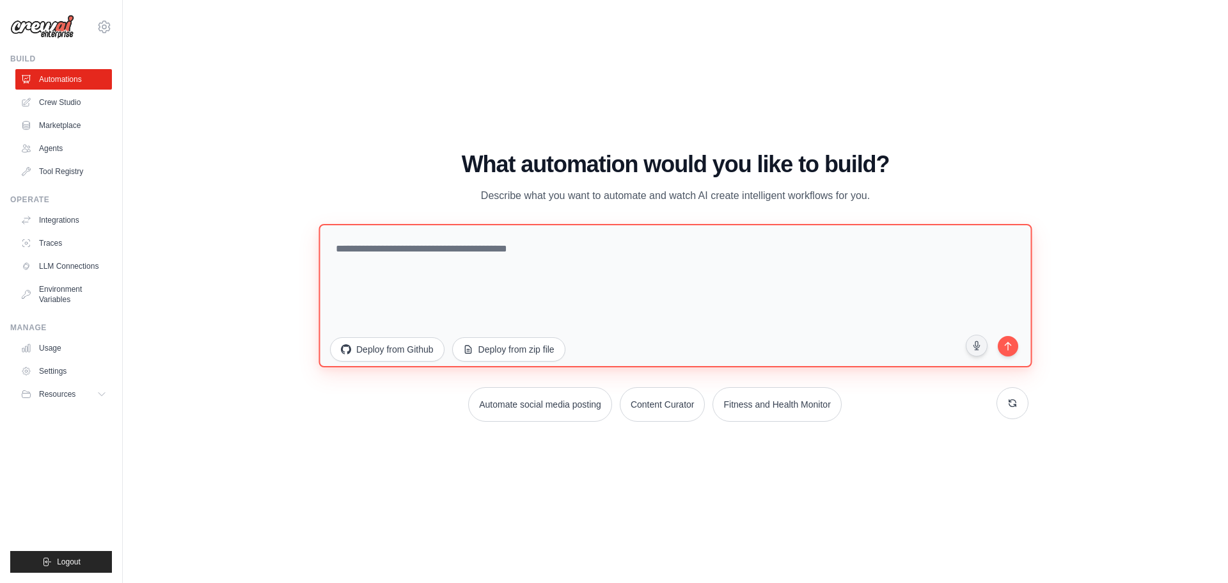
click at [393, 235] on textarea at bounding box center [675, 294] width 713 height 143
type textarea "**********"
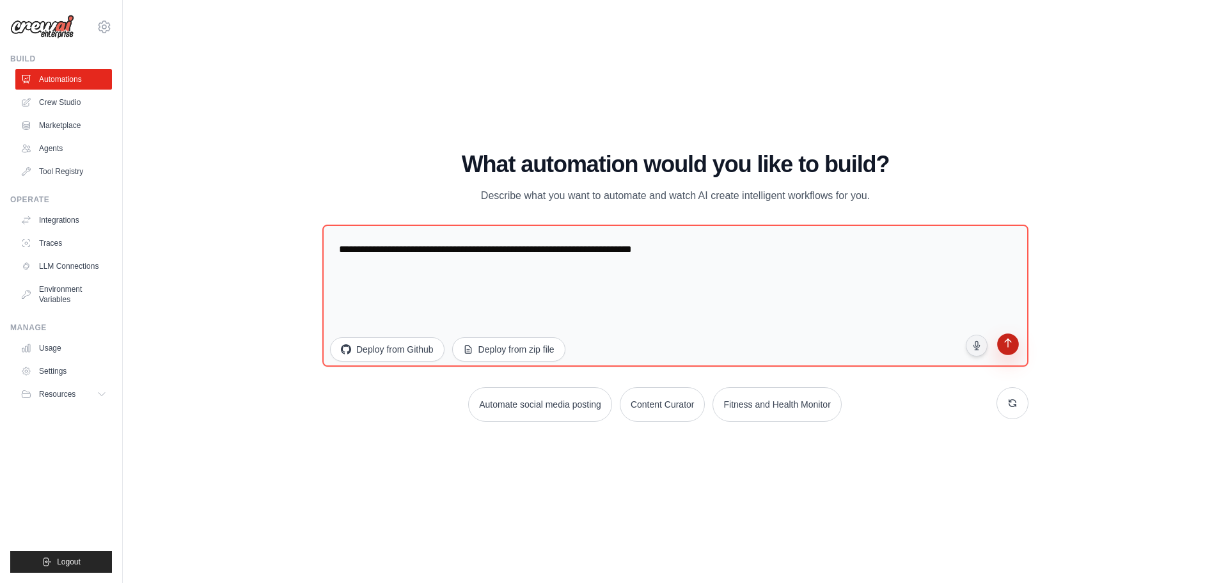
click at [1007, 343] on icon "submit" at bounding box center [1008, 344] width 12 height 12
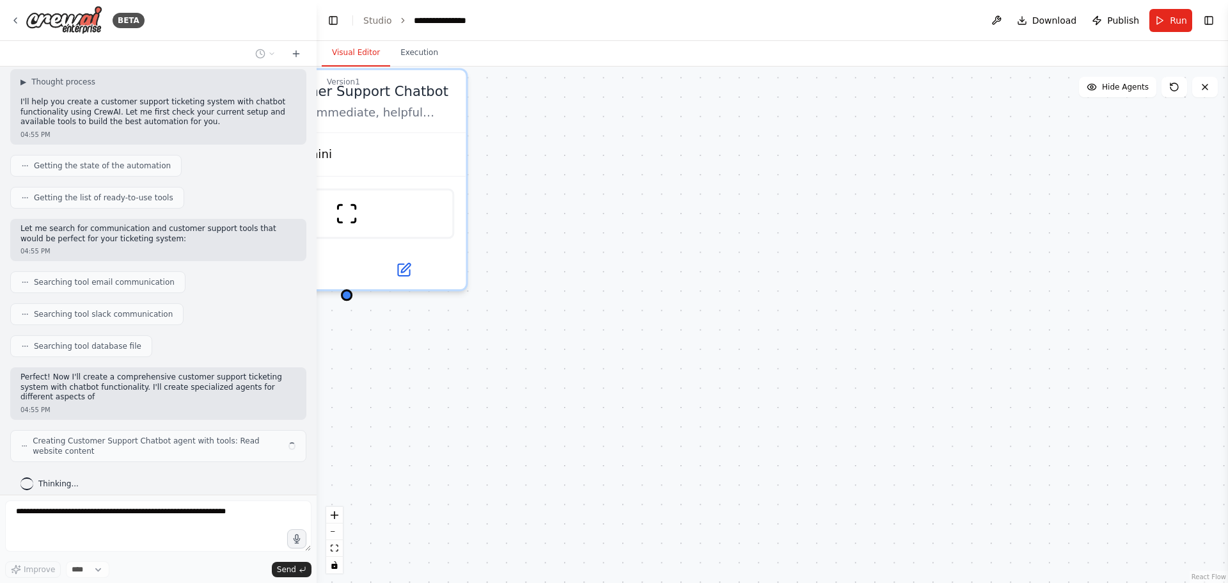
scroll to position [70, 0]
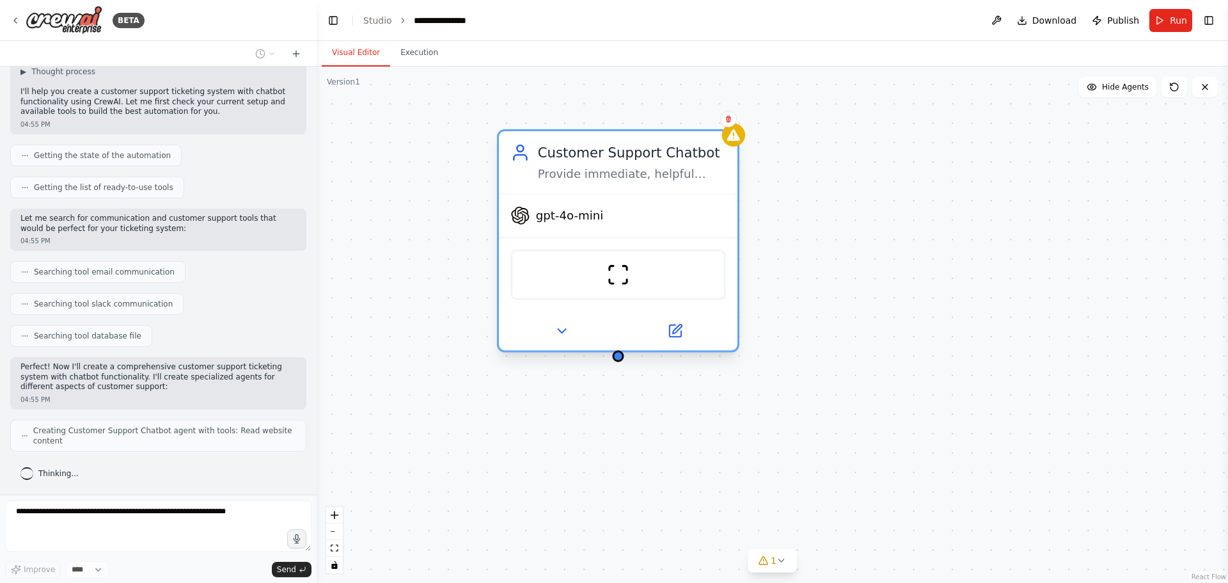
drag, startPoint x: 381, startPoint y: 82, endPoint x: 647, endPoint y: 149, distance: 274.4
click at [647, 149] on div "Customer Support Chatbot" at bounding box center [632, 152] width 188 height 19
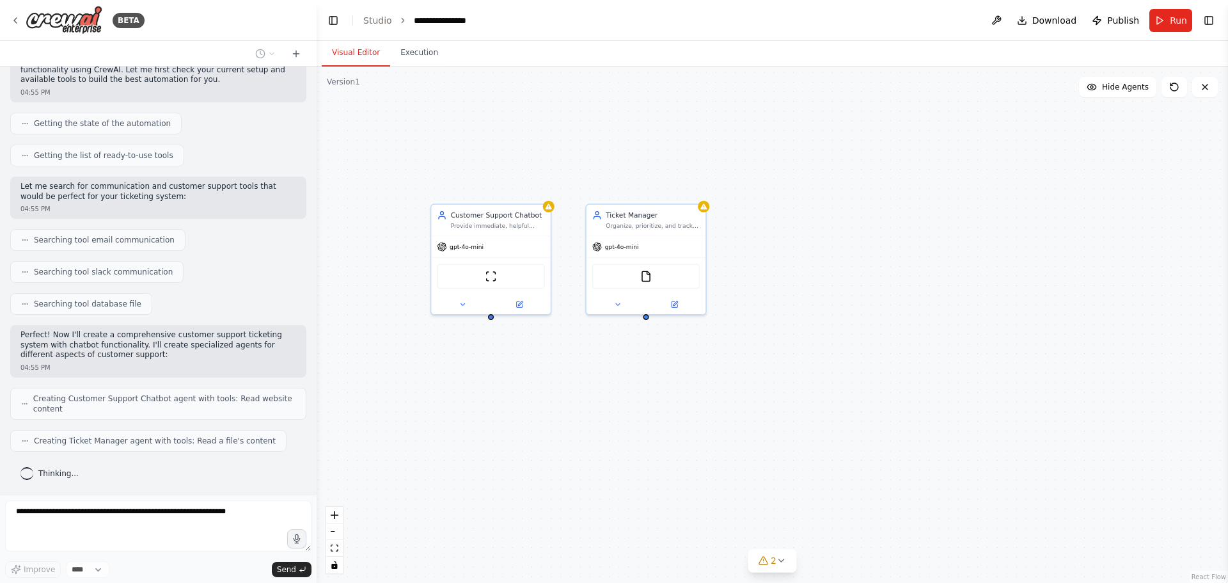
drag, startPoint x: 702, startPoint y: 414, endPoint x: 681, endPoint y: 395, distance: 28.5
click at [681, 395] on div "Customer Support Chatbot Provide immediate, helpful responses to customer inqui…" at bounding box center [772, 325] width 911 height 516
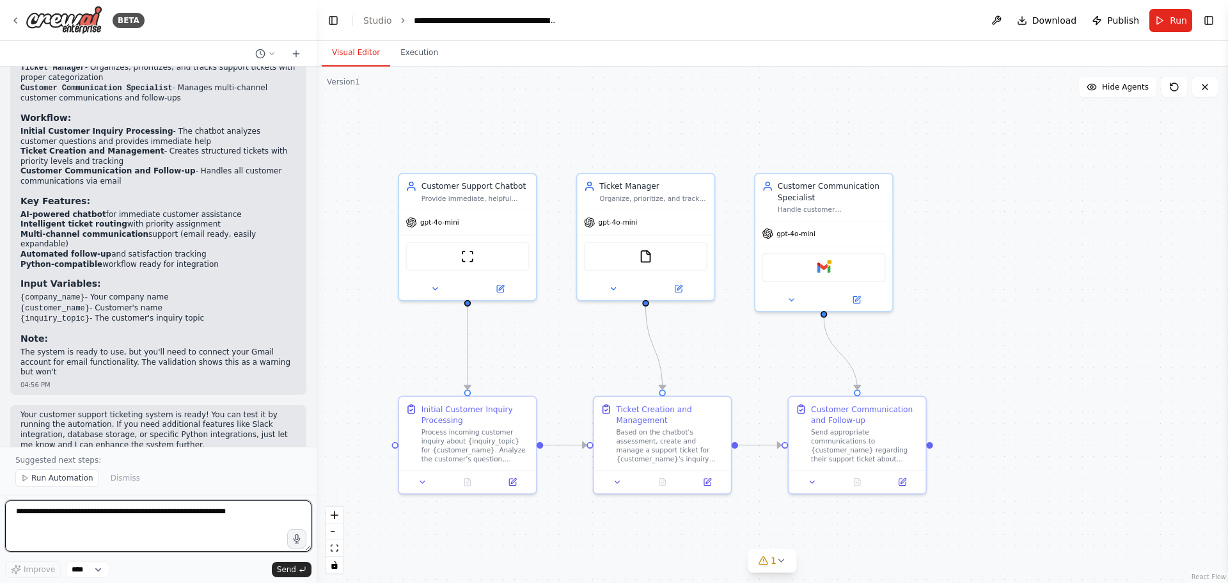
scroll to position [965, 0]
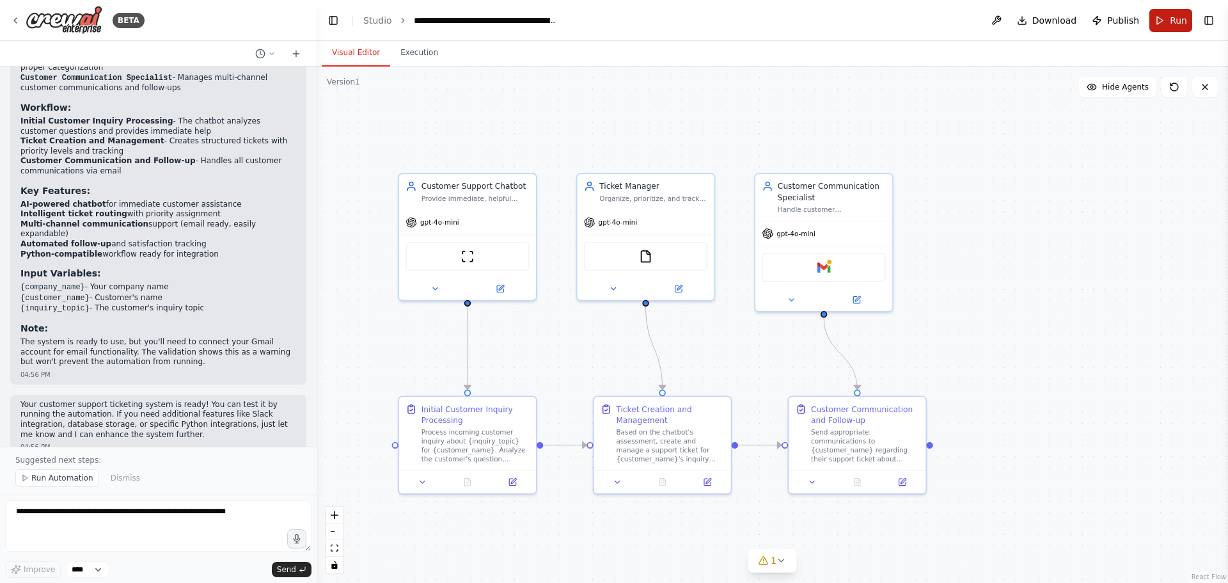
click at [1168, 22] on button "Run" at bounding box center [1170, 20] width 43 height 23
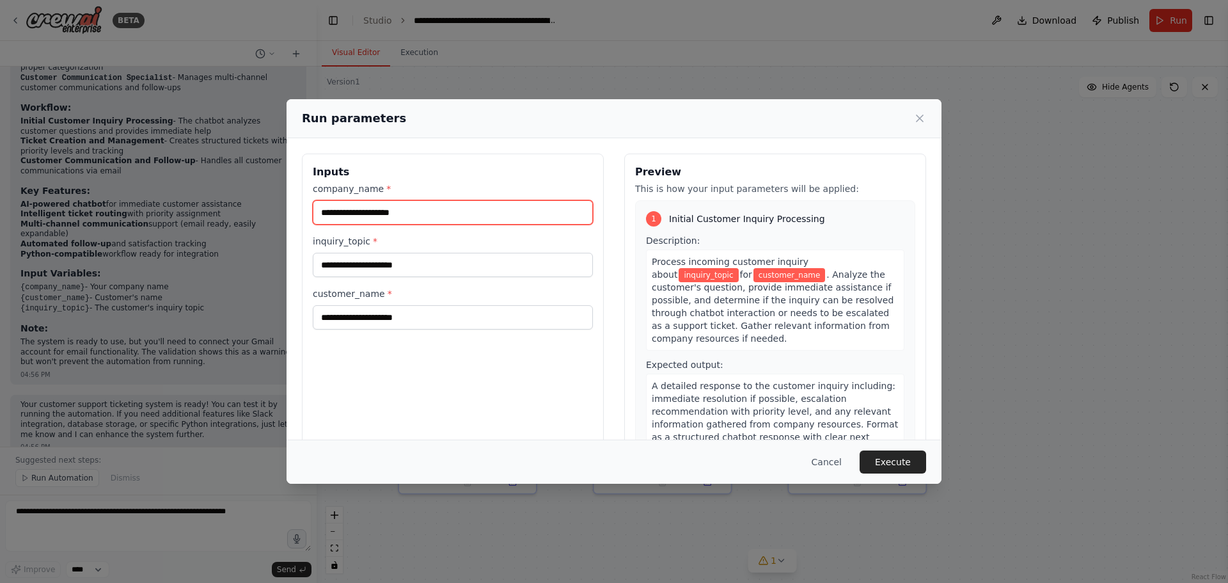
click at [379, 212] on input "company_name *" at bounding box center [453, 212] width 280 height 24
click at [384, 218] on input "company_name *" at bounding box center [453, 212] width 280 height 24
type input "*******"
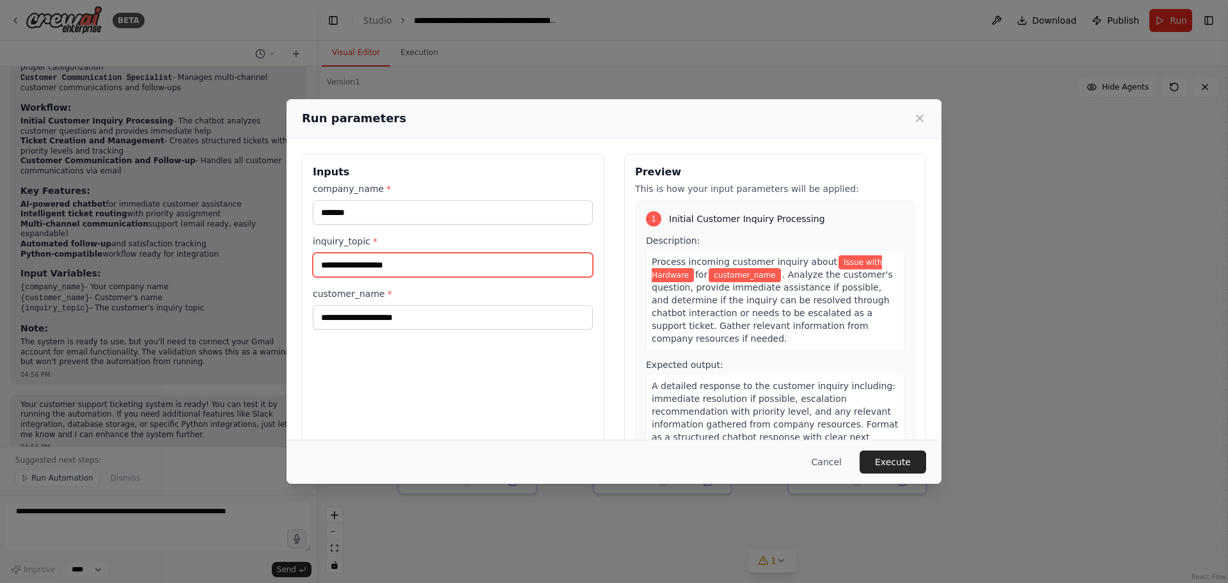
type input "**********"
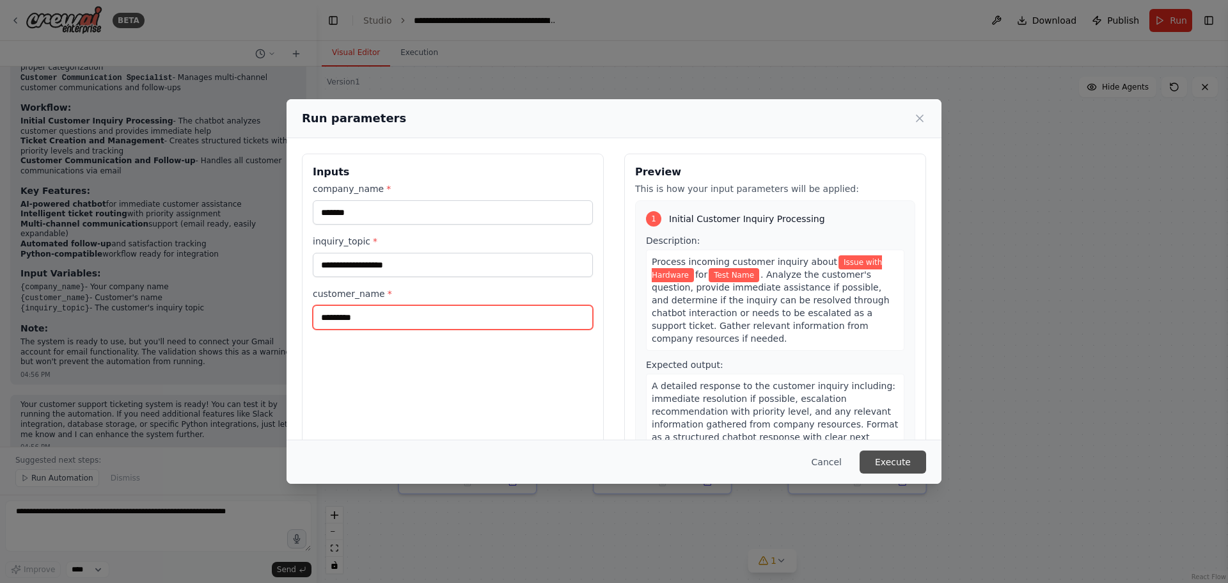
type input "*********"
click at [887, 462] on button "Execute" at bounding box center [893, 461] width 67 height 23
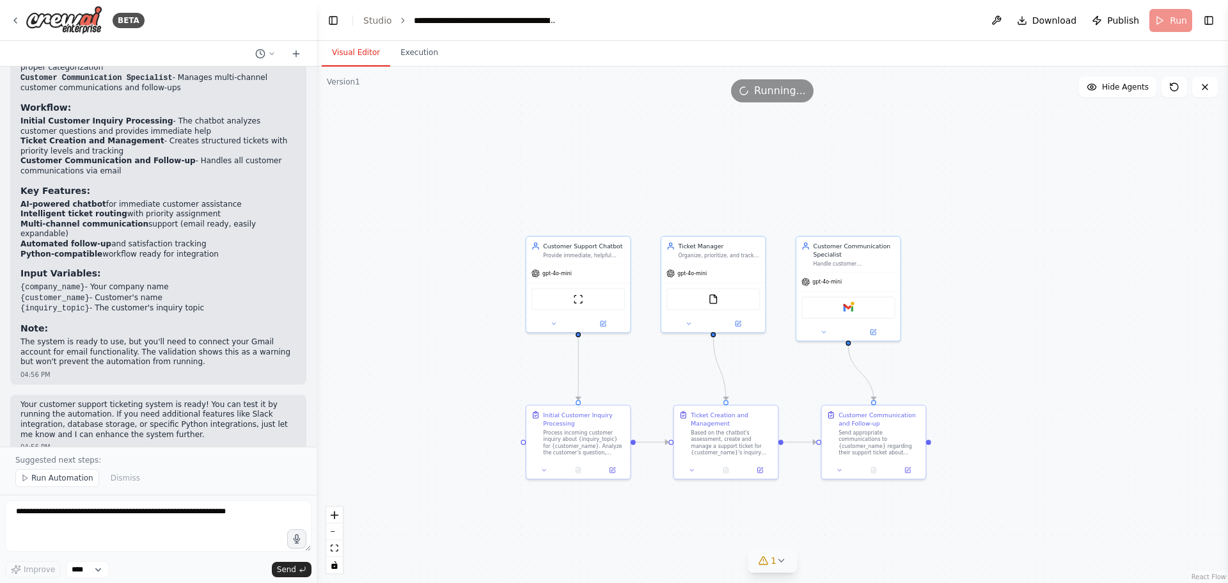
click at [778, 557] on icon at bounding box center [781, 560] width 10 height 10
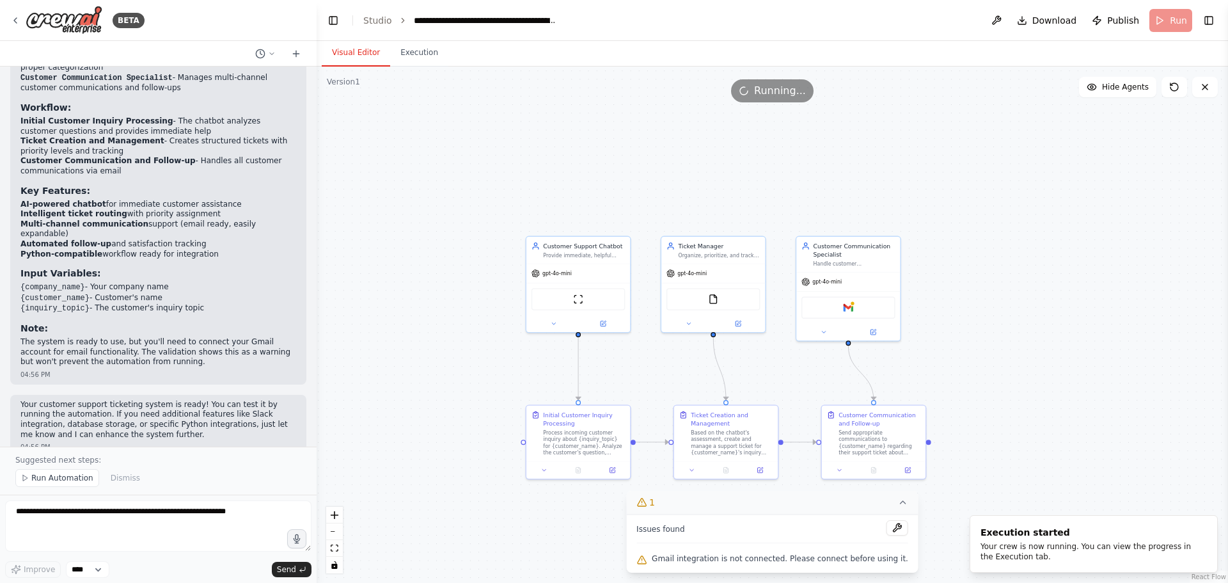
click at [721, 553] on span "Gmail integration is not connected. Please connect before using it." at bounding box center [780, 558] width 256 height 10
click at [936, 276] on div ".deletable-edge-delete-btn { width: 20px; height: 20px; border: 0px solid #ffff…" at bounding box center [772, 325] width 911 height 516
click at [856, 309] on div "Gmail" at bounding box center [847, 306] width 93 height 22
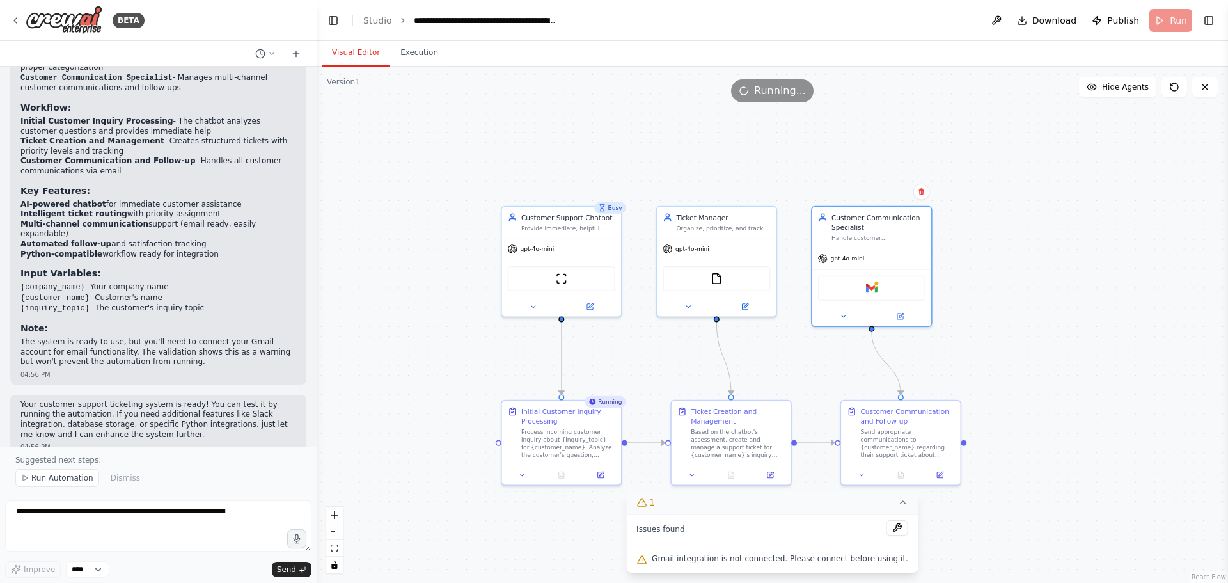
click at [750, 539] on div "Issues found" at bounding box center [772, 531] width 272 height 23
click at [756, 555] on span "Gmail integration is not connected. Please connect before using it." at bounding box center [780, 558] width 256 height 10
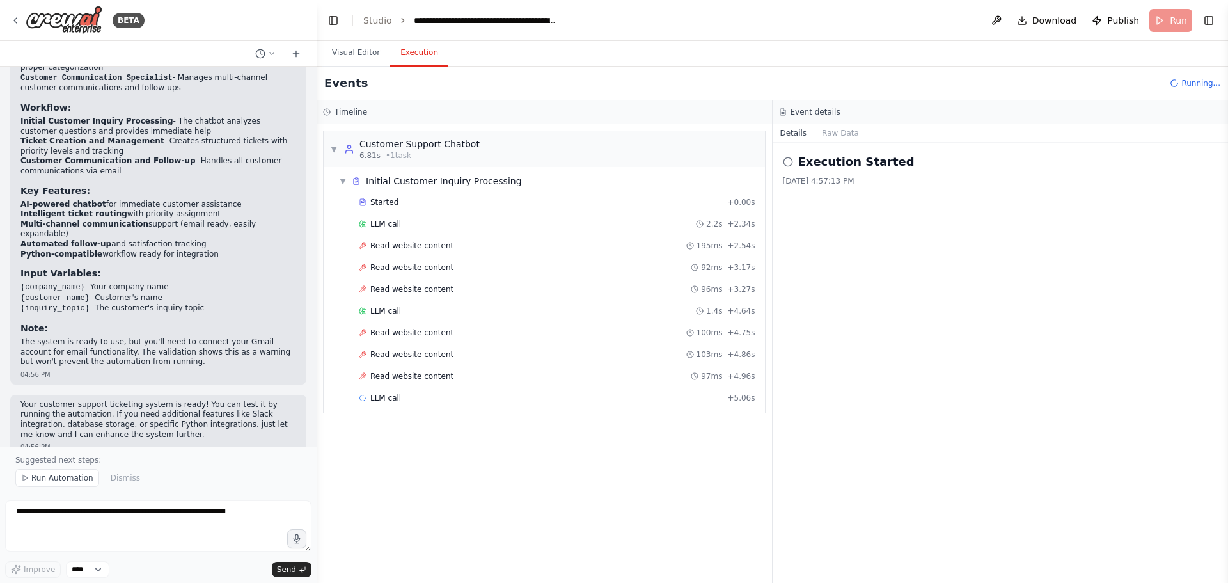
click at [415, 52] on button "Execution" at bounding box center [419, 53] width 58 height 27
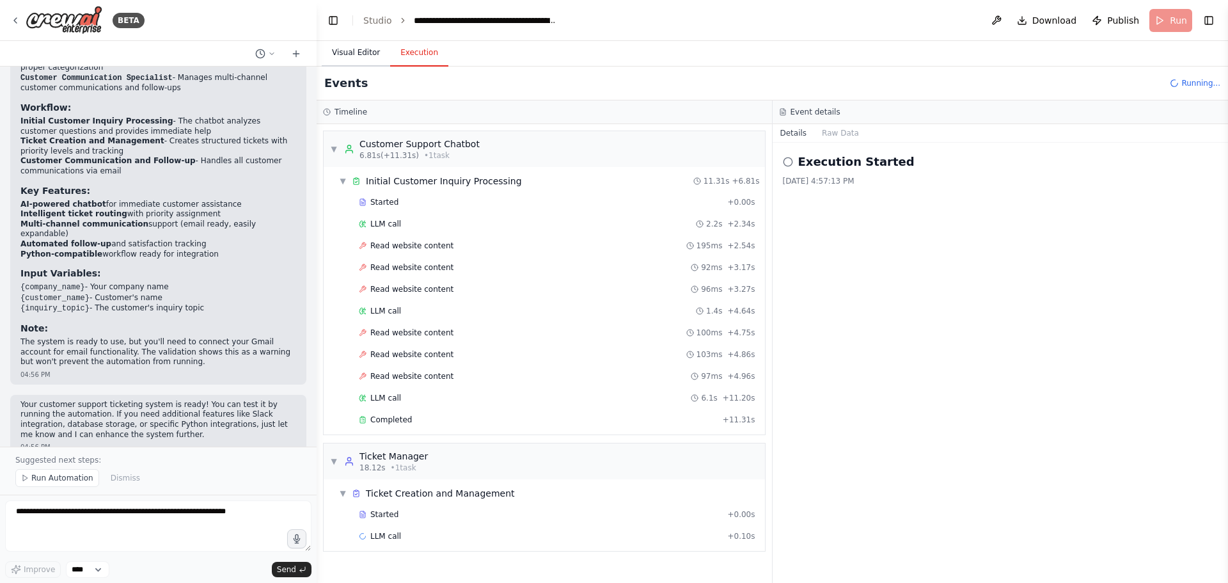
click at [358, 43] on button "Visual Editor" at bounding box center [356, 53] width 68 height 27
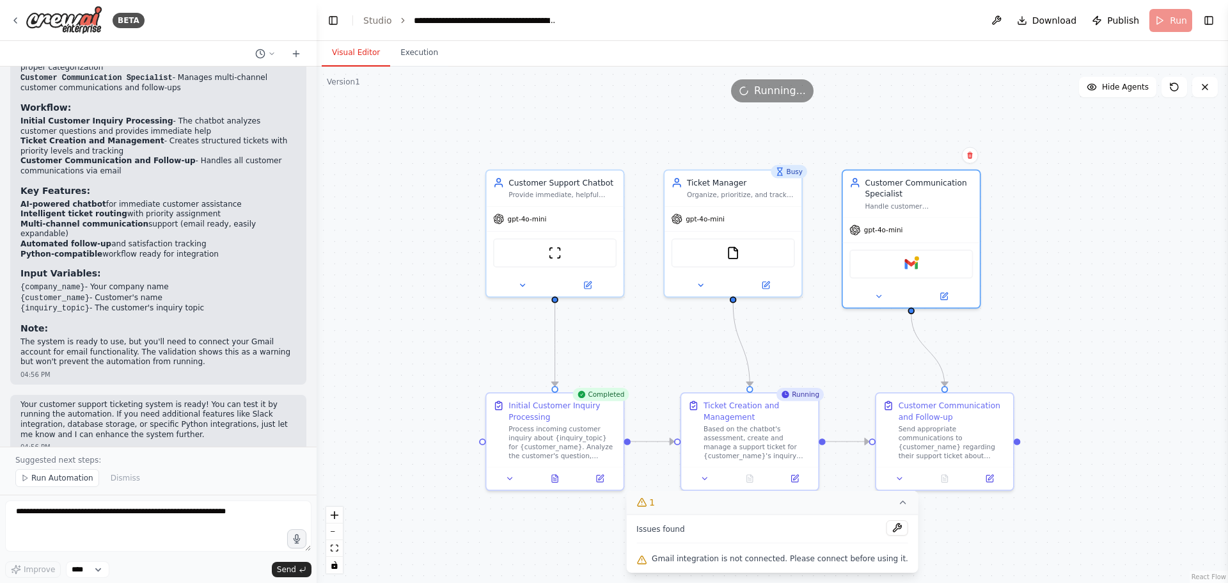
click at [751, 525] on div "Issues found" at bounding box center [772, 531] width 272 height 23
click at [724, 431] on div "Based on the chatbot's assessment, create and manage a support ticket for {cust…" at bounding box center [758, 440] width 108 height 36
click at [535, 445] on div "Process incoming customer inquiry about {inquiry_topic} for {customer_name}. An…" at bounding box center [562, 440] width 108 height 36
click at [729, 533] on div "Issues found" at bounding box center [772, 531] width 272 height 23
click at [886, 529] on button at bounding box center [897, 527] width 22 height 15
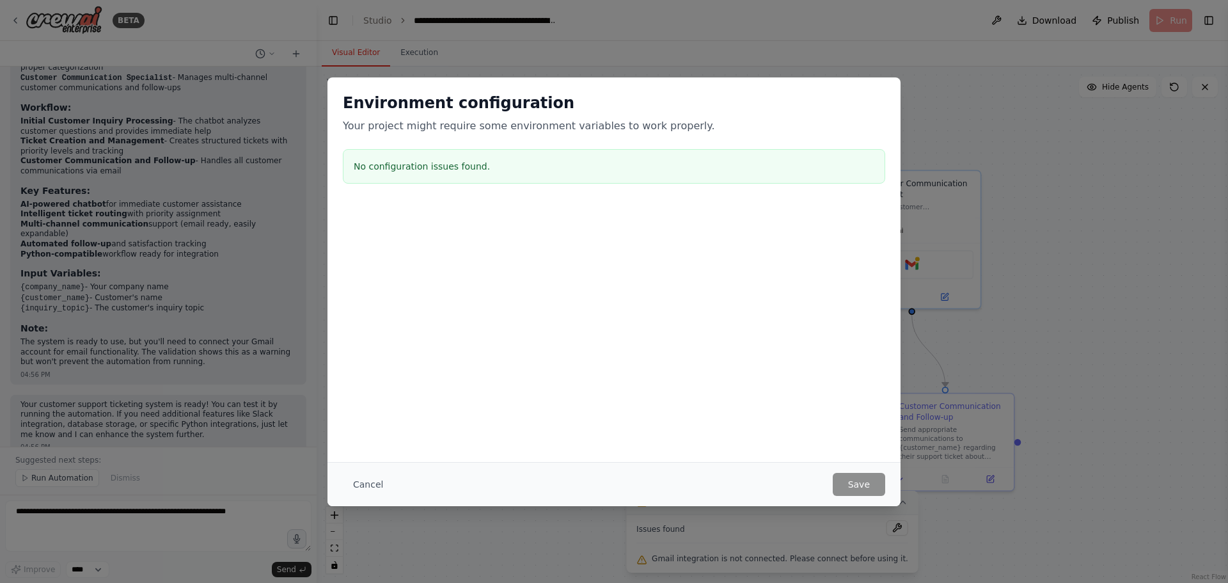
click at [428, 165] on h3 "No configuration issues found." at bounding box center [614, 166] width 521 height 13
click at [358, 482] on button "Cancel" at bounding box center [368, 484] width 51 height 23
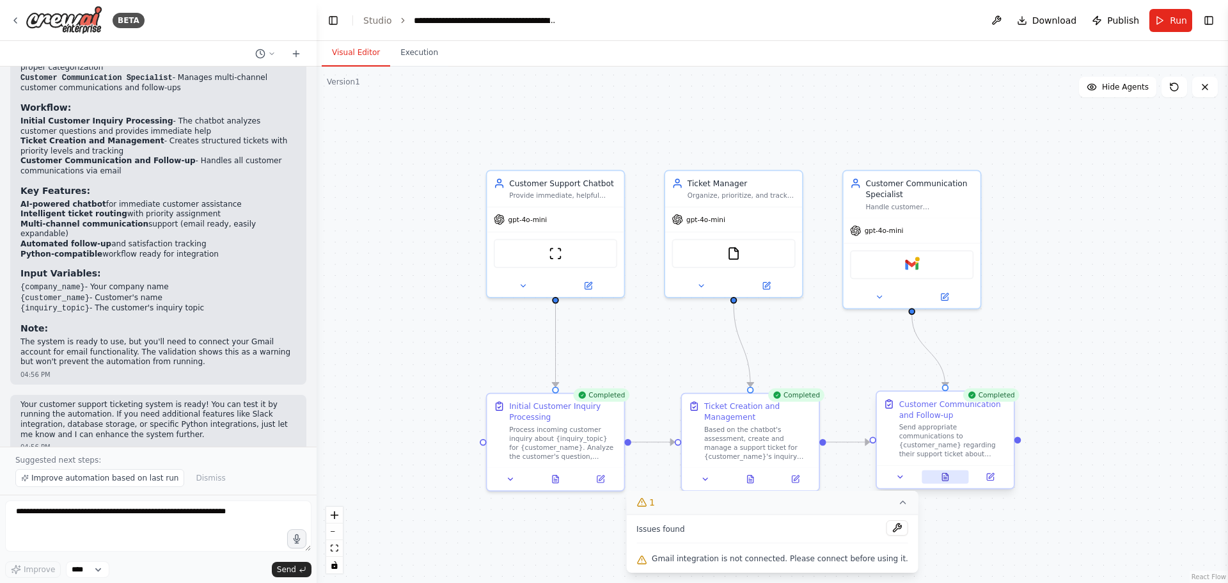
click at [945, 480] on icon at bounding box center [945, 477] width 6 height 8
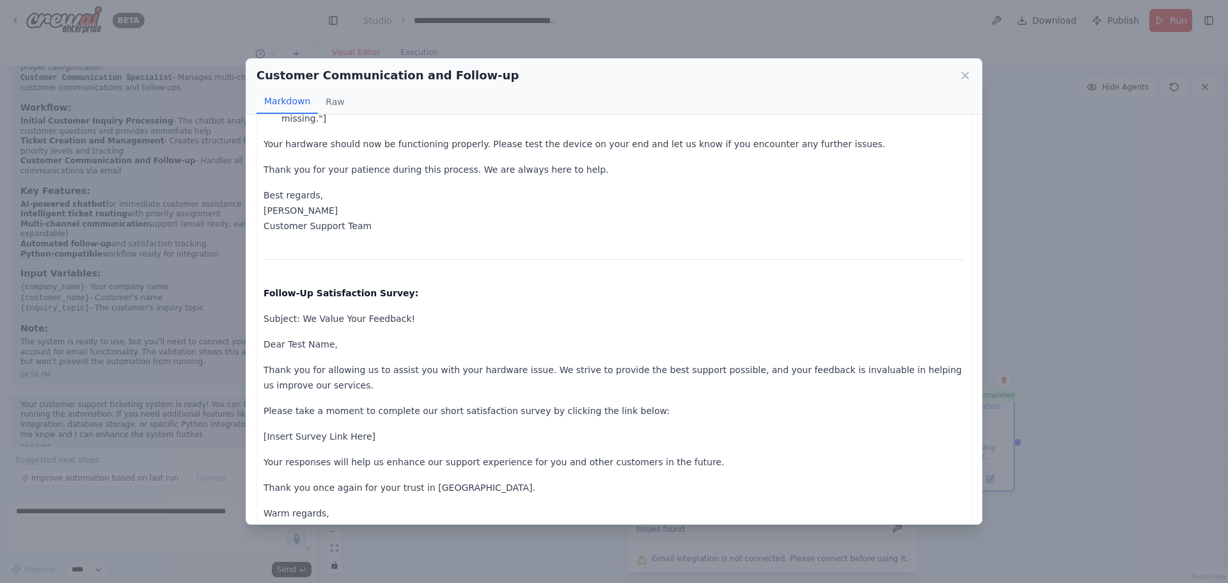
scroll to position [1041, 0]
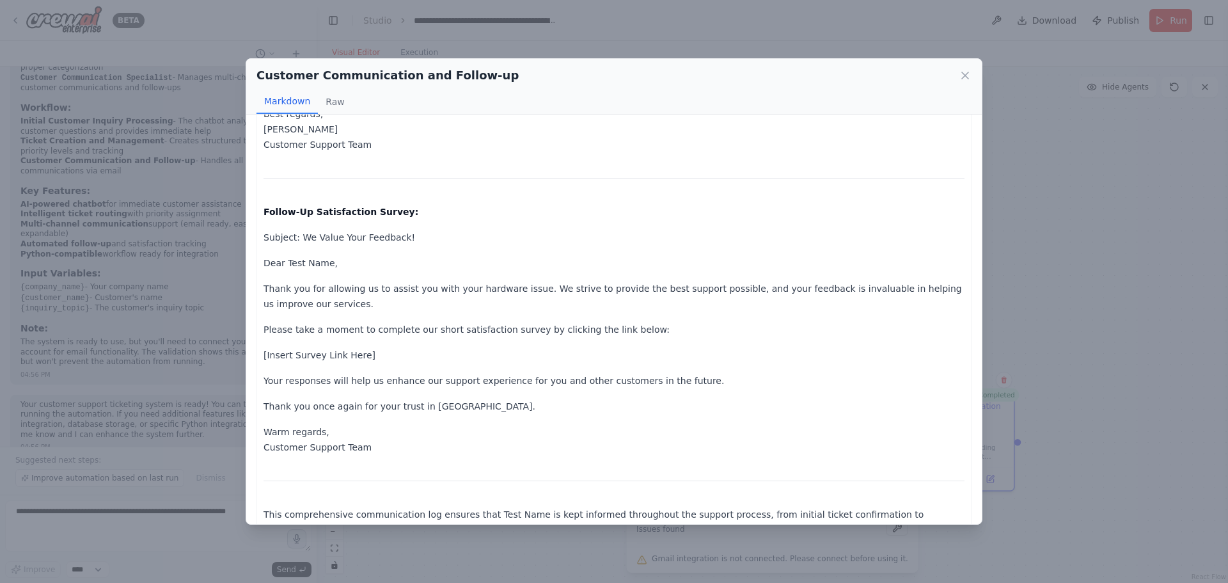
click at [1071, 381] on div "Customer Communication and Follow-up Markdown Raw Ticket Confirmation Email: Su…" at bounding box center [614, 291] width 1228 height 583
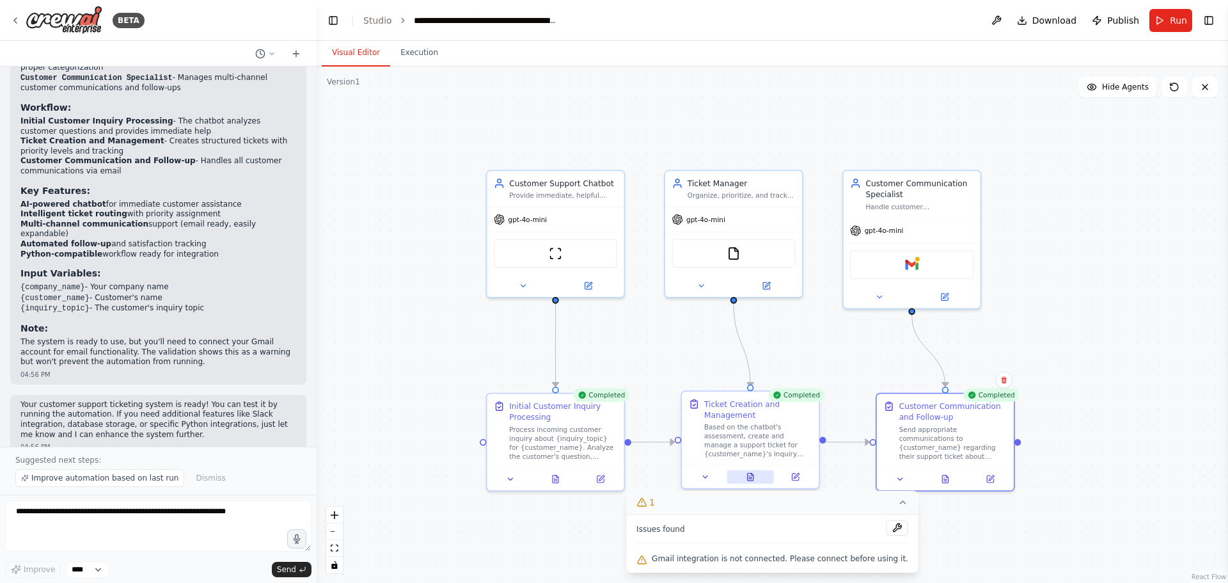
click at [753, 473] on icon at bounding box center [750, 476] width 9 height 9
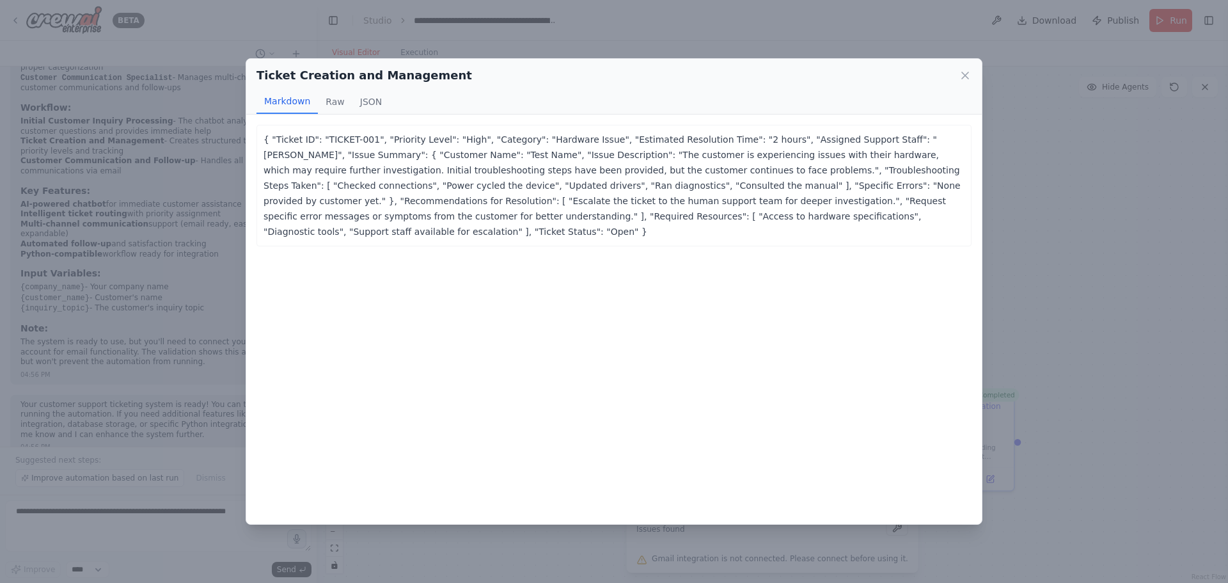
click at [1151, 277] on div "Ticket Creation and Management Markdown Raw JSON ... Show more { "Ticket ID": "…" at bounding box center [614, 291] width 1228 height 583
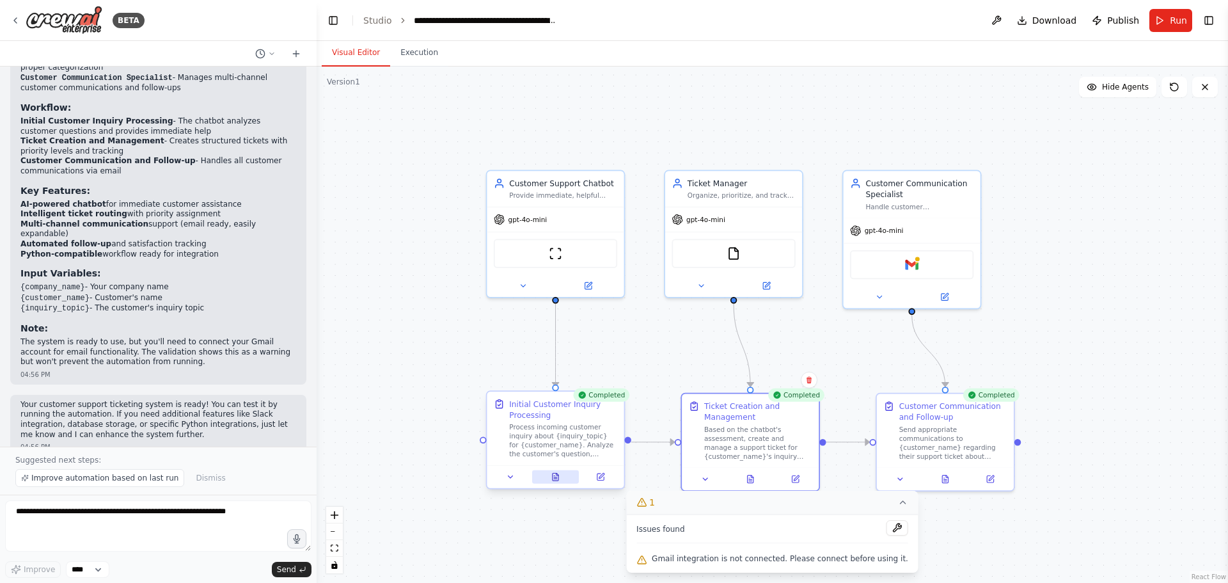
click at [556, 473] on icon at bounding box center [556, 477] width 6 height 8
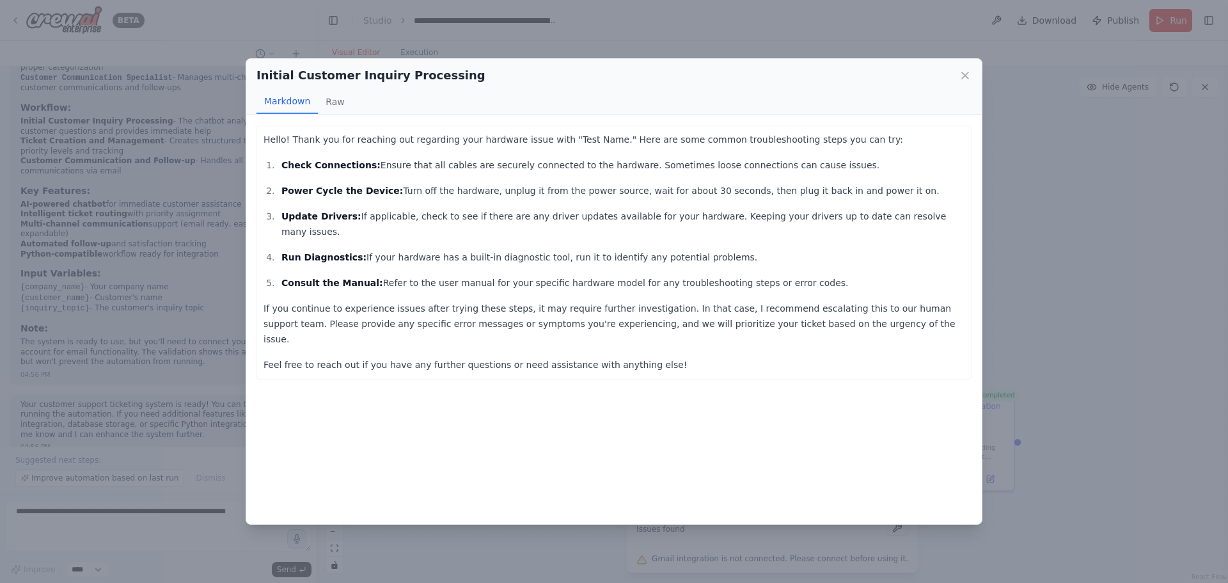
click at [1014, 283] on div "Initial Customer Inquiry Processing Markdown Raw Hello! Thank you for reaching …" at bounding box center [614, 291] width 1228 height 583
